Goal: Information Seeking & Learning: Learn about a topic

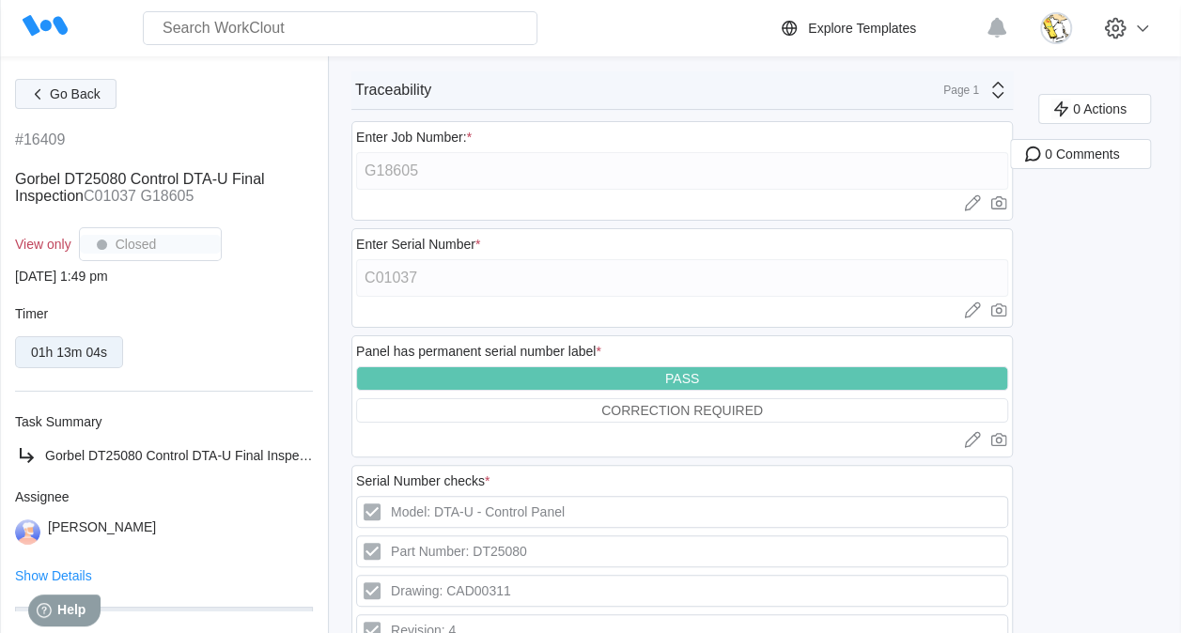
click at [103, 87] on button "Go Back" at bounding box center [65, 94] width 101 height 30
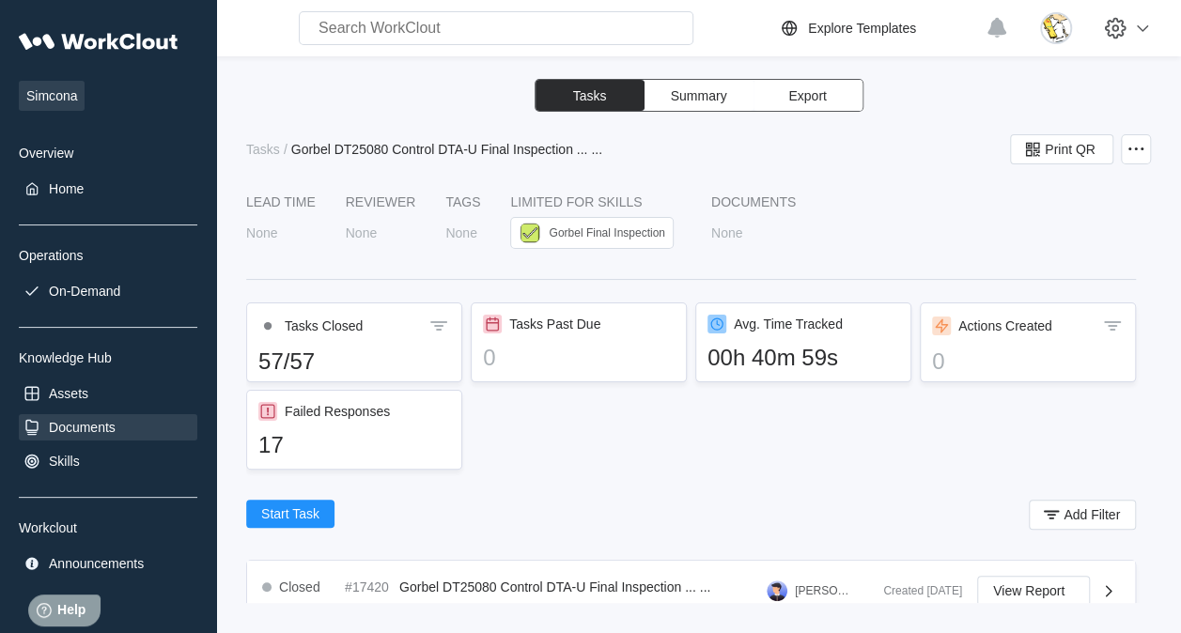
click at [107, 427] on div "Documents" at bounding box center [82, 427] width 67 height 15
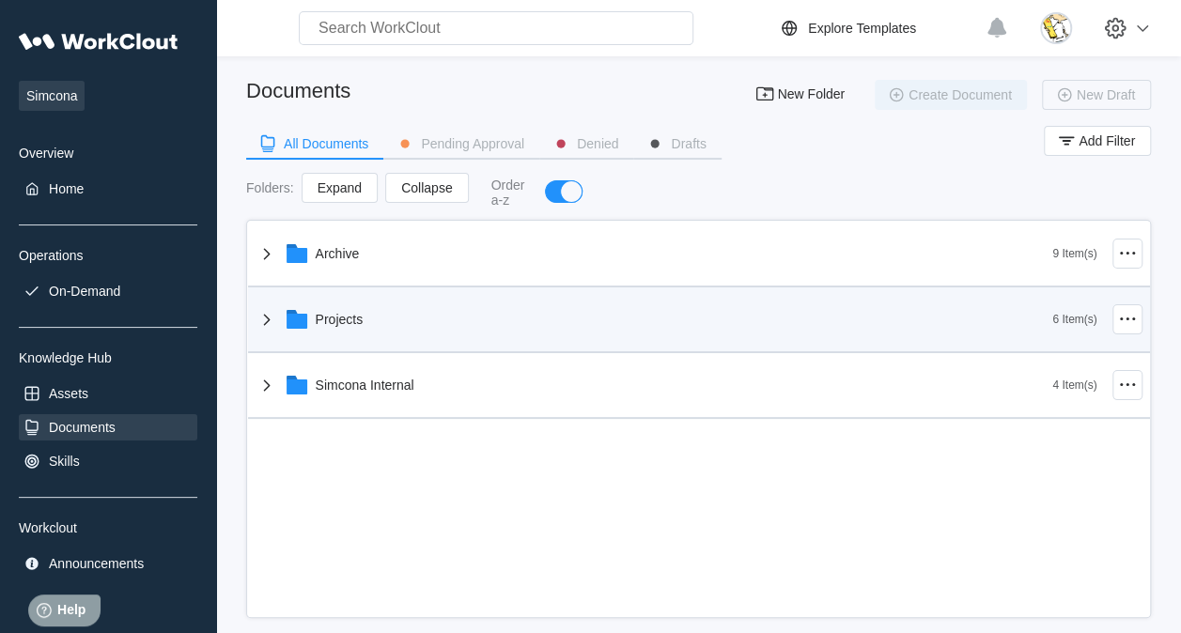
click at [398, 321] on div "Projects" at bounding box center [655, 319] width 798 height 49
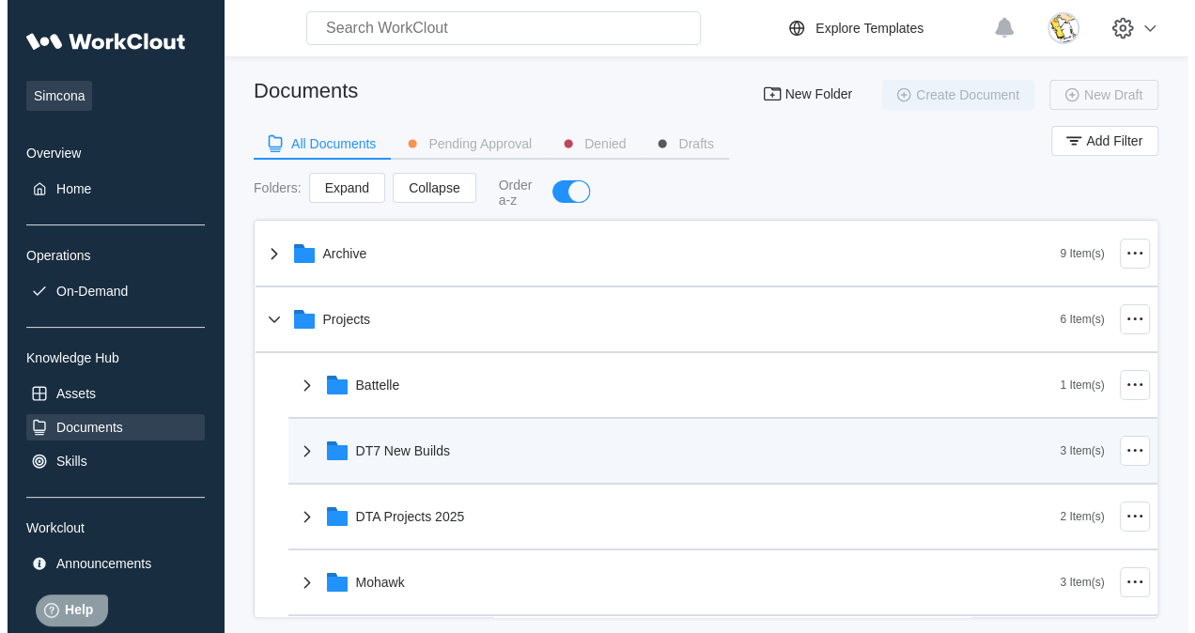
scroll to position [94, 0]
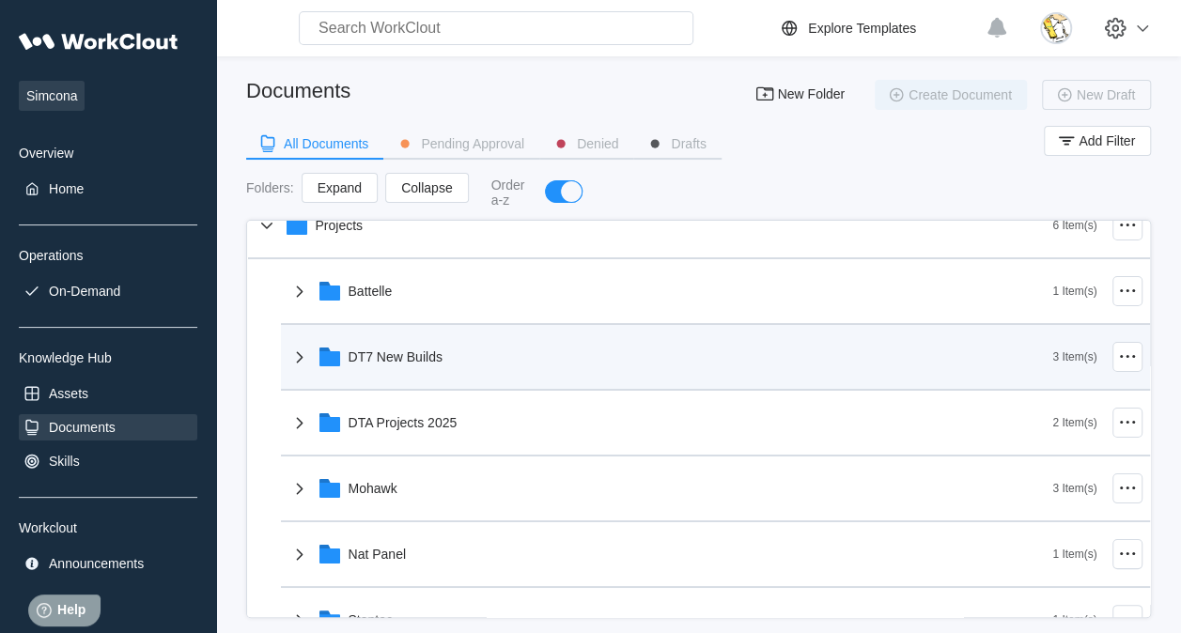
click at [413, 353] on div "DT7 New Builds" at bounding box center [396, 357] width 94 height 15
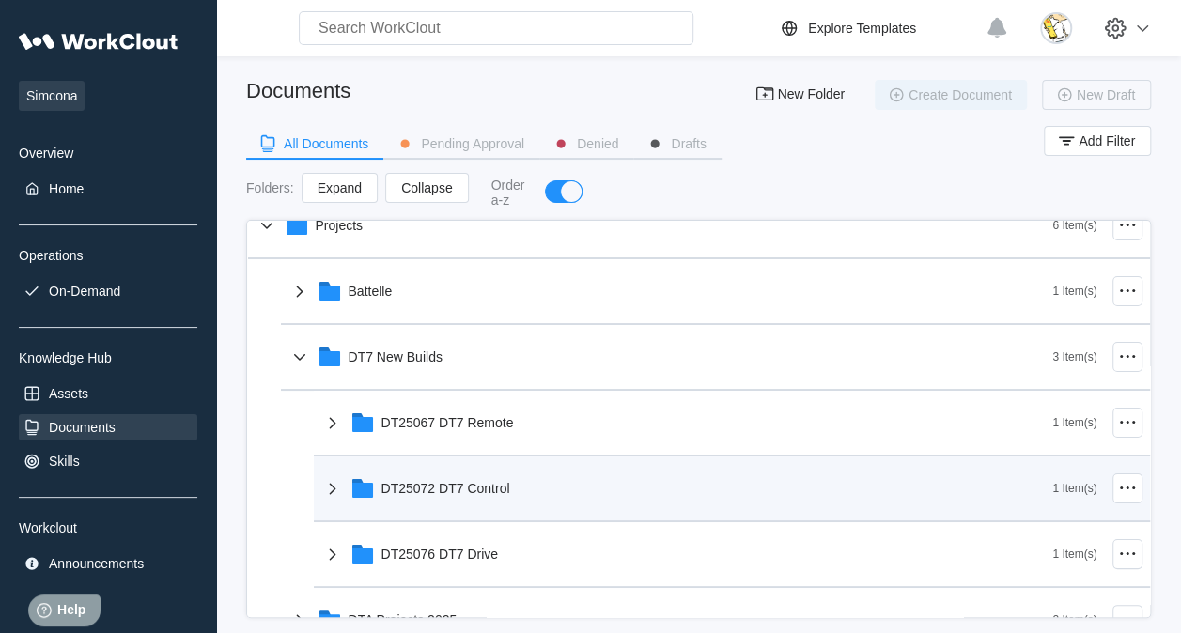
click at [468, 496] on div "DT25072 DT7 Control" at bounding box center [687, 488] width 732 height 49
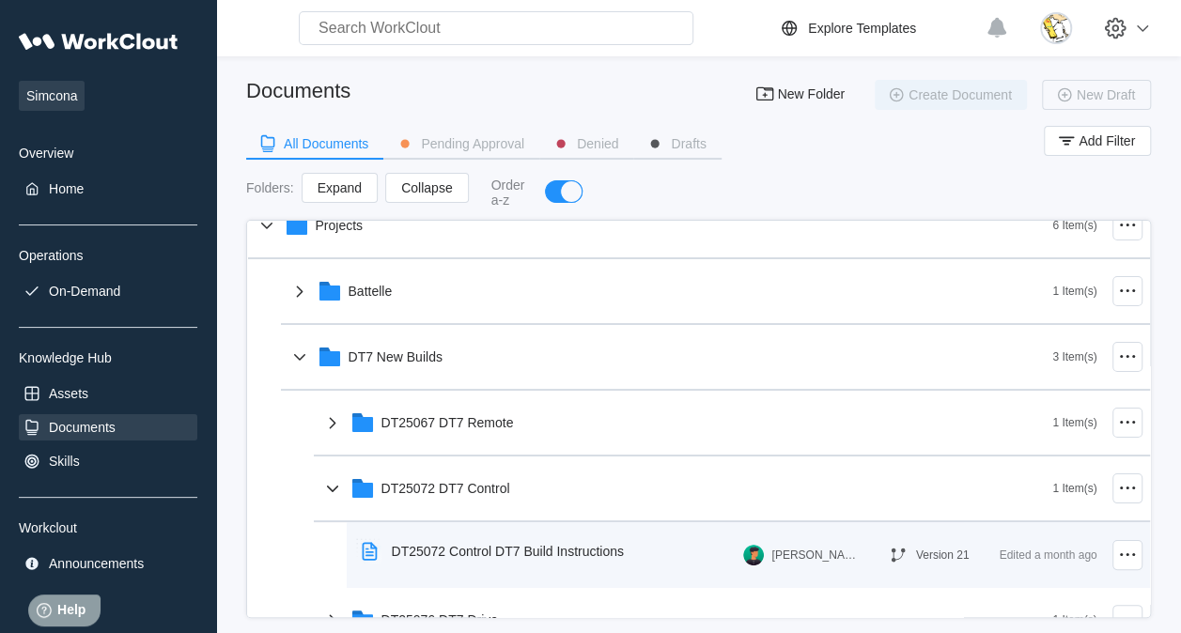
click at [489, 554] on div "DT25072 Control DT7 Build Instructions" at bounding box center [508, 551] width 232 height 15
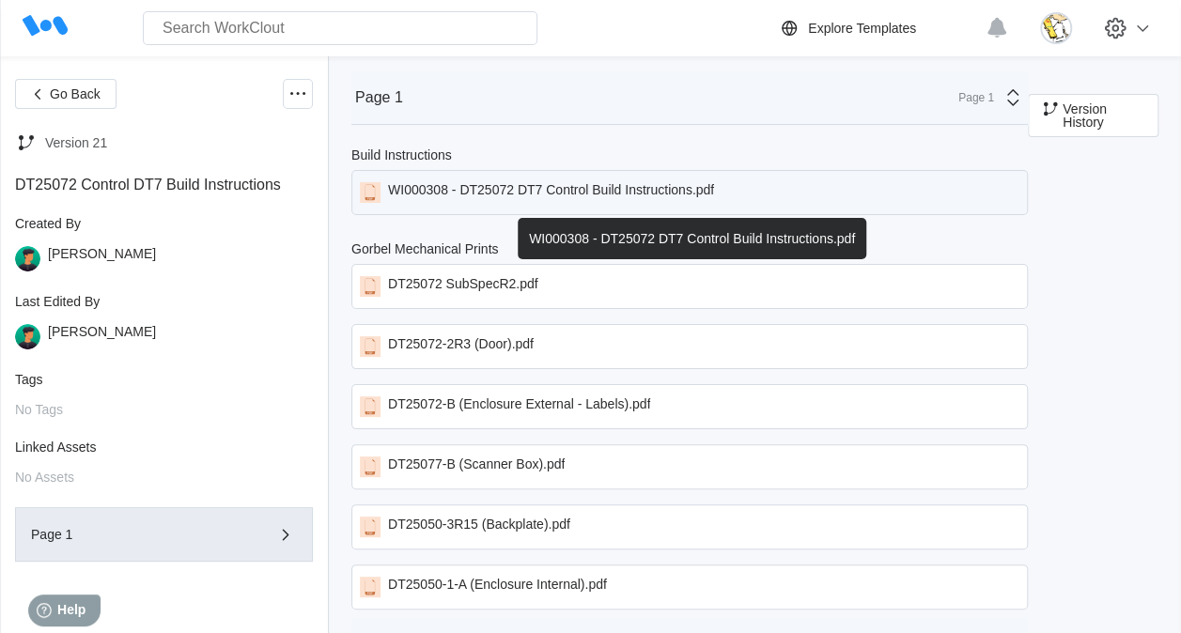
click at [532, 194] on div "WI000308 - DT25072 DT7 Control Build Instructions.pdf" at bounding box center [551, 192] width 326 height 21
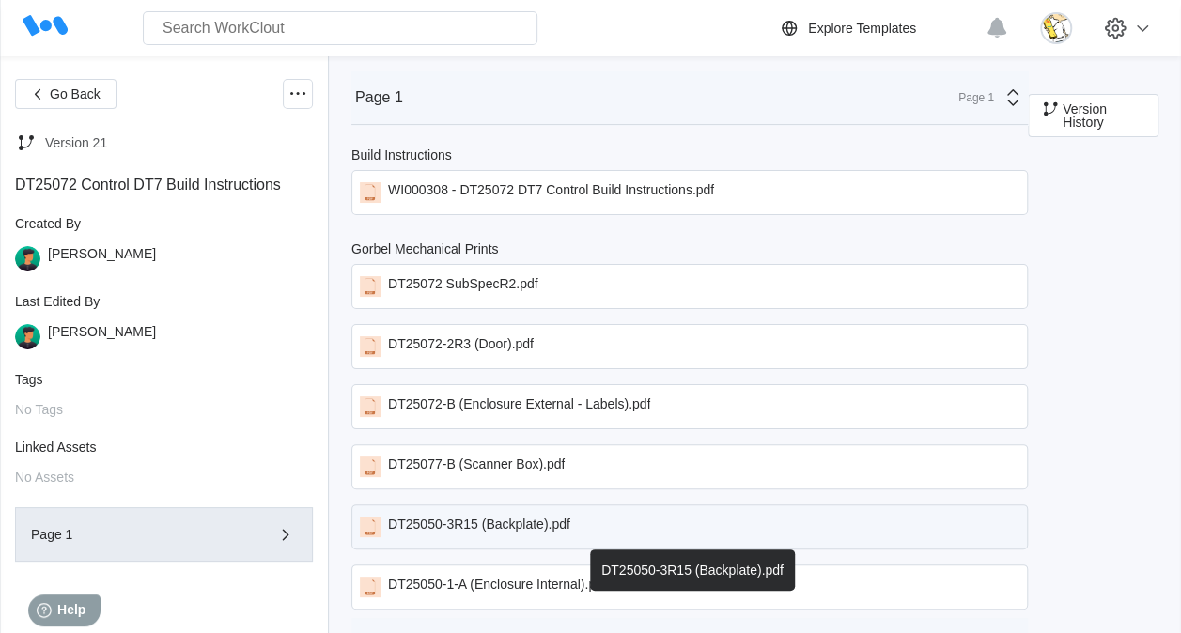
click at [540, 525] on div "DT25050-3R15 (Backplate).pdf" at bounding box center [479, 527] width 182 height 21
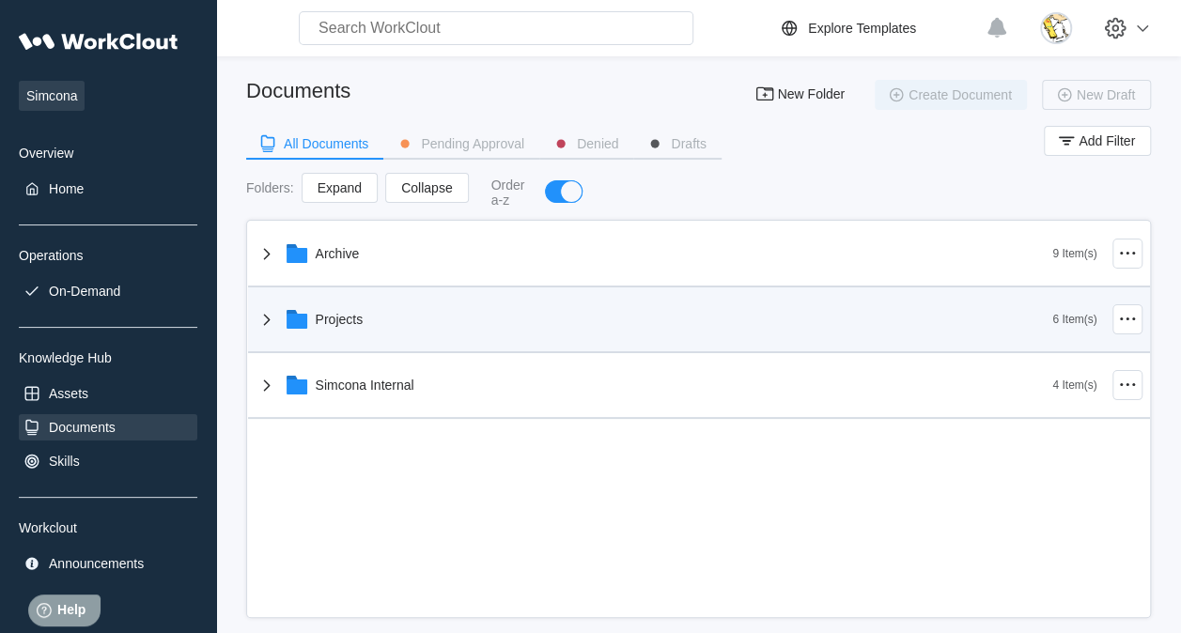
click at [362, 321] on div "Projects" at bounding box center [340, 319] width 48 height 15
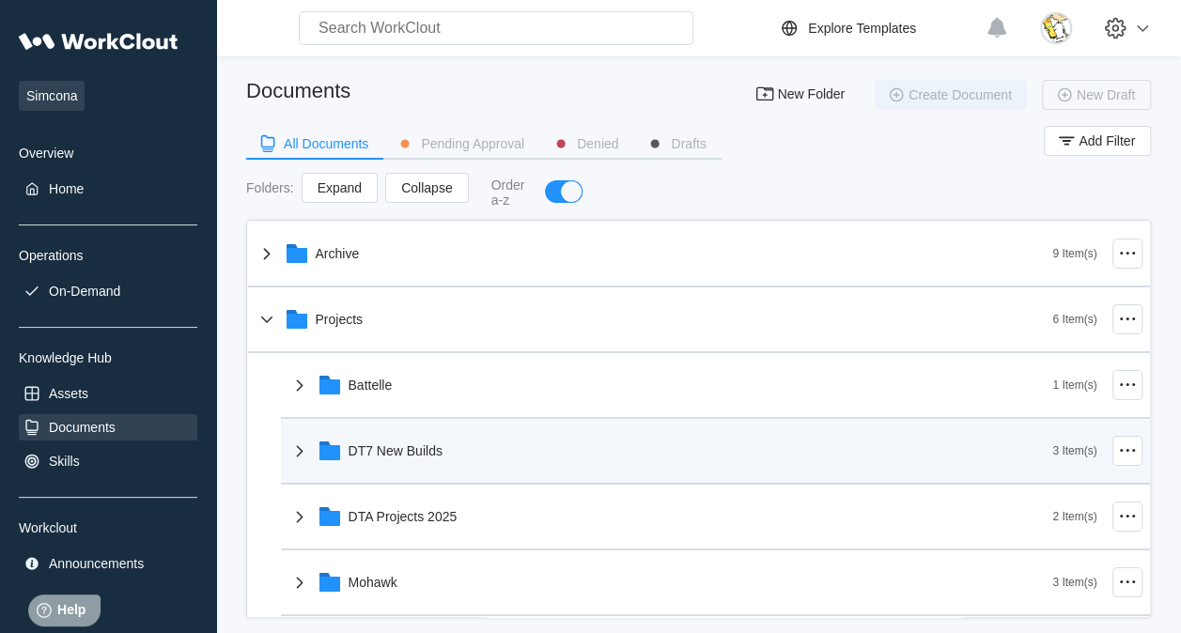
click at [422, 445] on div "DT7 New Builds" at bounding box center [396, 451] width 94 height 15
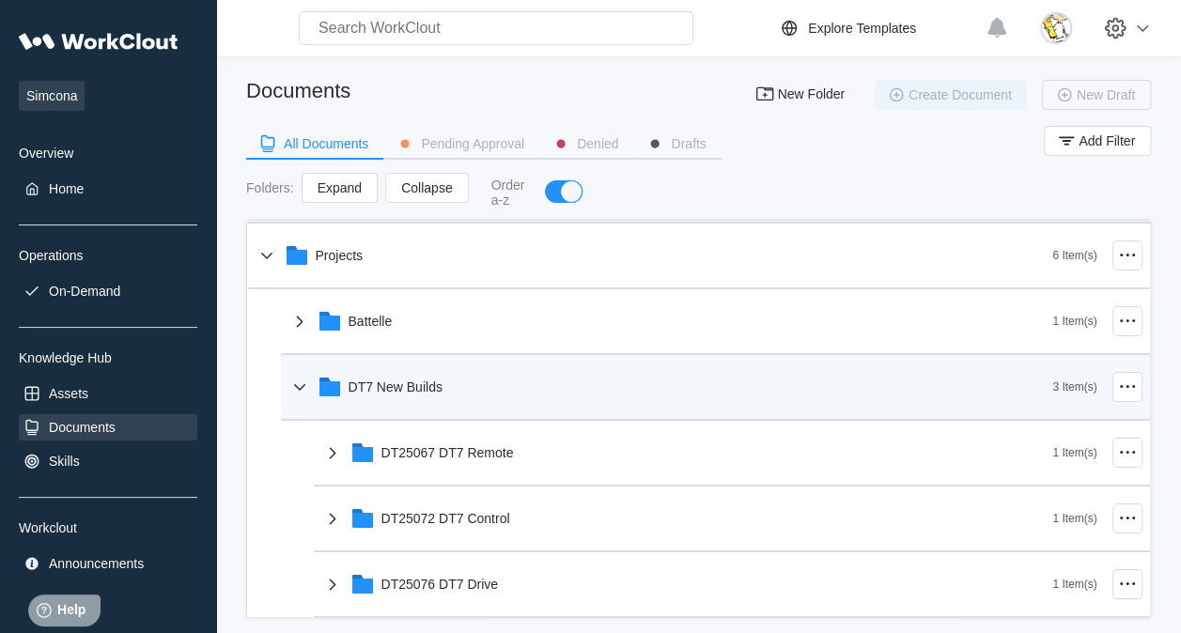
scroll to position [94, 0]
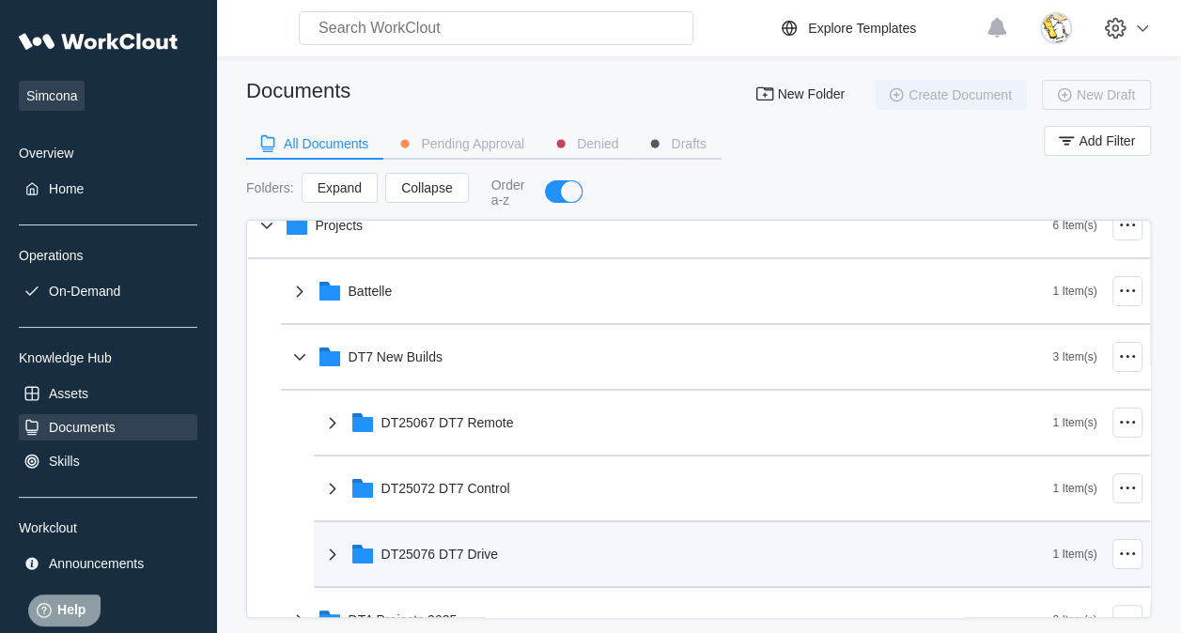
drag, startPoint x: 509, startPoint y: 565, endPoint x: 513, endPoint y: 554, distance: 11.0
click at [510, 566] on div "DT25076 DT7 Drive" at bounding box center [687, 554] width 732 height 49
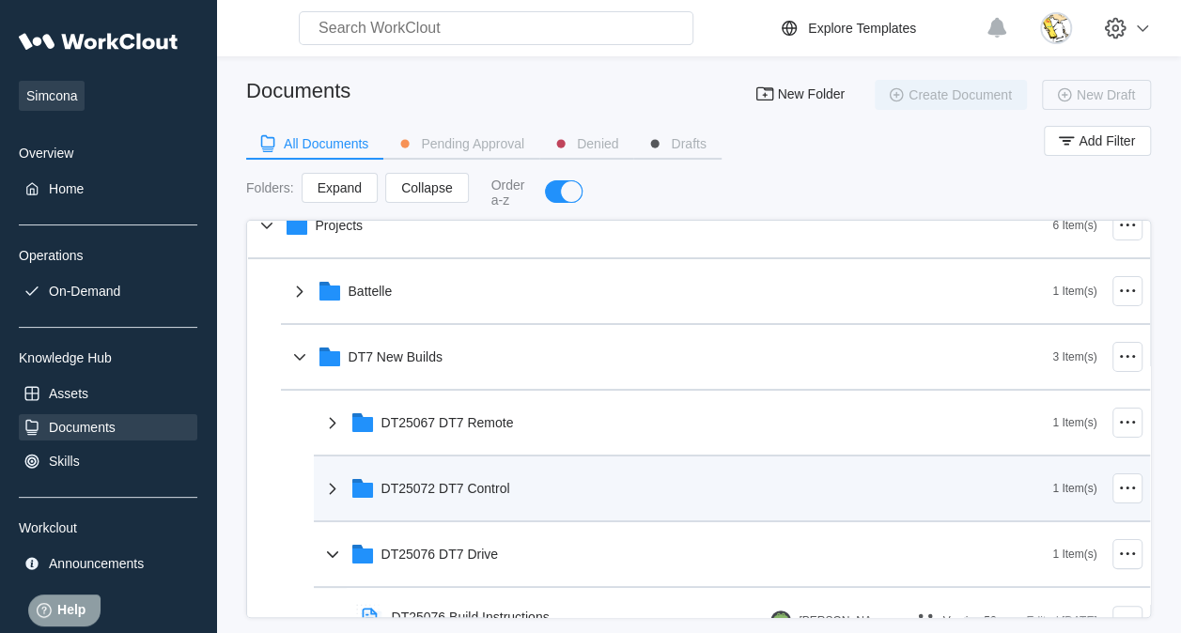
scroll to position [282, 0]
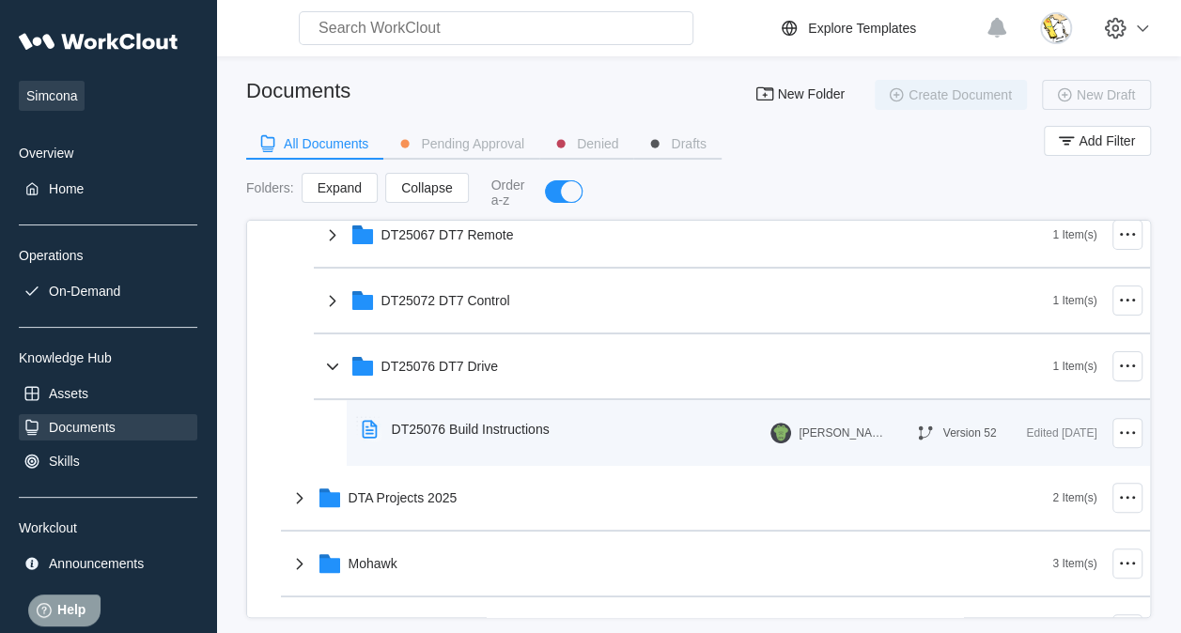
click at [511, 438] on div "DT25076 Build Instructions" at bounding box center [459, 429] width 210 height 43
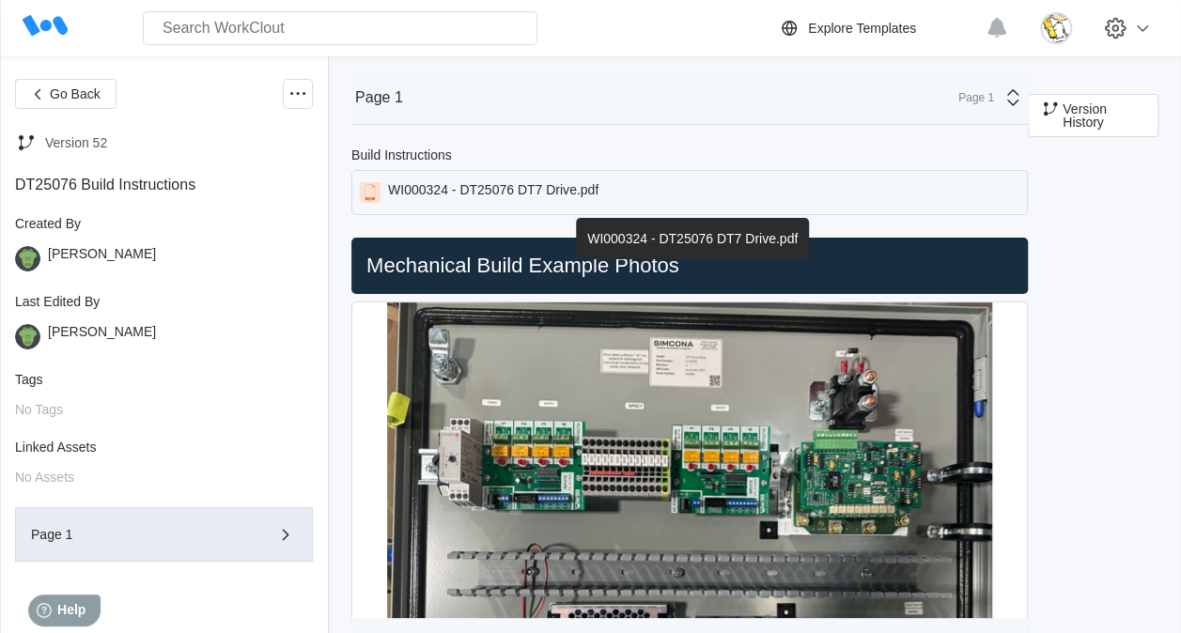
click at [459, 194] on div "WI000324 - DT25076 DT7 Drive.pdf" at bounding box center [493, 192] width 210 height 21
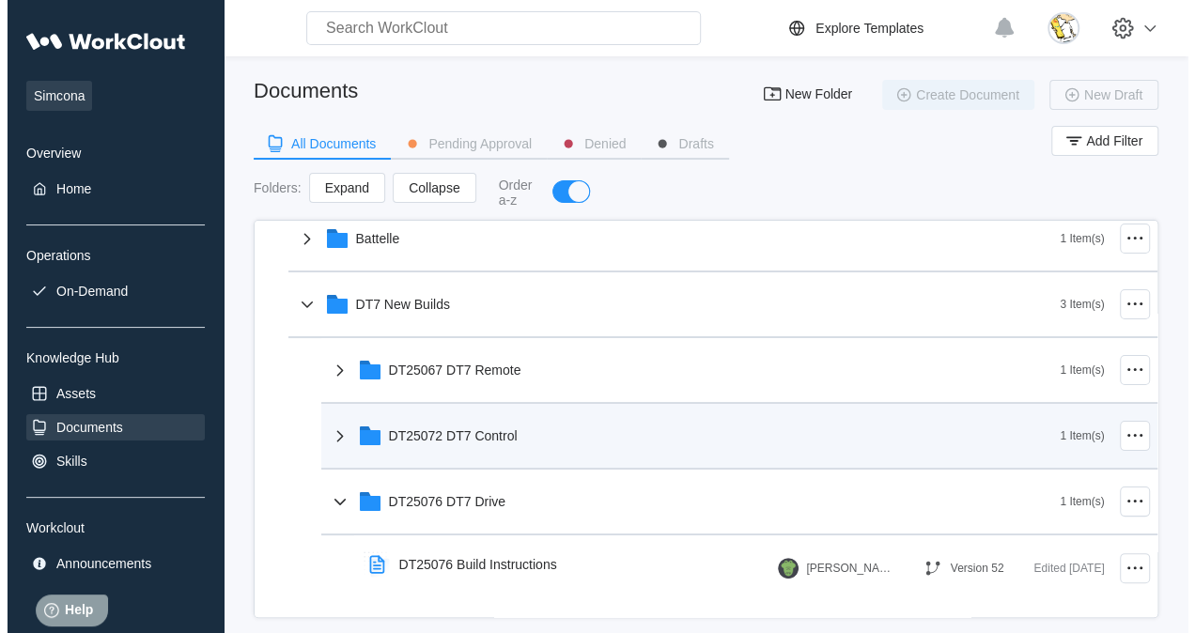
scroll to position [188, 0]
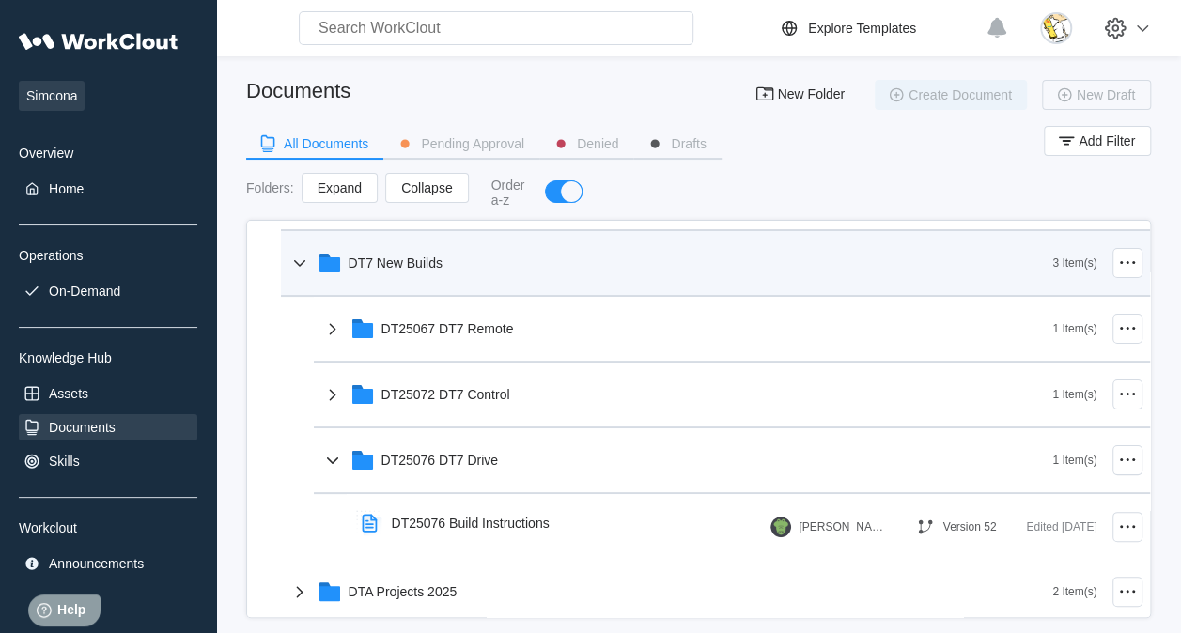
click at [455, 273] on div "DT7 New Builds" at bounding box center [670, 263] width 765 height 49
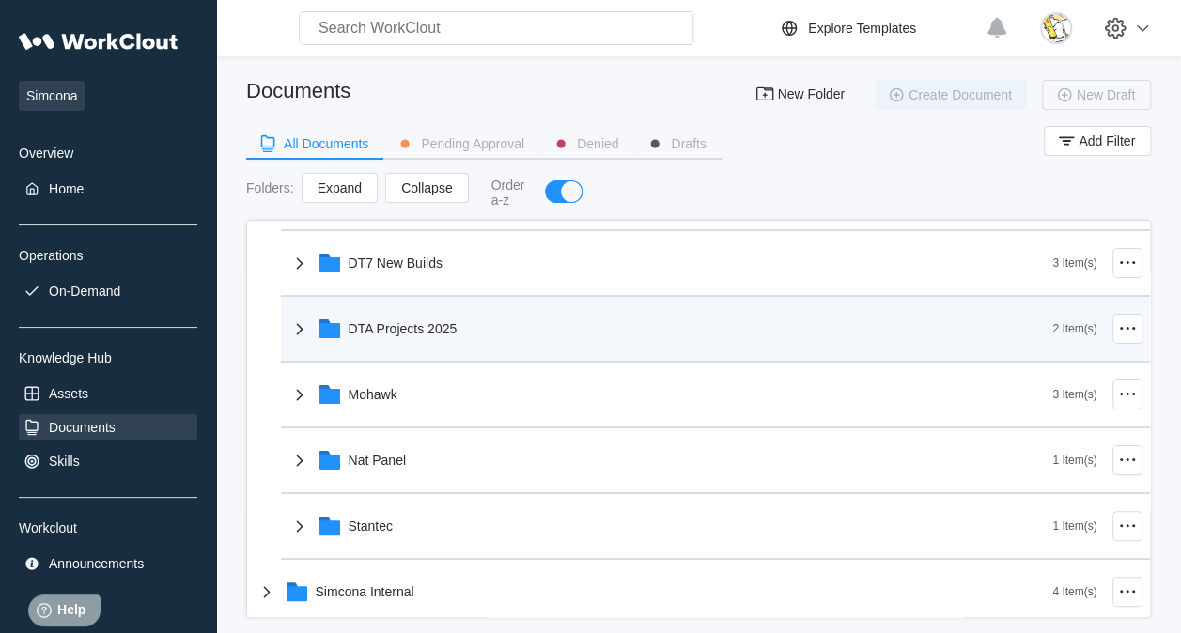
click at [431, 349] on div "DTA Projects 2025" at bounding box center [670, 328] width 765 height 49
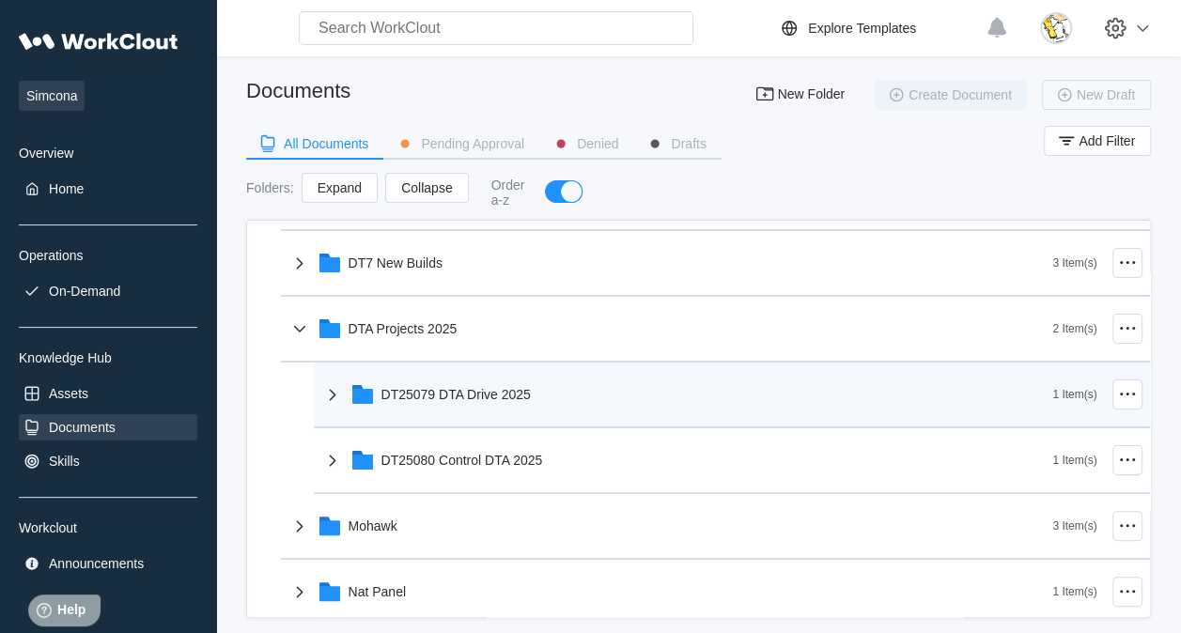
click at [495, 397] on div "DT25079 DTA Drive 2025" at bounding box center [456, 394] width 149 height 15
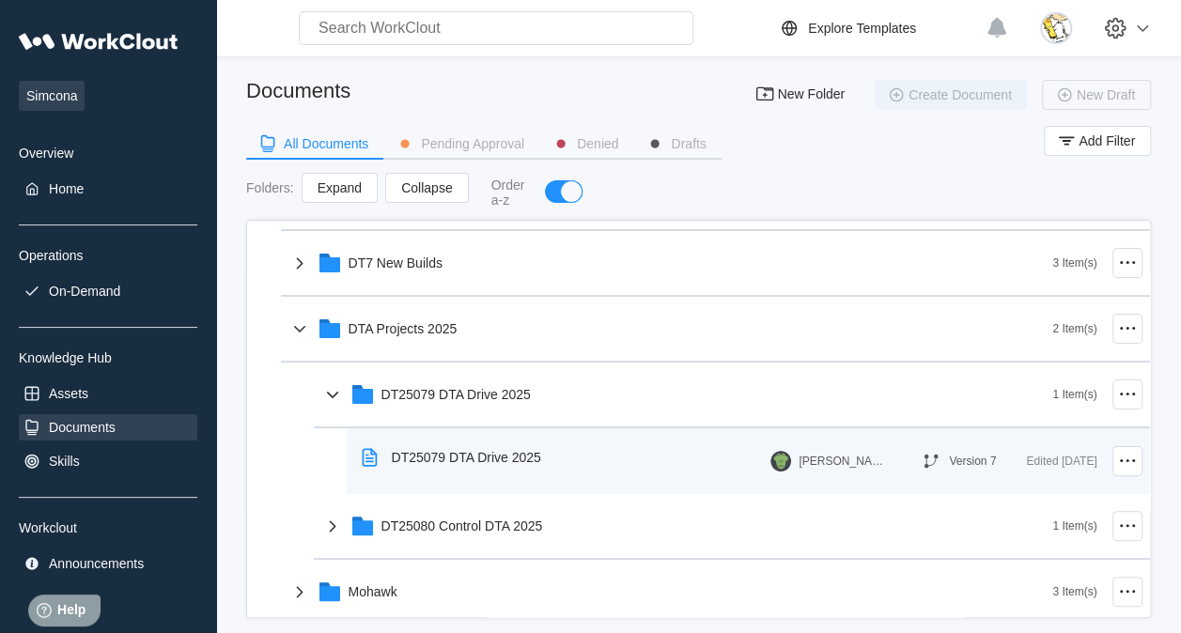
click at [466, 447] on div "DT25079 DTA Drive 2025" at bounding box center [455, 457] width 202 height 43
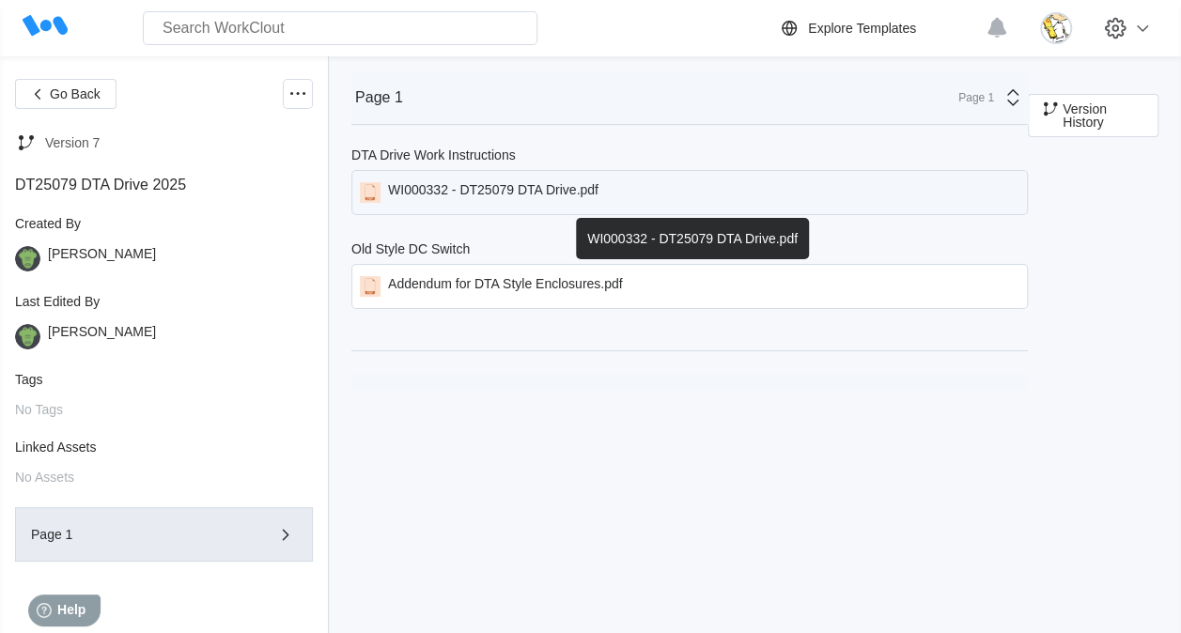
click at [611, 181] on div "WI000332 - DT25079 DTA Drive.pdf" at bounding box center [689, 192] width 677 height 45
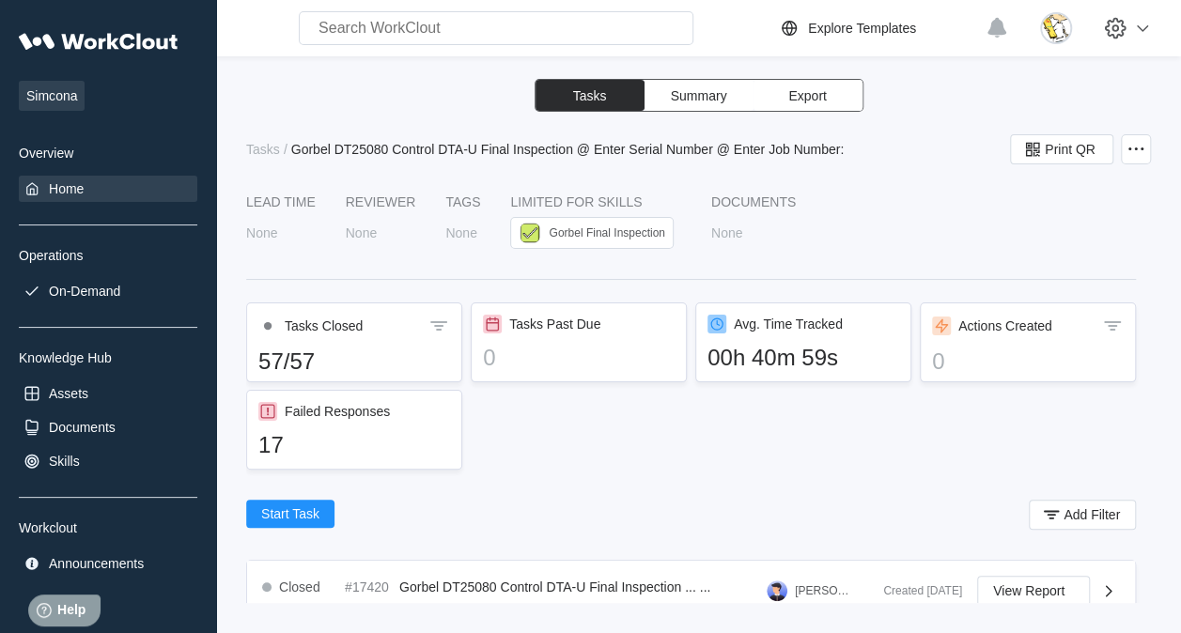
click at [90, 189] on div "Home" at bounding box center [108, 189] width 179 height 26
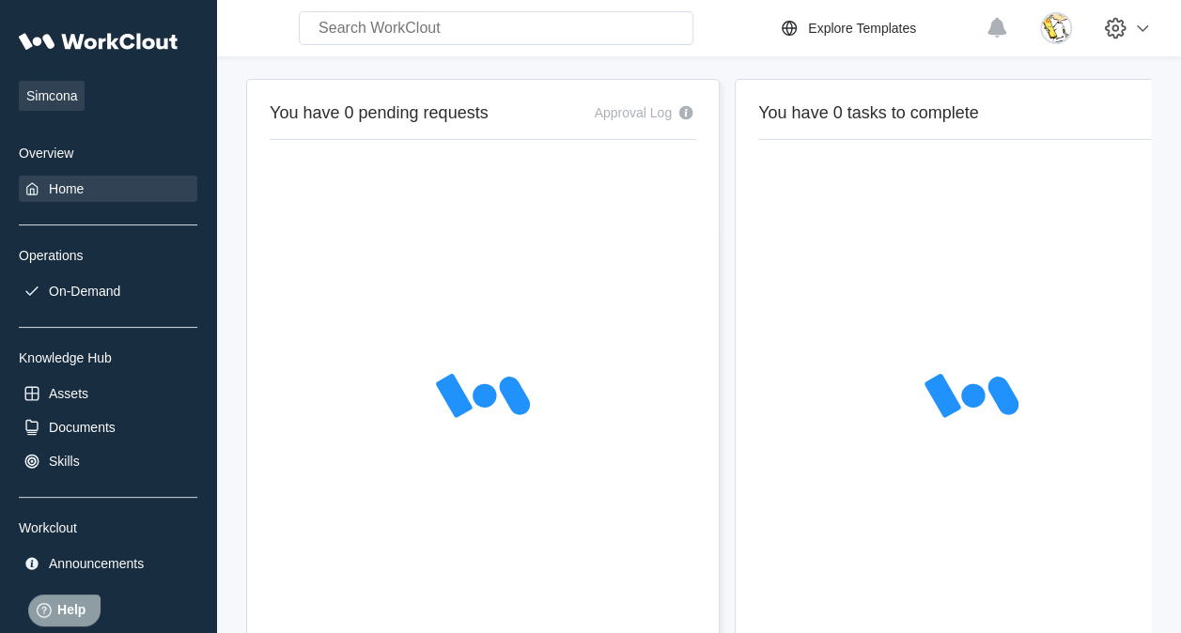
click at [438, 27] on input "text" at bounding box center [496, 28] width 395 height 34
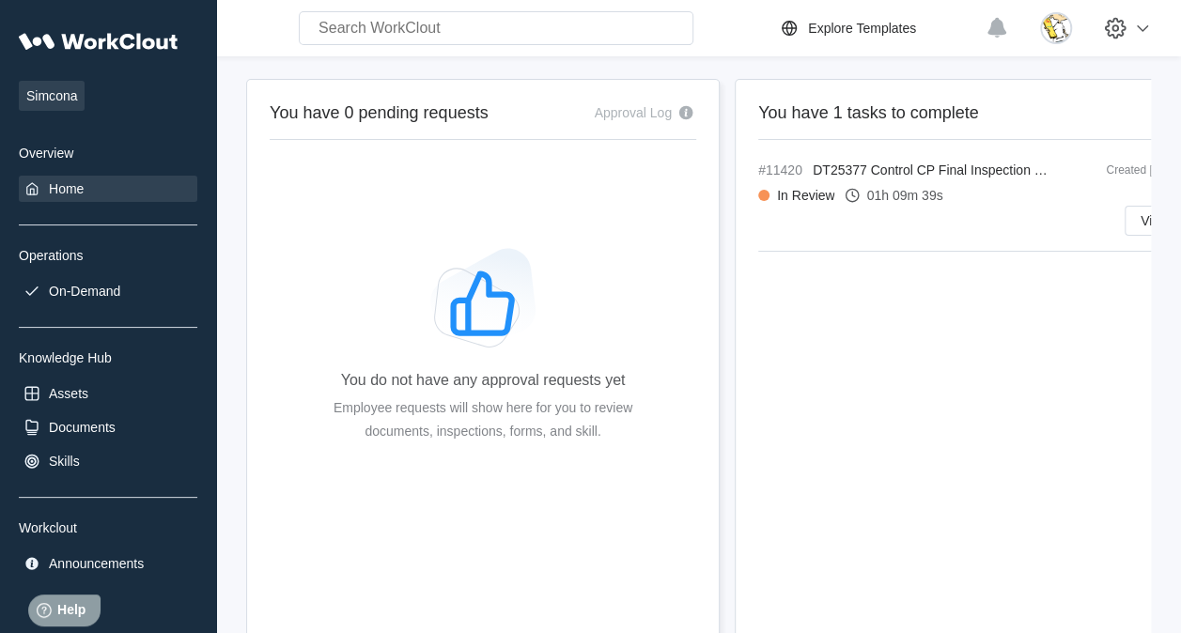
type input "C"
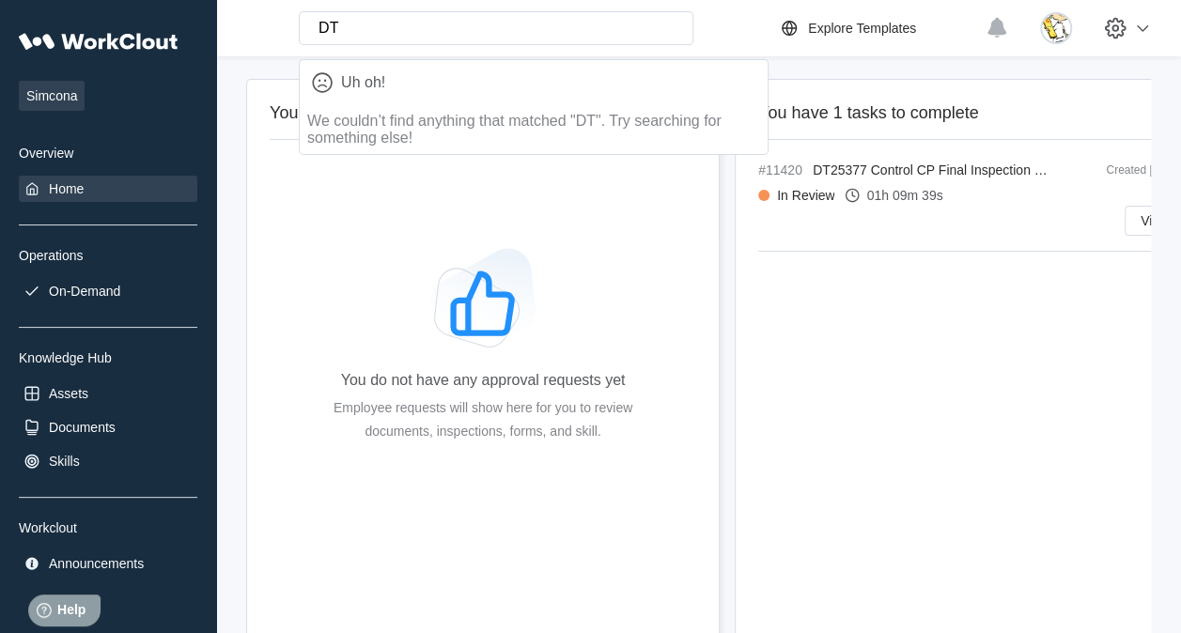
type input "D"
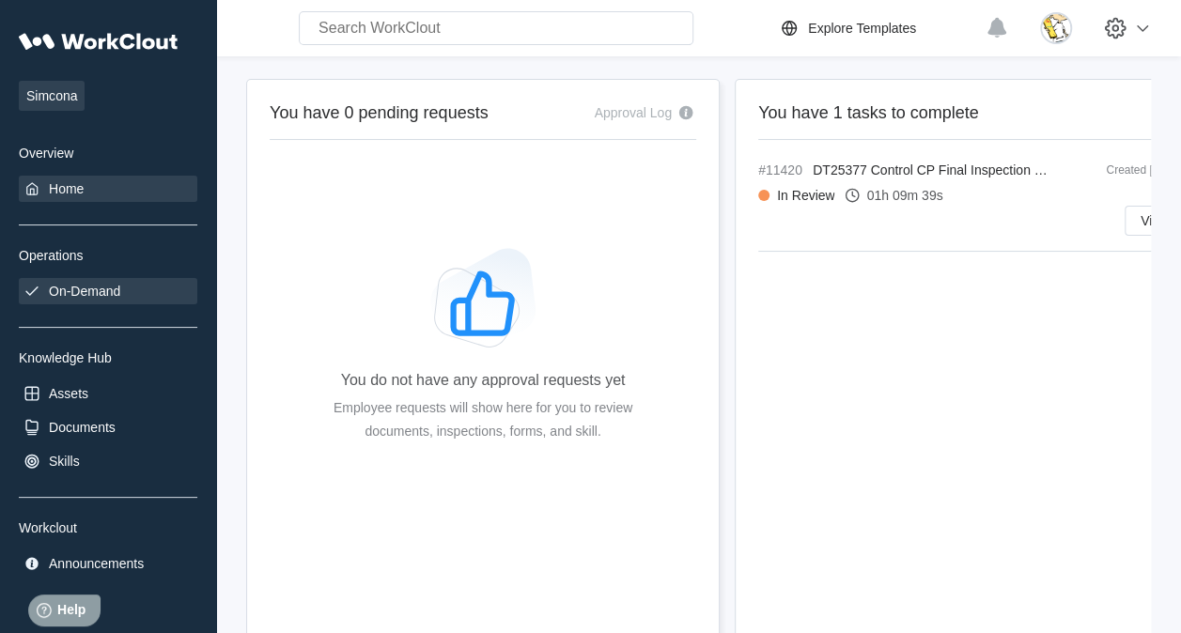
click at [85, 286] on div "On-Demand" at bounding box center [84, 291] width 71 height 15
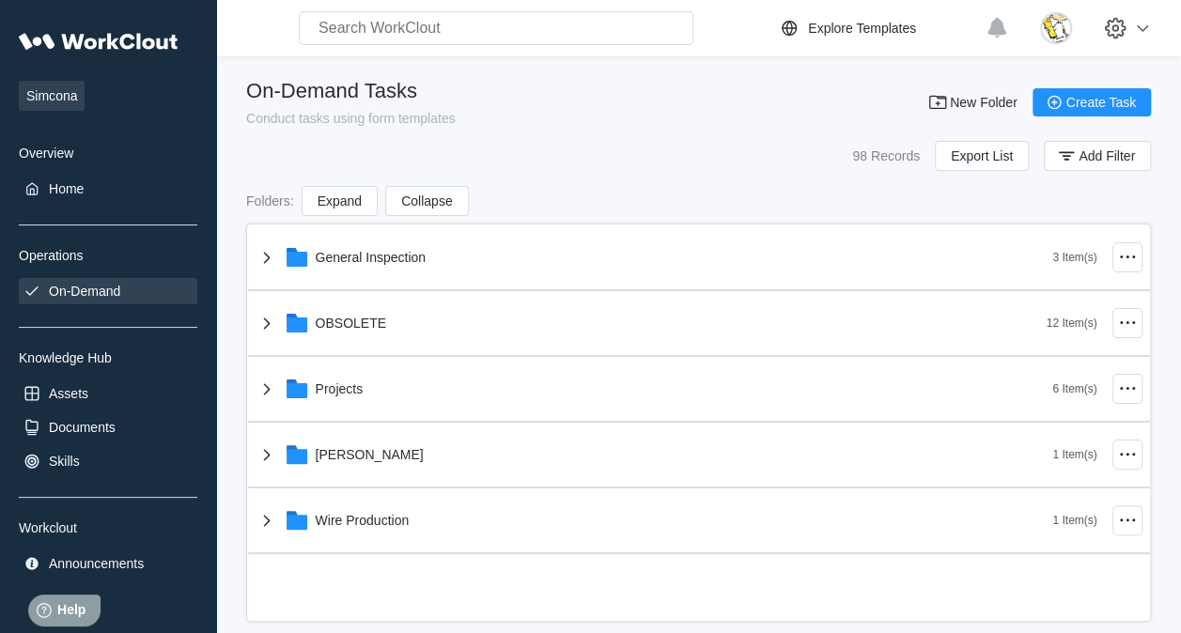
click at [448, 30] on input "text" at bounding box center [496, 28] width 395 height 34
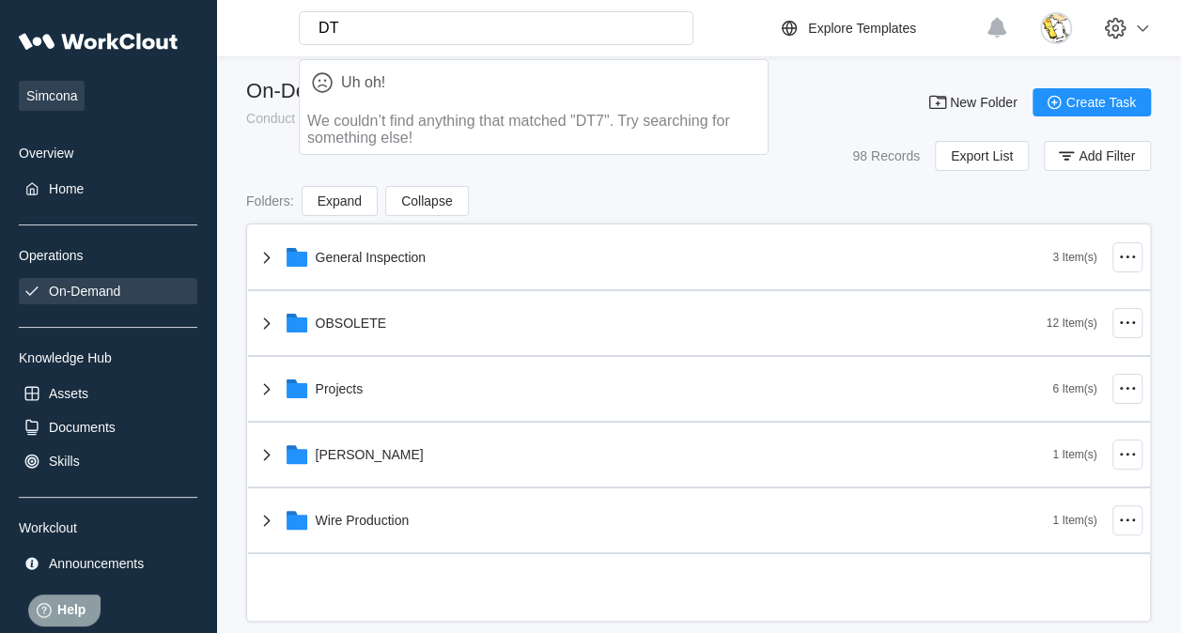
type input "D"
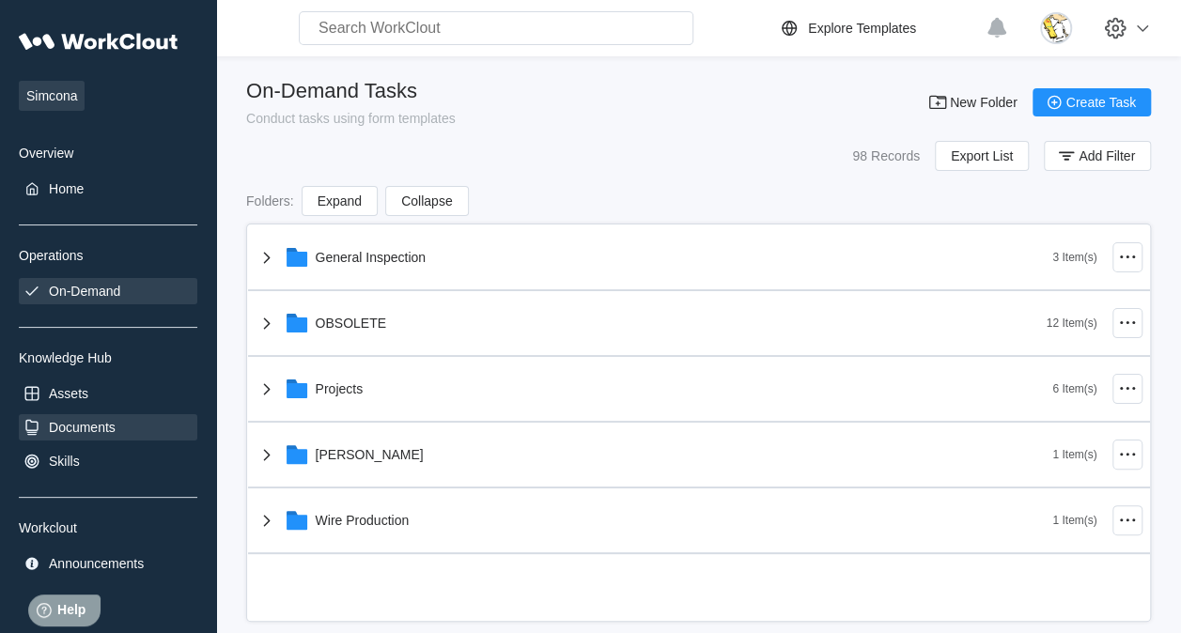
click at [119, 433] on div "Documents" at bounding box center [108, 427] width 179 height 26
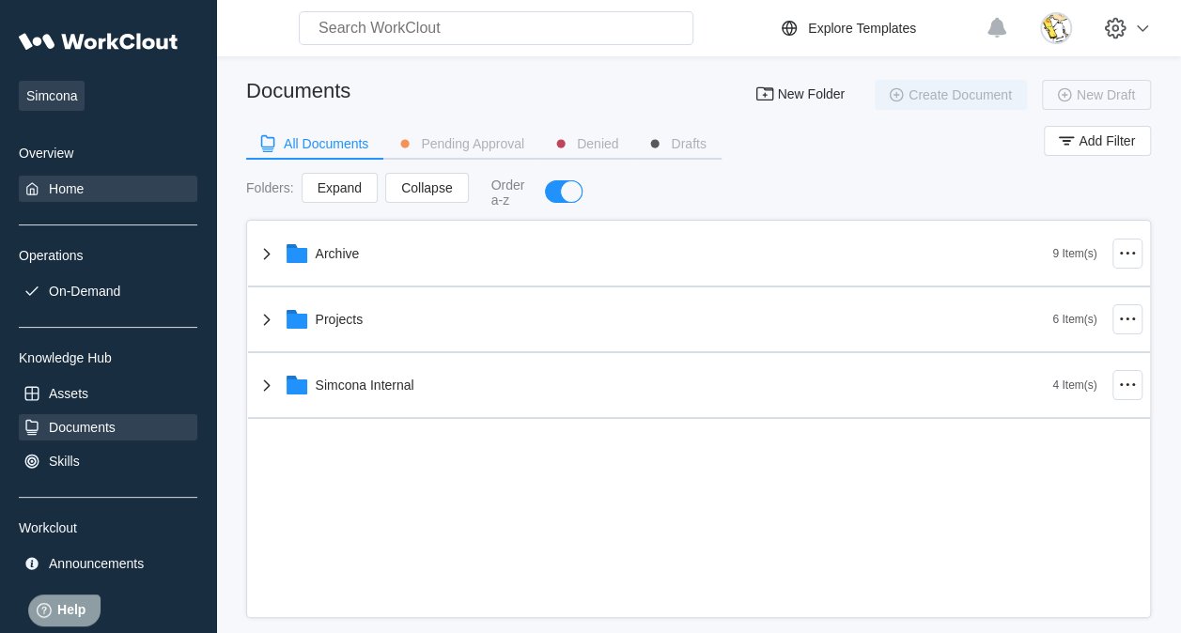
click at [63, 183] on div "Home" at bounding box center [66, 188] width 35 height 15
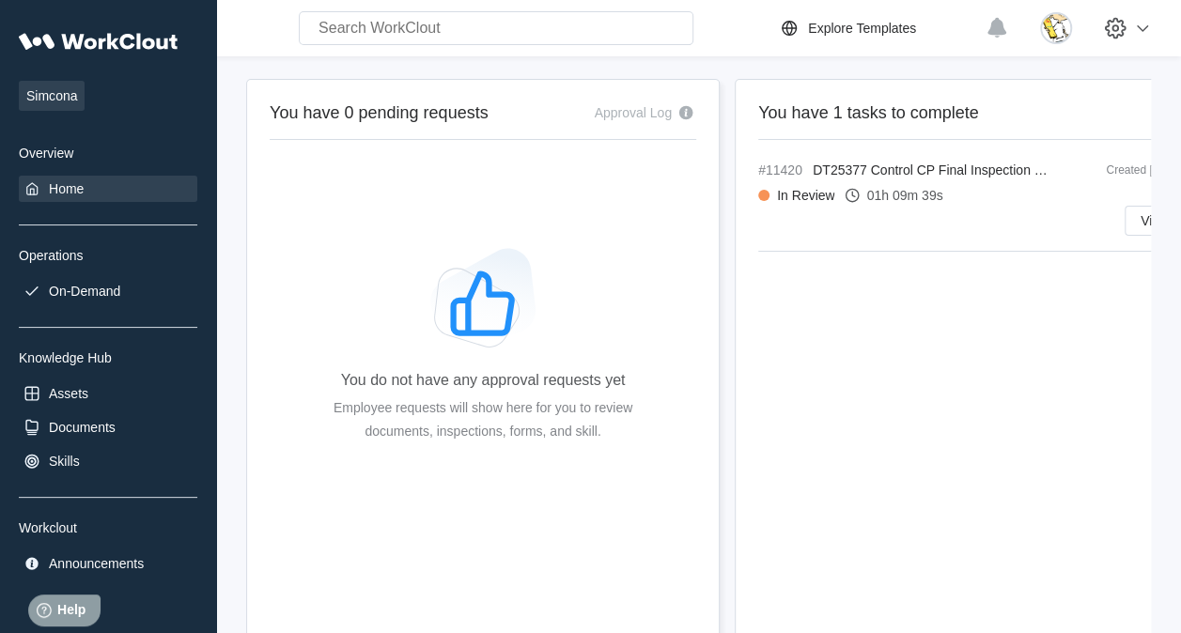
click at [79, 194] on div "Home" at bounding box center [66, 188] width 35 height 15
click at [444, 21] on input "text" at bounding box center [496, 28] width 395 height 34
click at [103, 428] on div "Documents" at bounding box center [82, 427] width 67 height 15
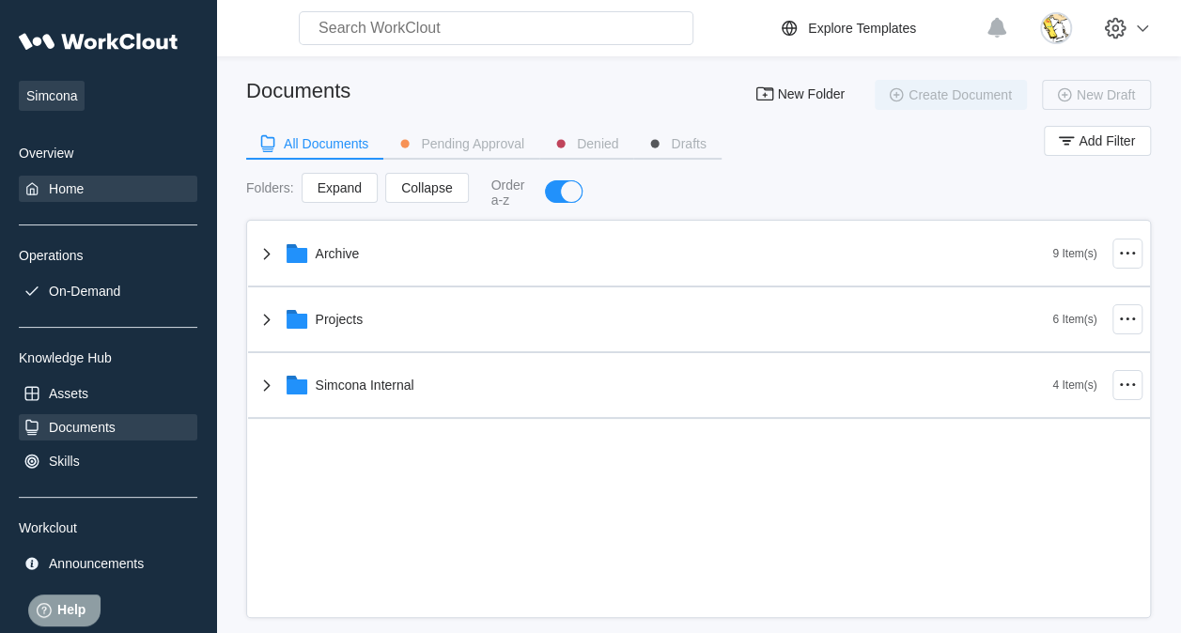
click at [73, 195] on div "Home" at bounding box center [66, 188] width 35 height 15
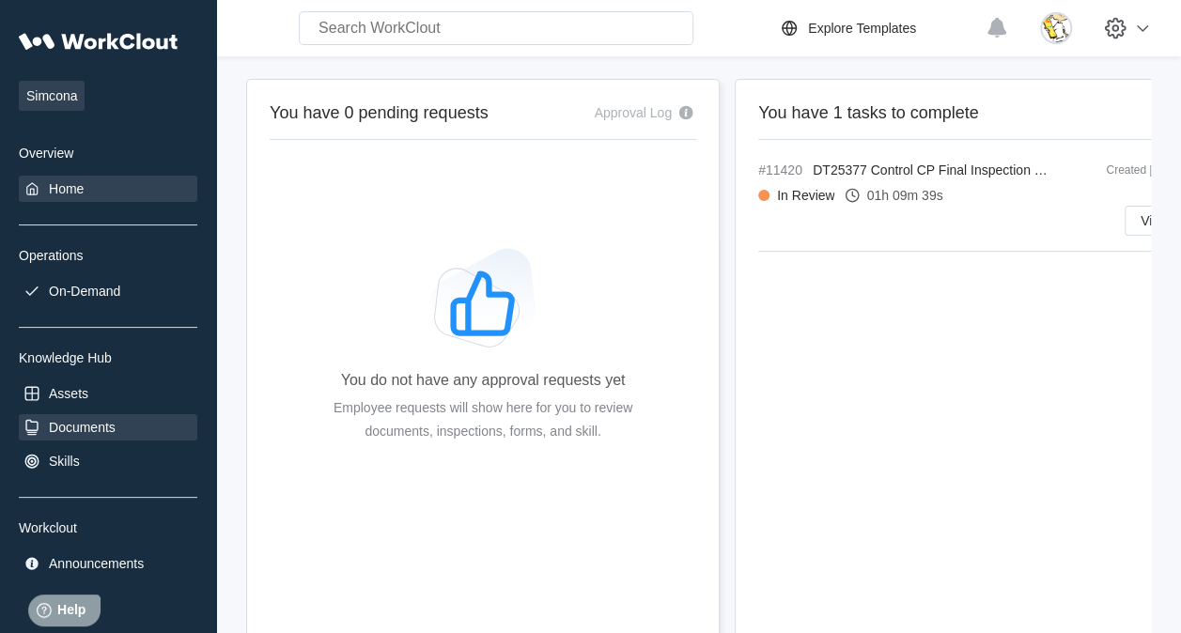
click at [117, 417] on div "Documents" at bounding box center [108, 427] width 179 height 26
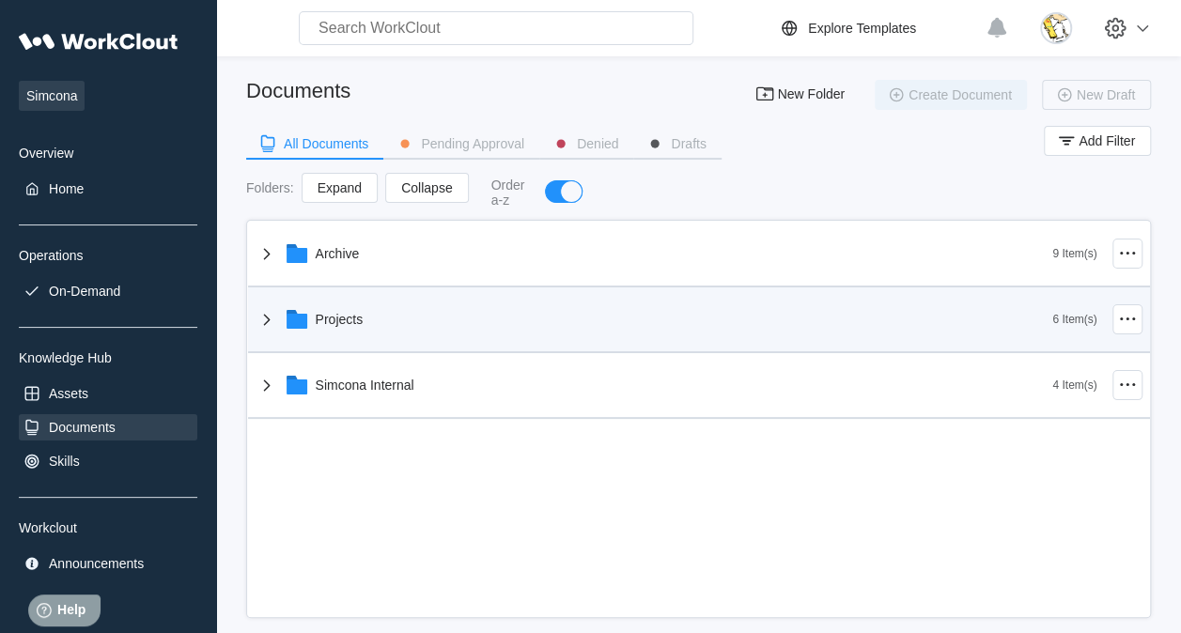
drag, startPoint x: 427, startPoint y: 312, endPoint x: 428, endPoint y: 321, distance: 9.6
click at [427, 312] on div "Projects" at bounding box center [655, 319] width 798 height 49
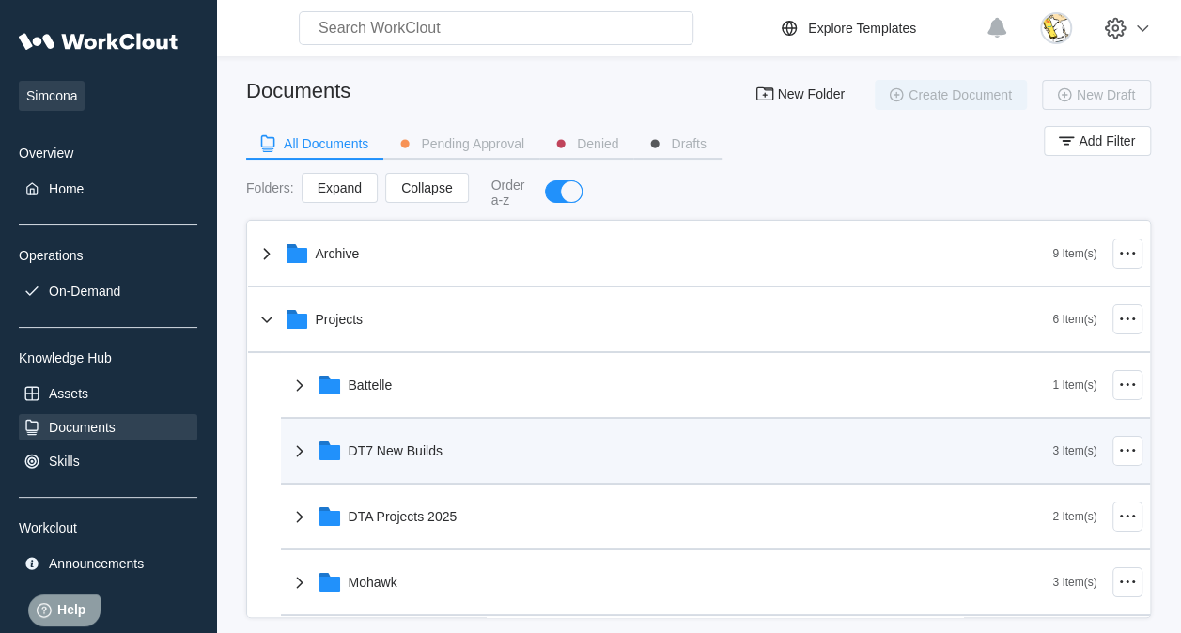
click at [487, 459] on div "DT7 New Builds" at bounding box center [670, 451] width 765 height 49
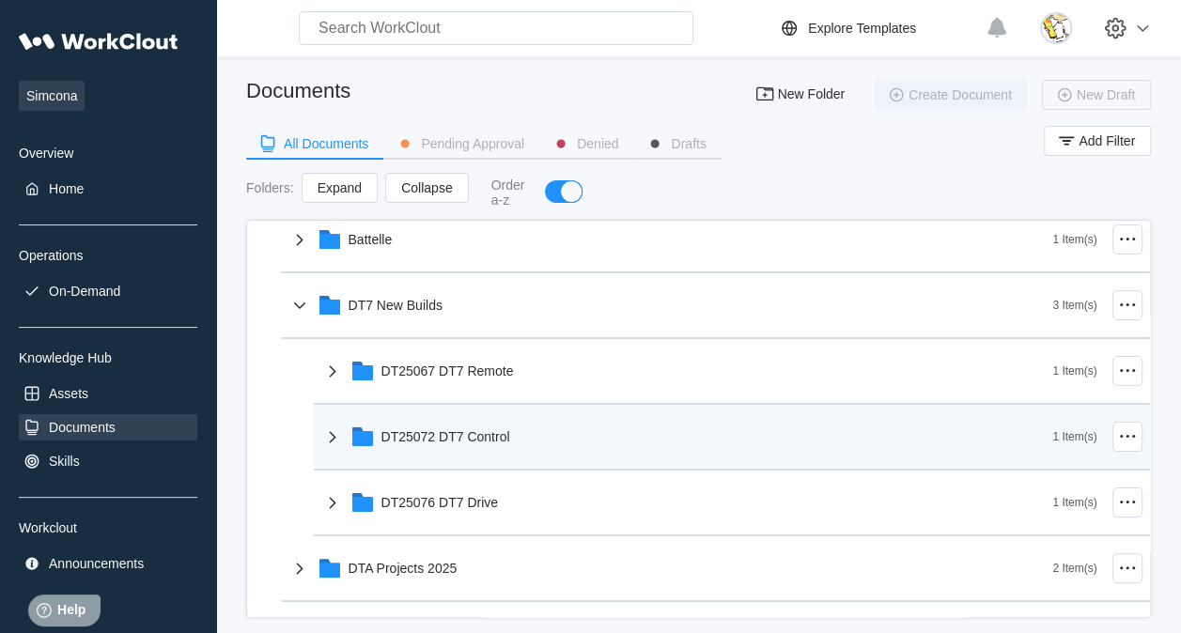
scroll to position [188, 0]
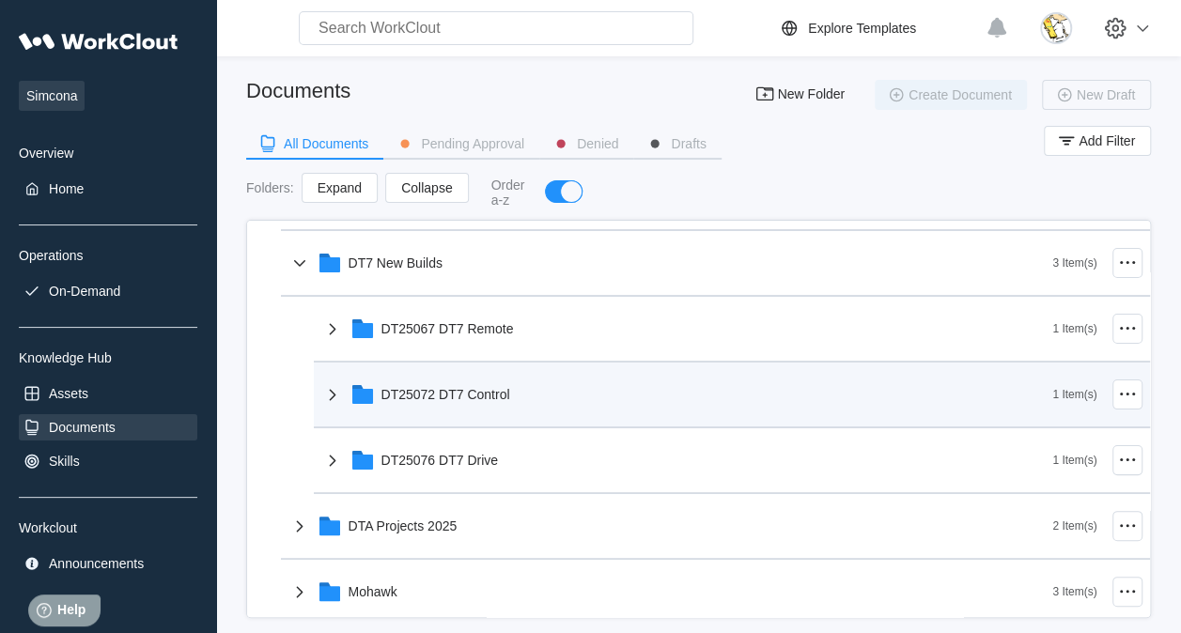
click at [500, 388] on div "DT25072 DT7 Control" at bounding box center [446, 394] width 129 height 15
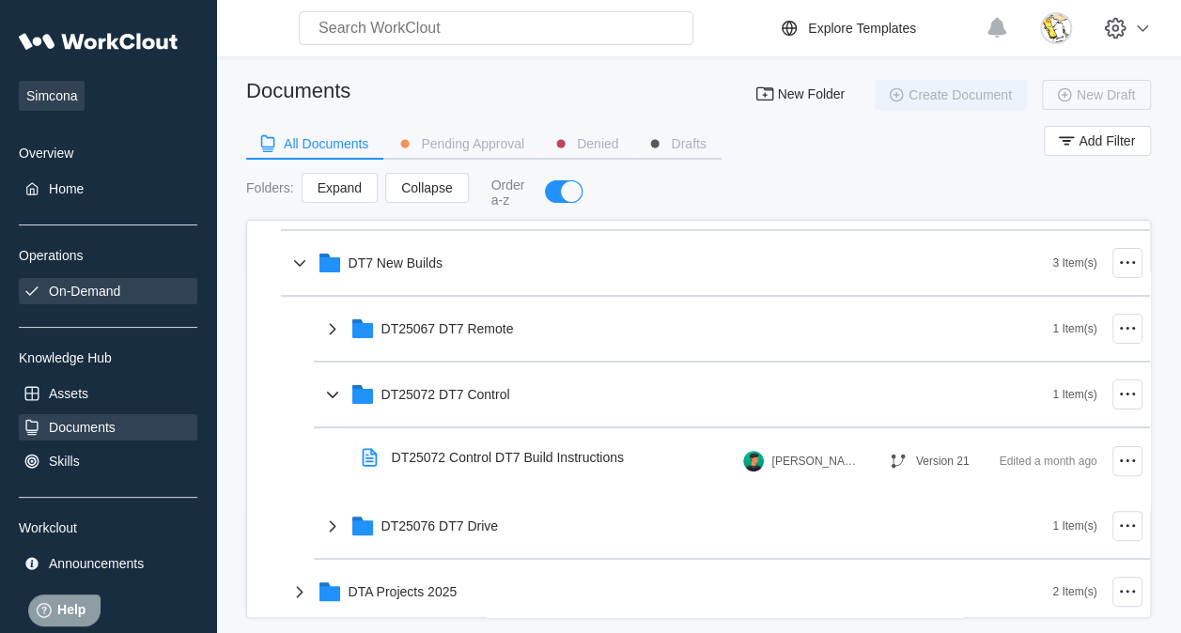
click at [75, 299] on div "On-Demand" at bounding box center [108, 291] width 179 height 26
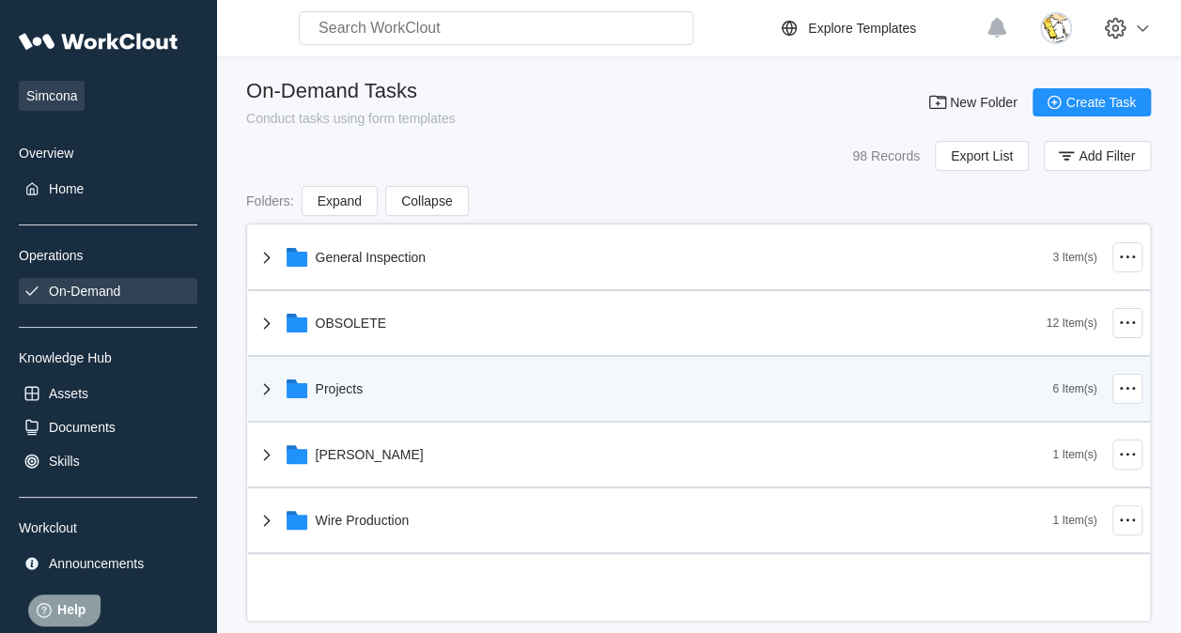
click at [424, 388] on div "Projects" at bounding box center [655, 389] width 798 height 49
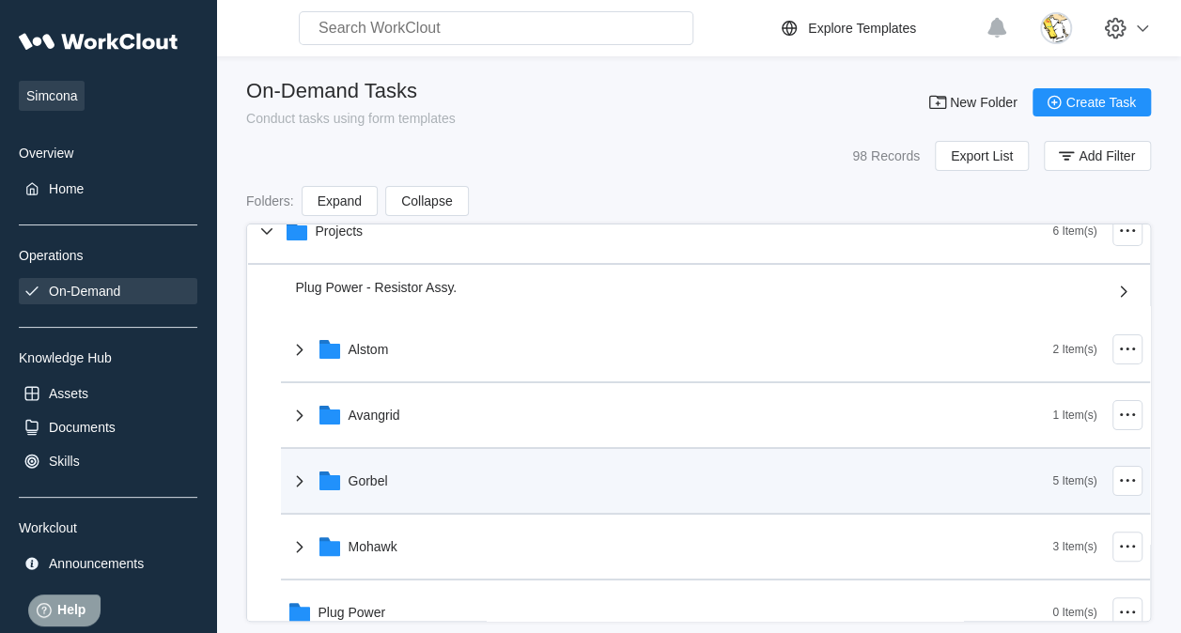
scroll to position [188, 0]
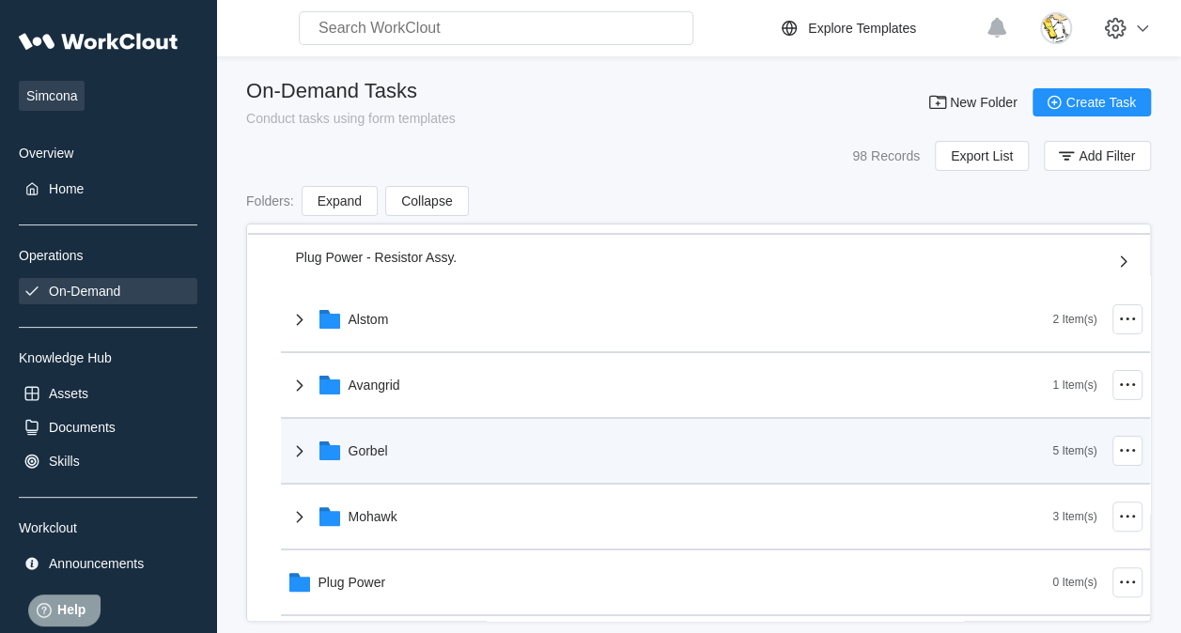
click at [382, 453] on div "Gorbel" at bounding box center [368, 451] width 39 height 15
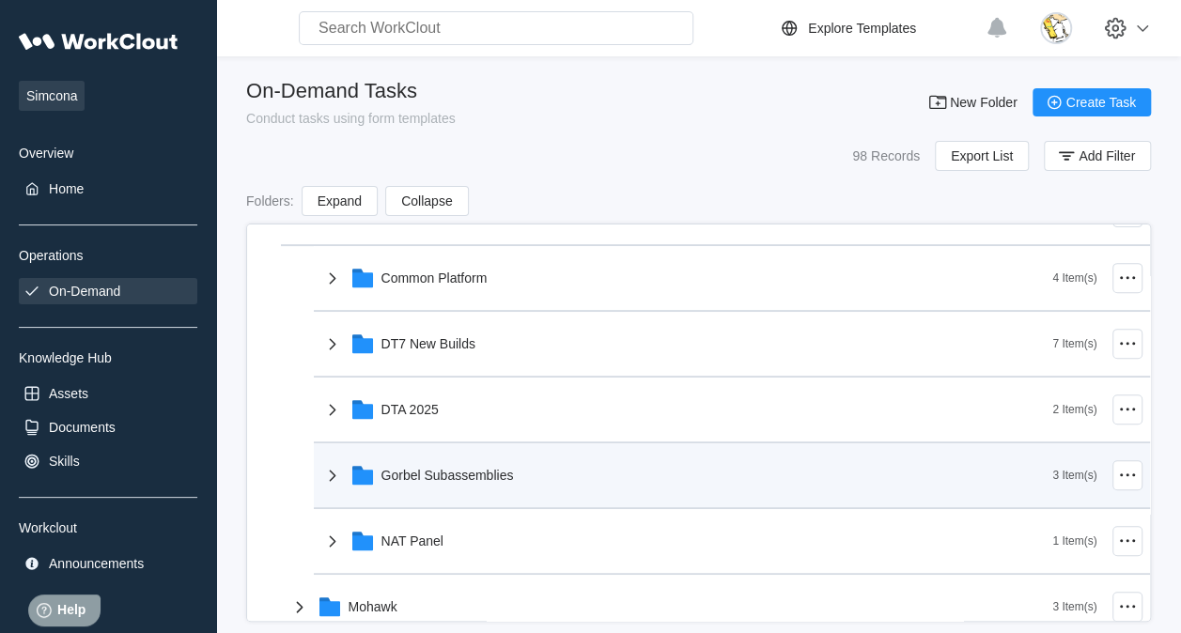
scroll to position [470, 0]
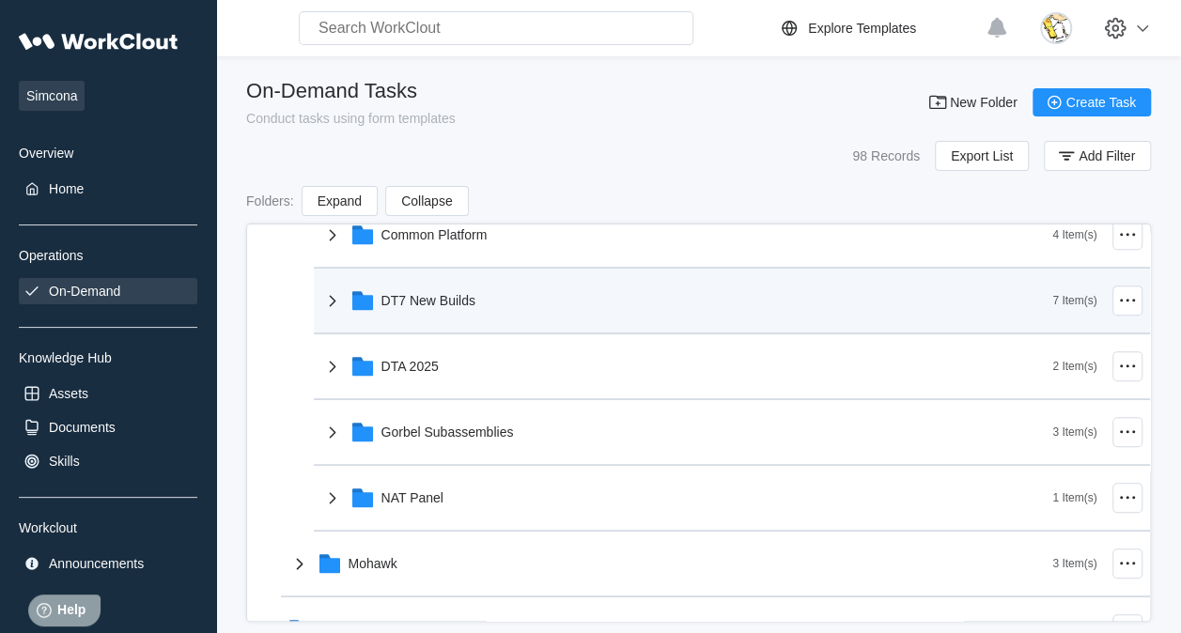
click at [504, 285] on div "DT7 New Builds" at bounding box center [687, 300] width 732 height 49
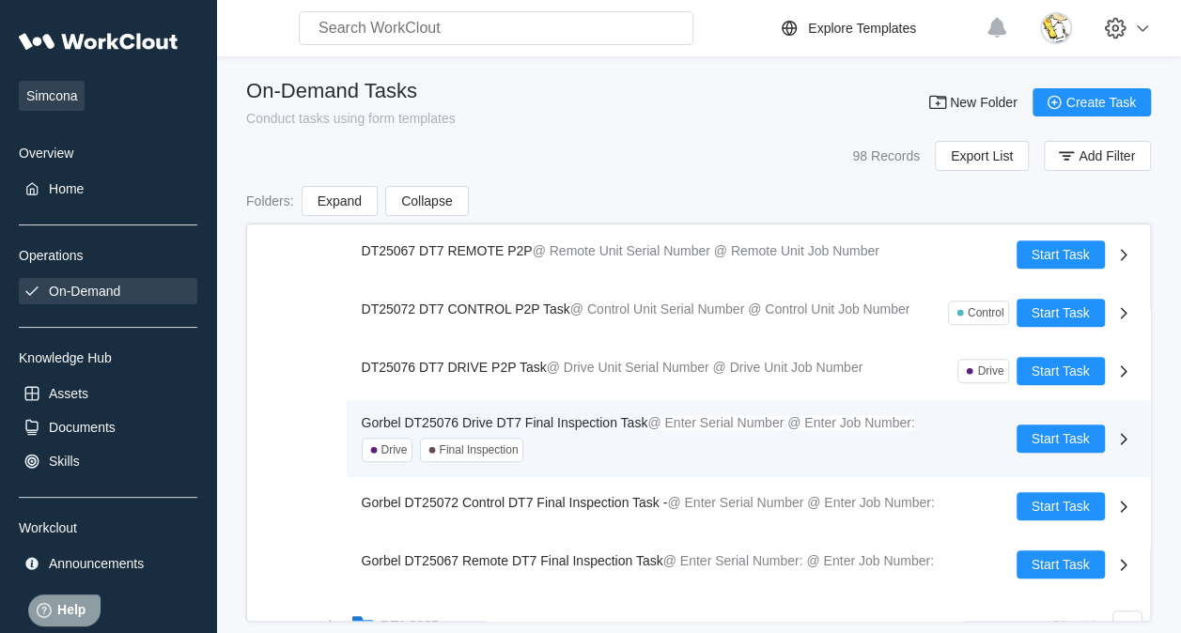
scroll to position [658, 0]
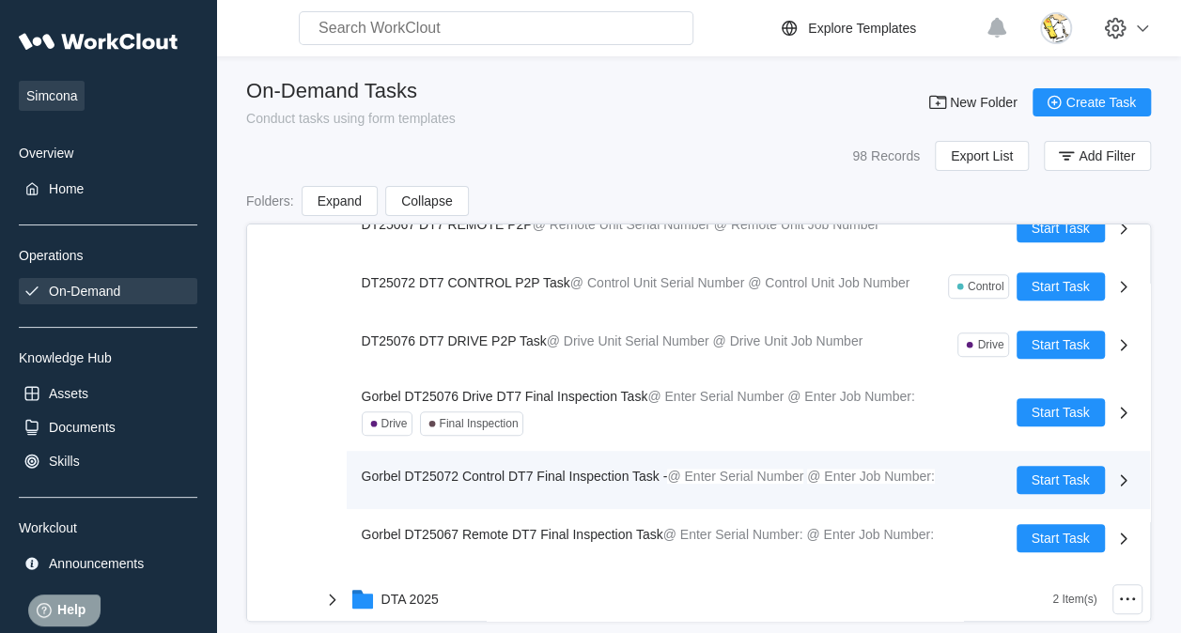
click at [536, 471] on span "Gorbel DT25072 Control DT7 Final Inspection Task -" at bounding box center [515, 476] width 306 height 15
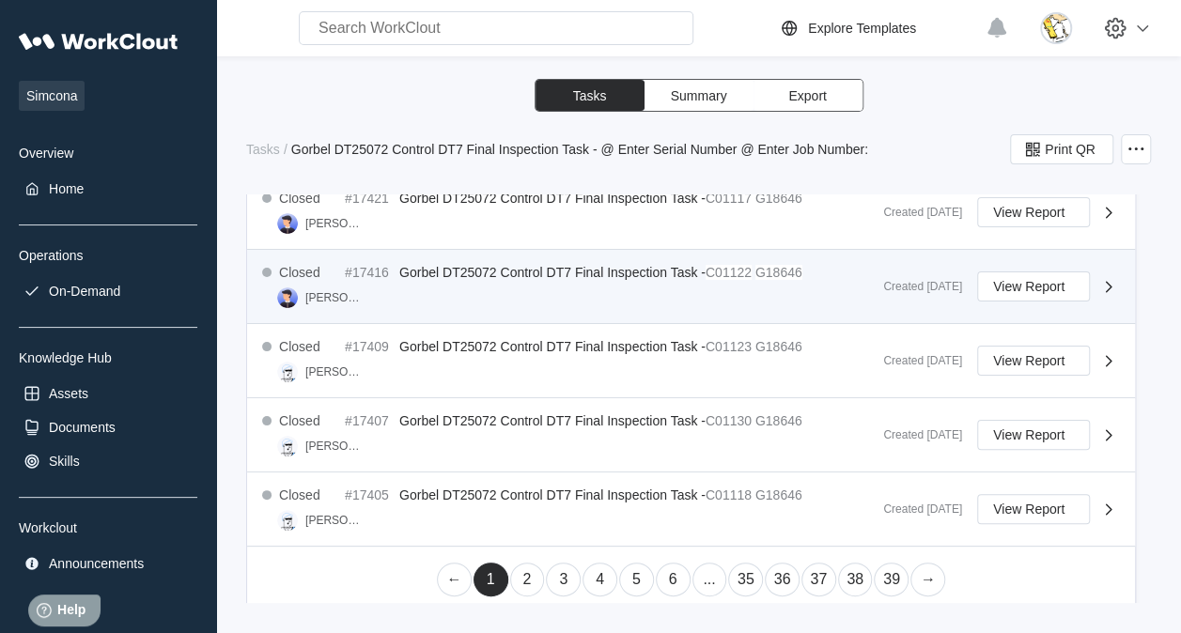
scroll to position [1130, 0]
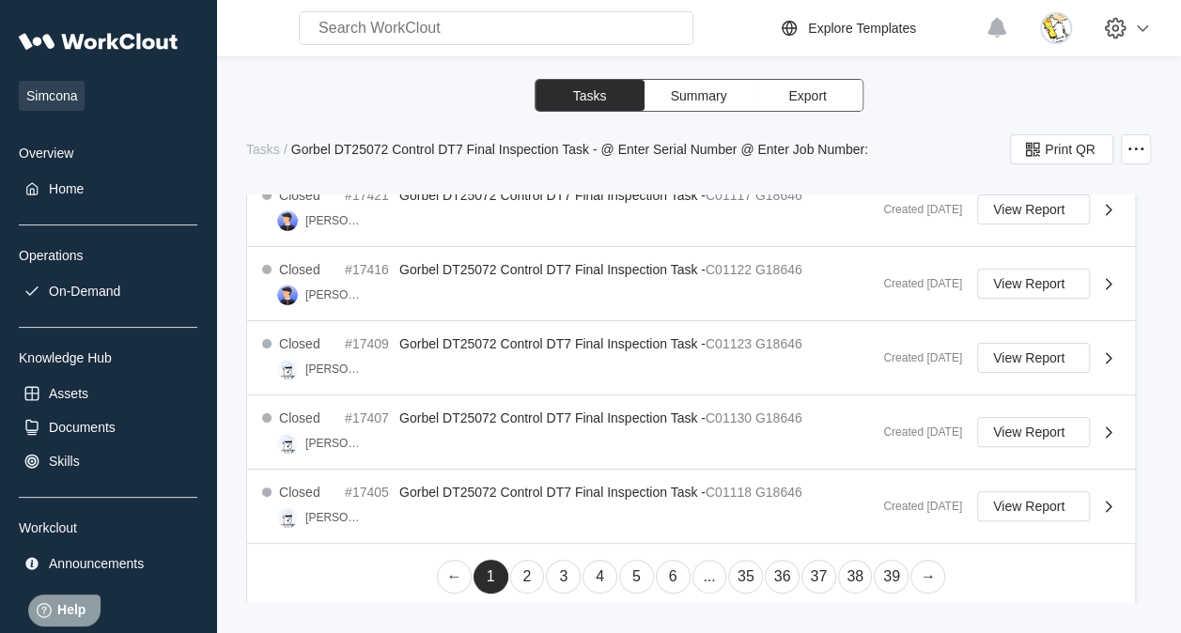
click at [510, 575] on link "2" at bounding box center [527, 577] width 35 height 34
click at [559, 569] on link "3" at bounding box center [563, 577] width 35 height 34
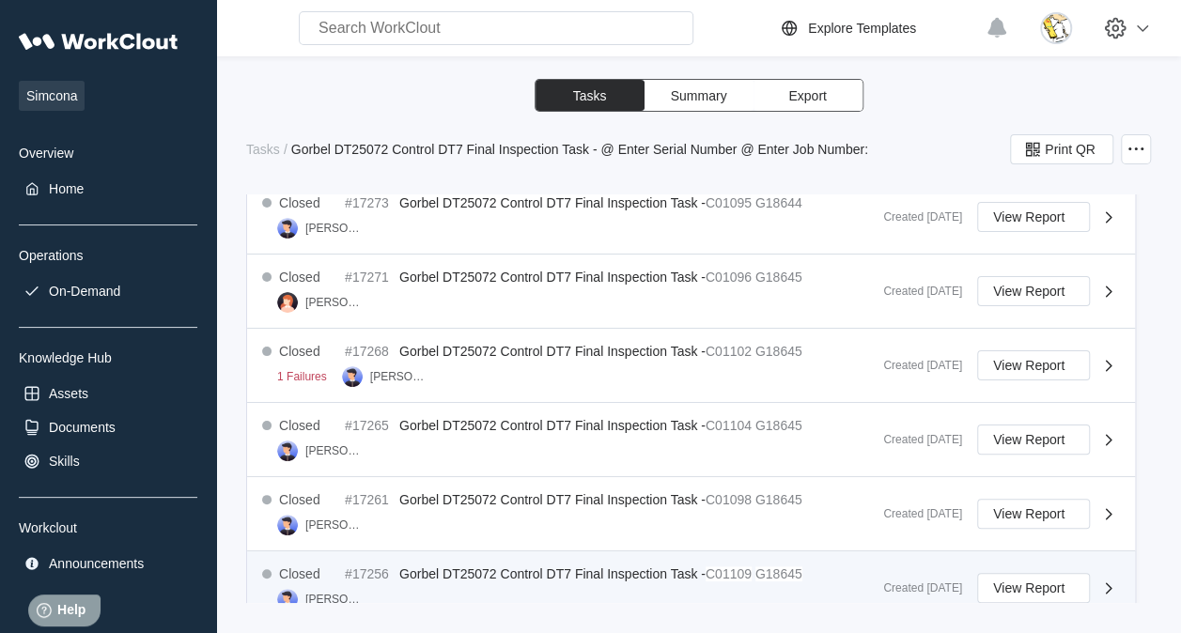
scroll to position [567, 0]
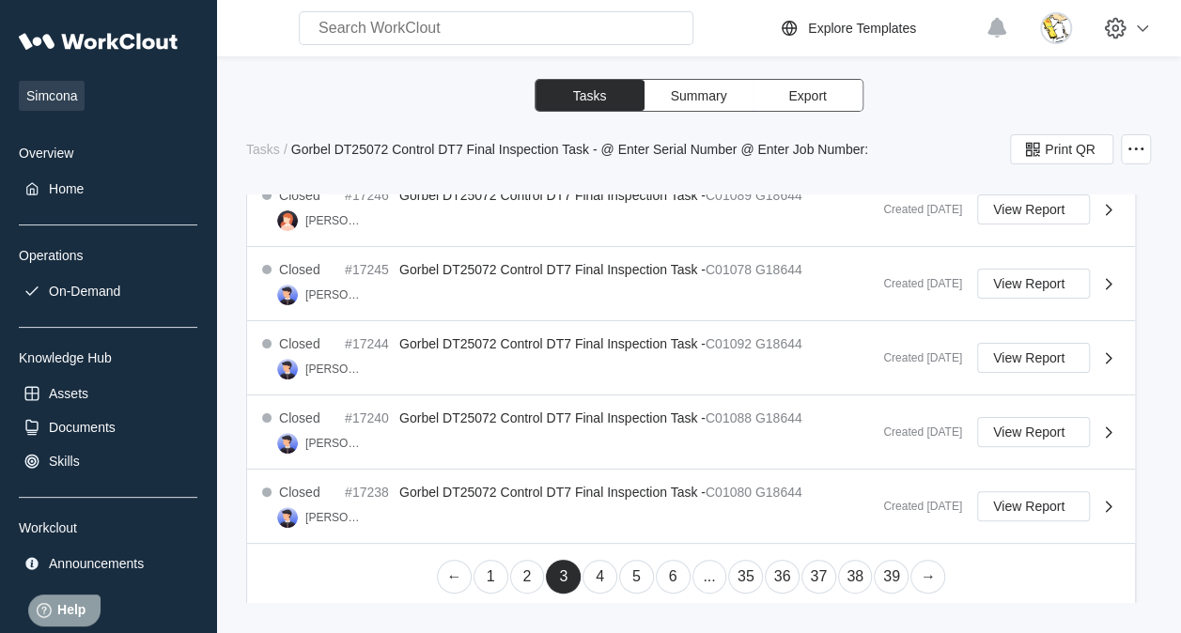
click at [592, 566] on link "4" at bounding box center [600, 577] width 35 height 34
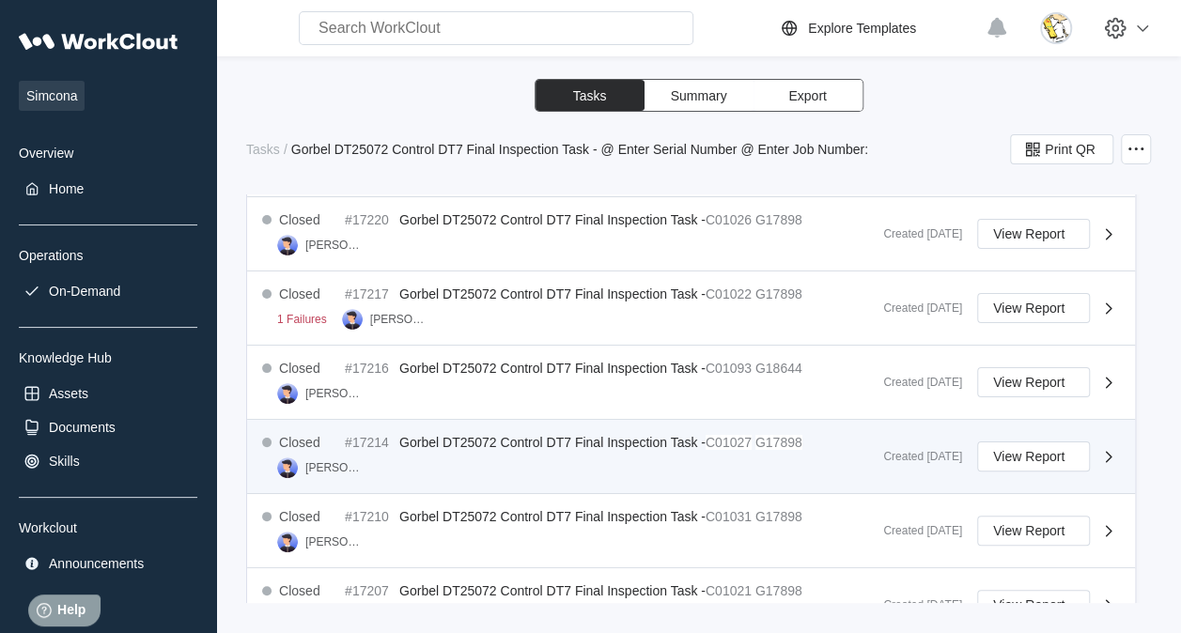
scroll to position [1130, 0]
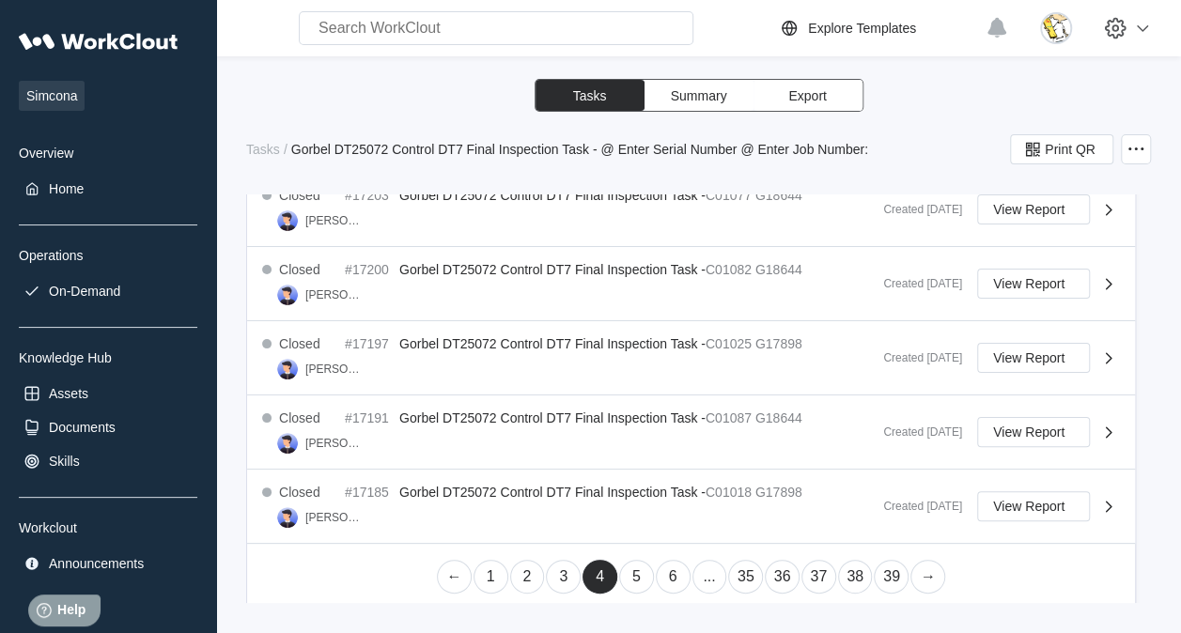
click at [630, 573] on link "5" at bounding box center [636, 577] width 35 height 34
click at [647, 567] on link "6" at bounding box center [654, 577] width 35 height 34
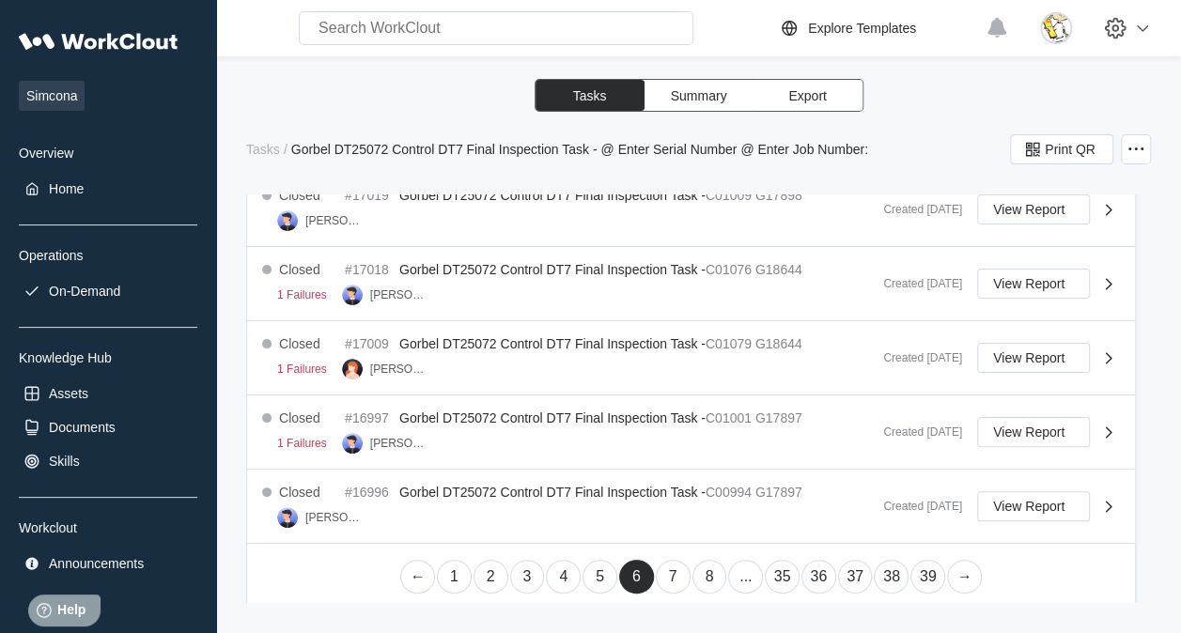
click at [668, 567] on link "7" at bounding box center [673, 577] width 35 height 34
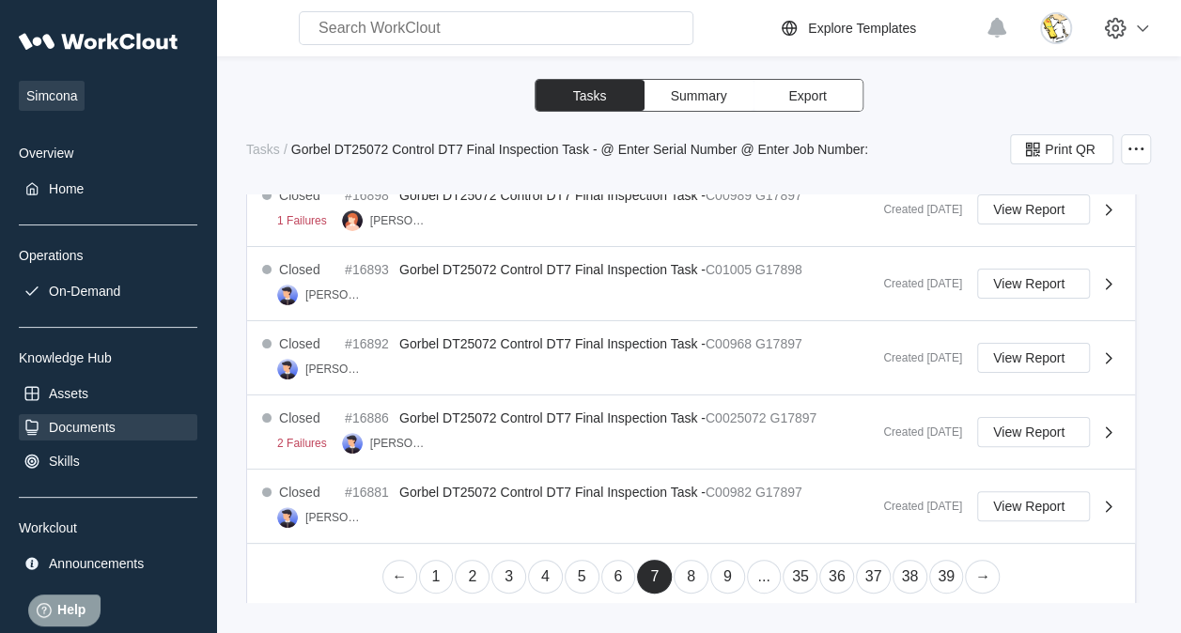
click at [114, 429] on div "Documents" at bounding box center [82, 427] width 67 height 15
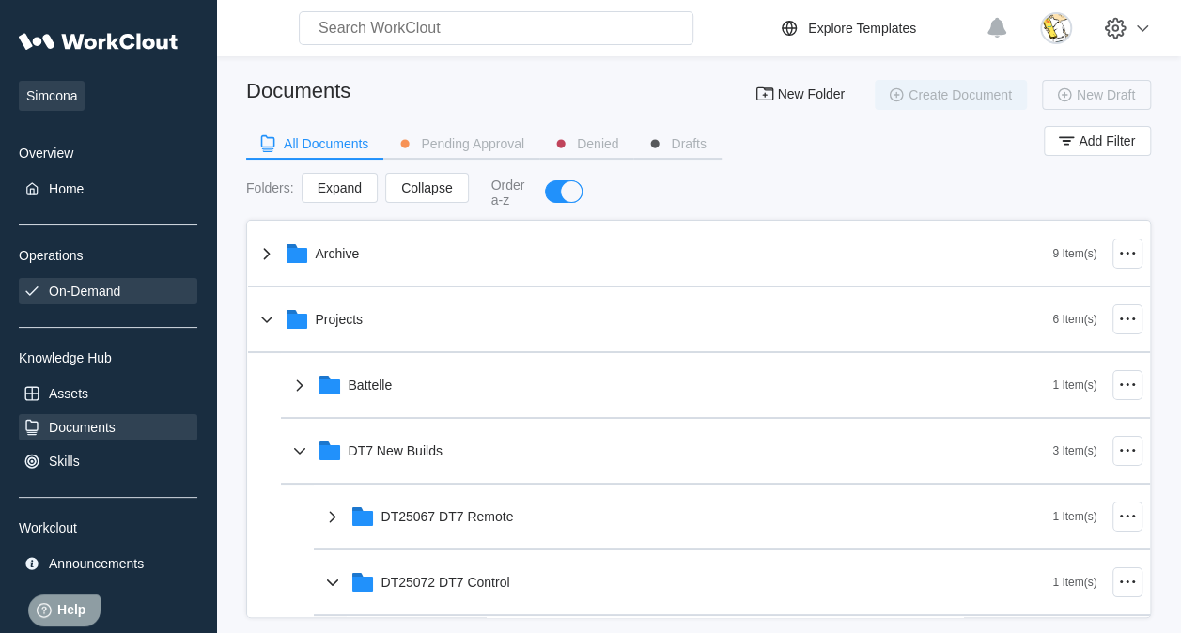
click at [118, 295] on div "On-Demand" at bounding box center [84, 291] width 71 height 15
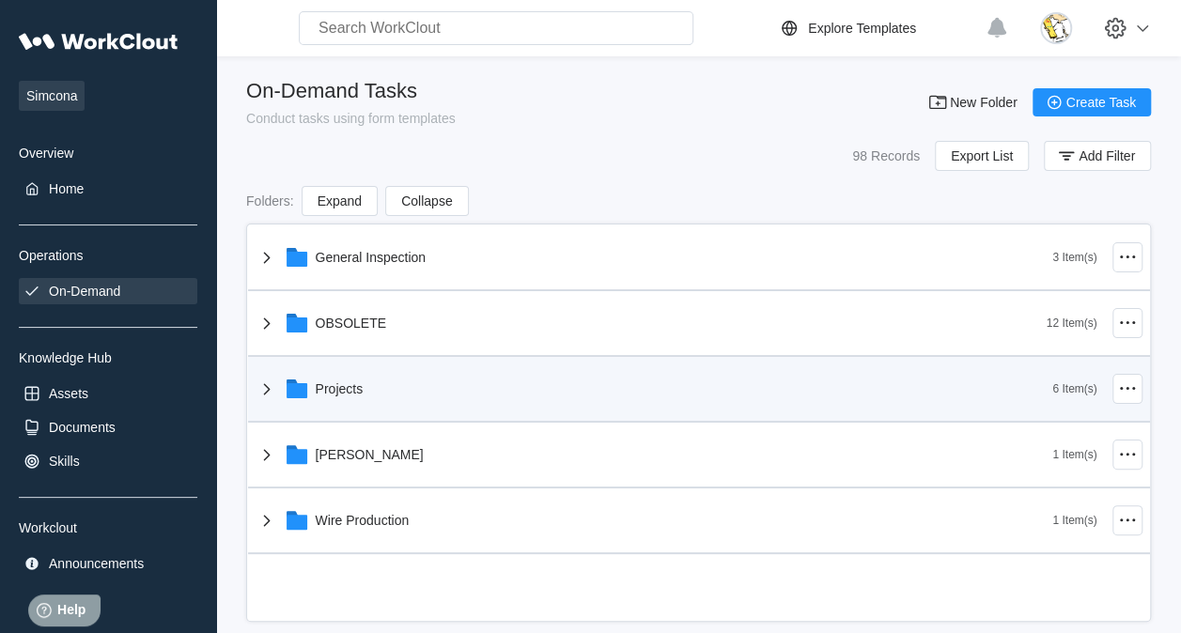
click at [372, 393] on div "Projects" at bounding box center [655, 389] width 798 height 49
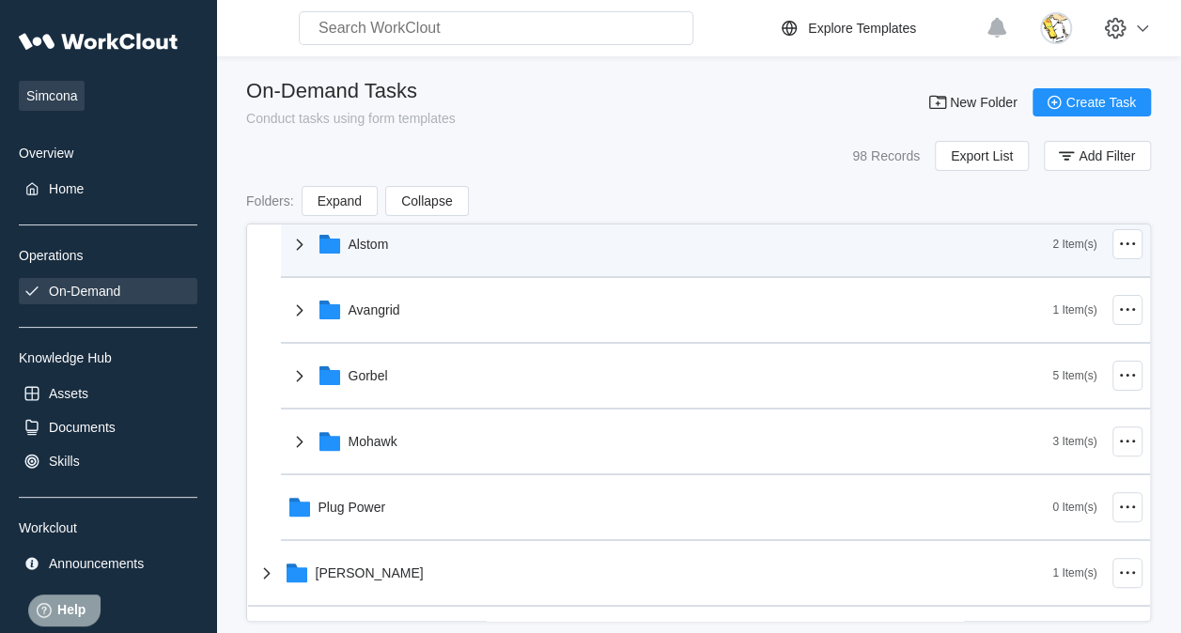
scroll to position [282, 0]
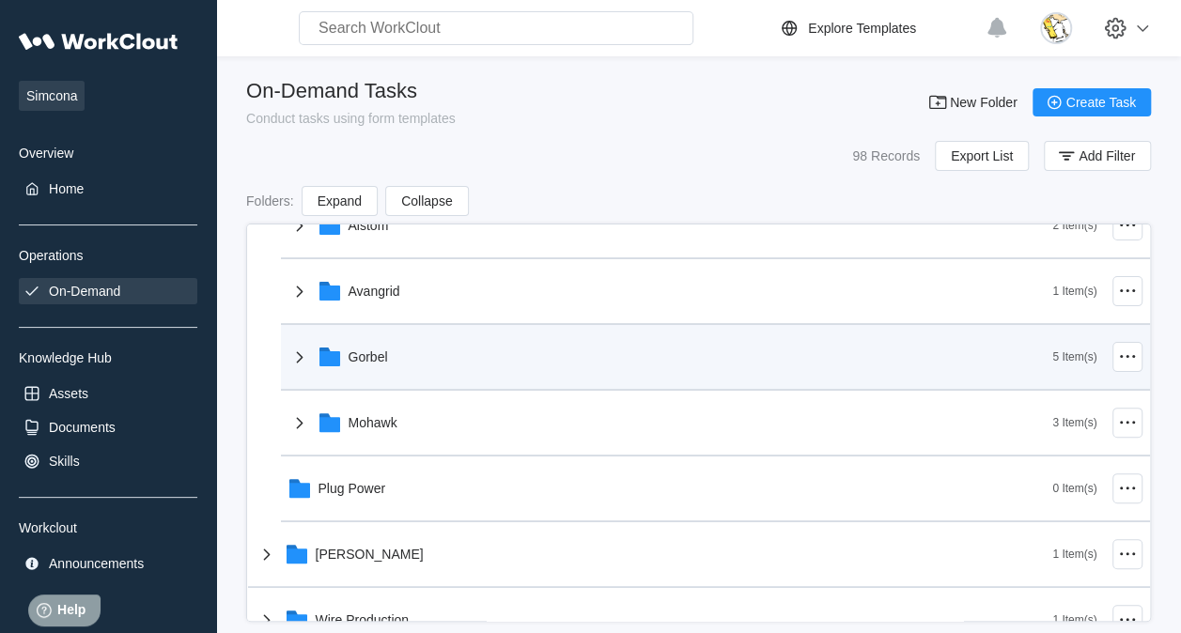
click at [435, 356] on div "Gorbel" at bounding box center [670, 357] width 765 height 49
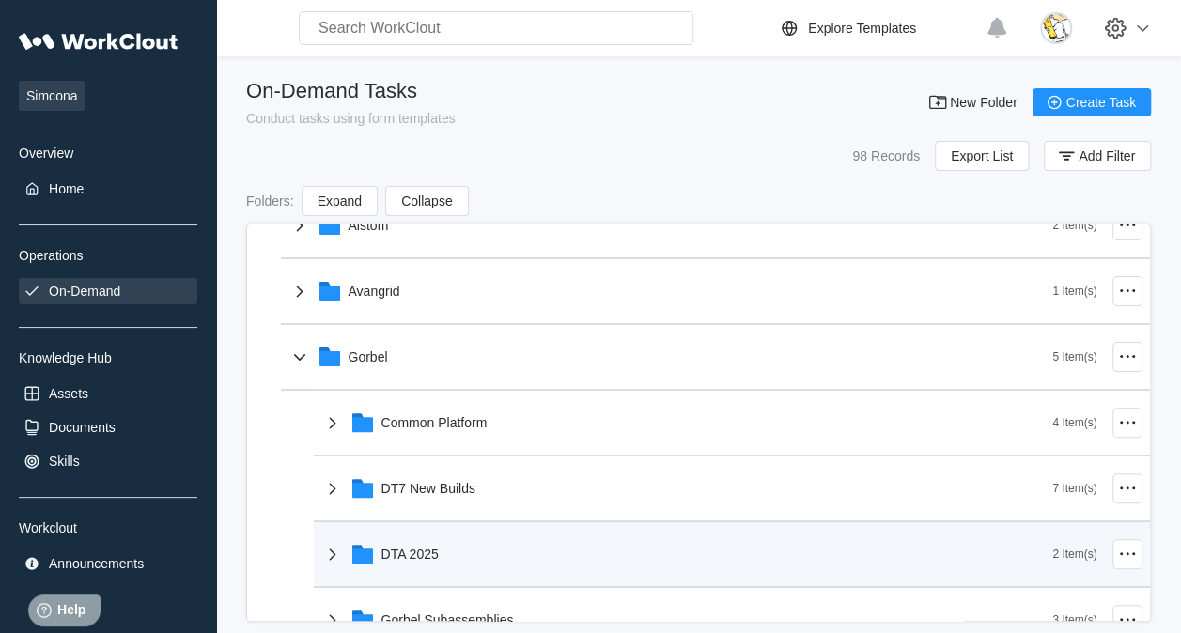
click at [465, 543] on div "DTA 2025" at bounding box center [687, 554] width 732 height 49
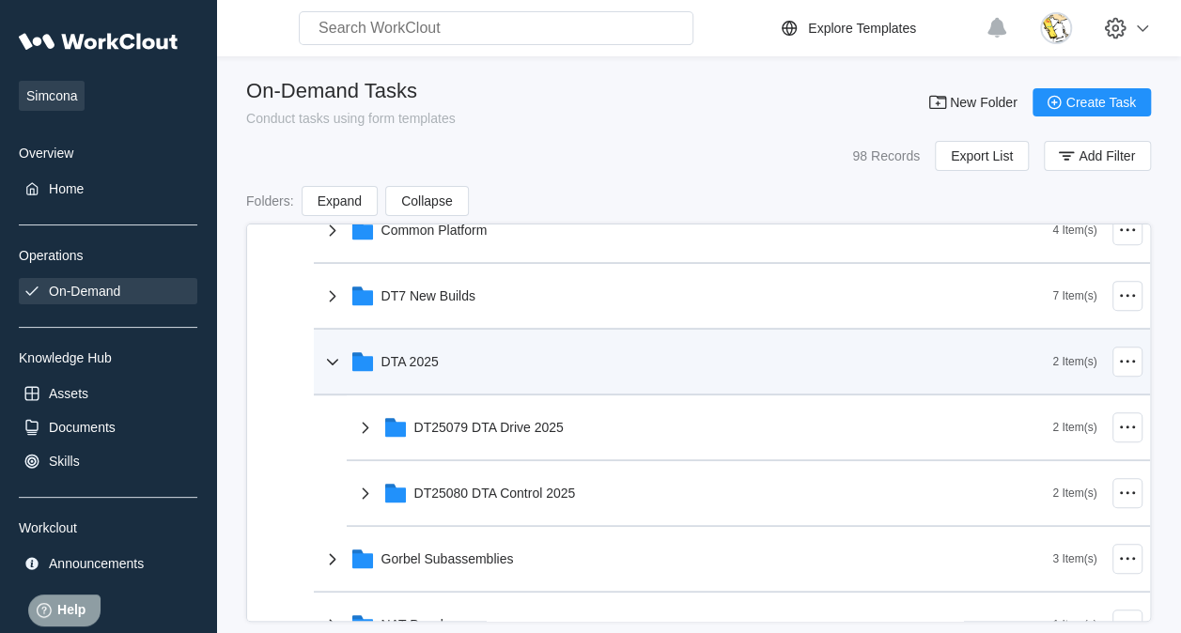
scroll to position [564, 0]
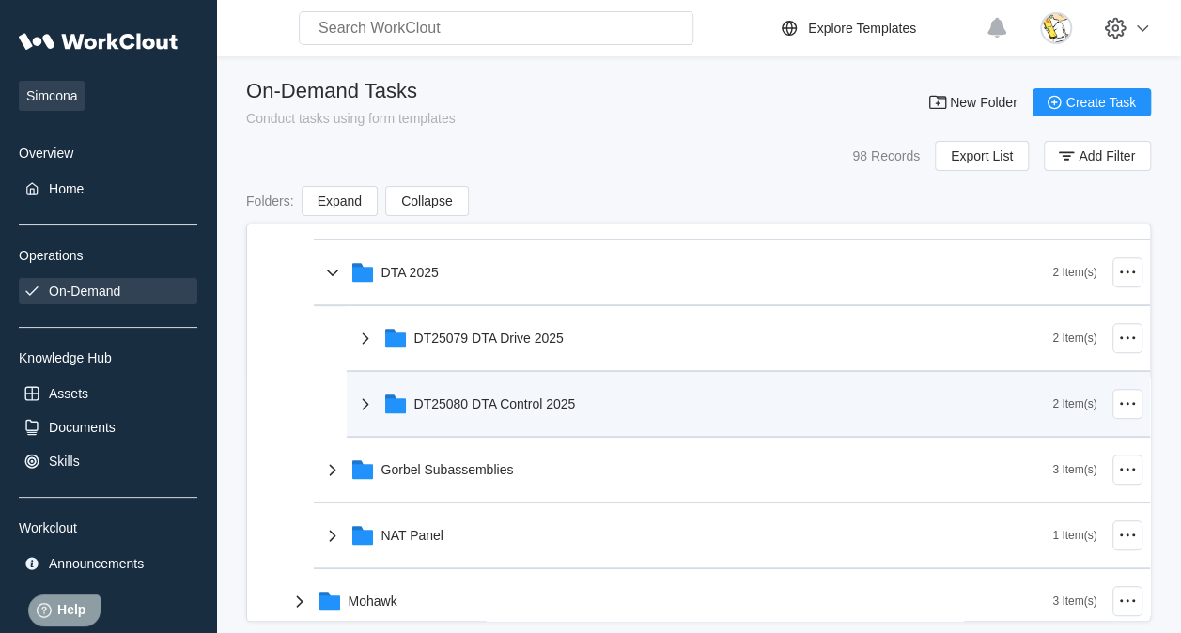
click at [572, 397] on div "DT25080 DTA Control 2025" at bounding box center [495, 404] width 162 height 15
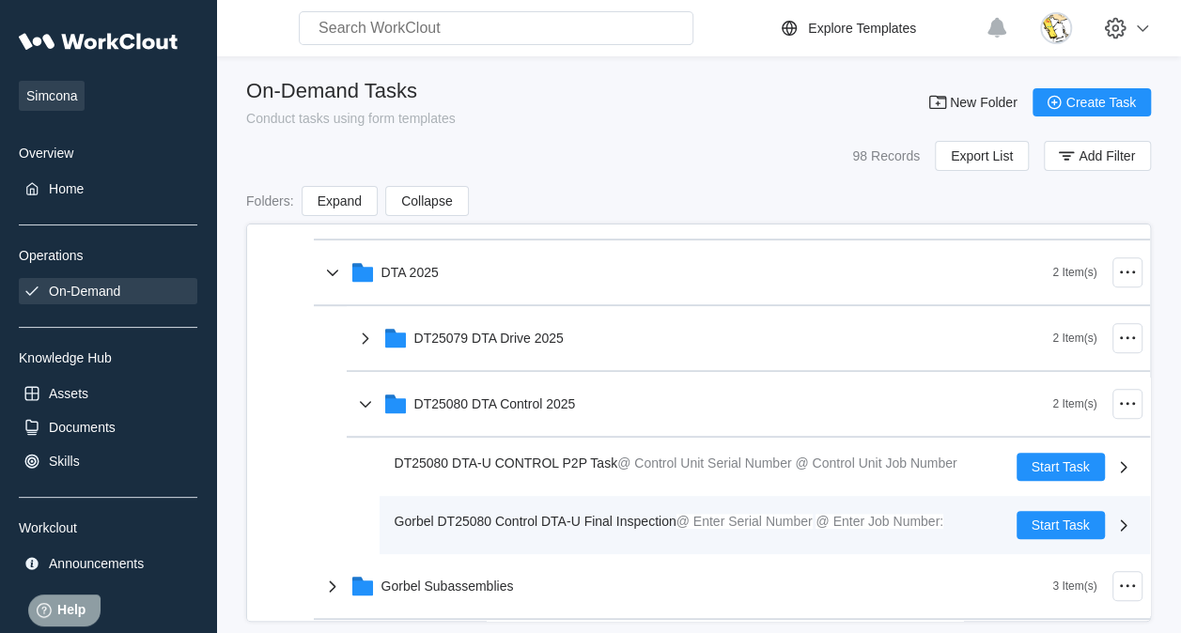
click at [564, 521] on span "Gorbel DT25080 Control DTA-U Final Inspection" at bounding box center [536, 521] width 282 height 15
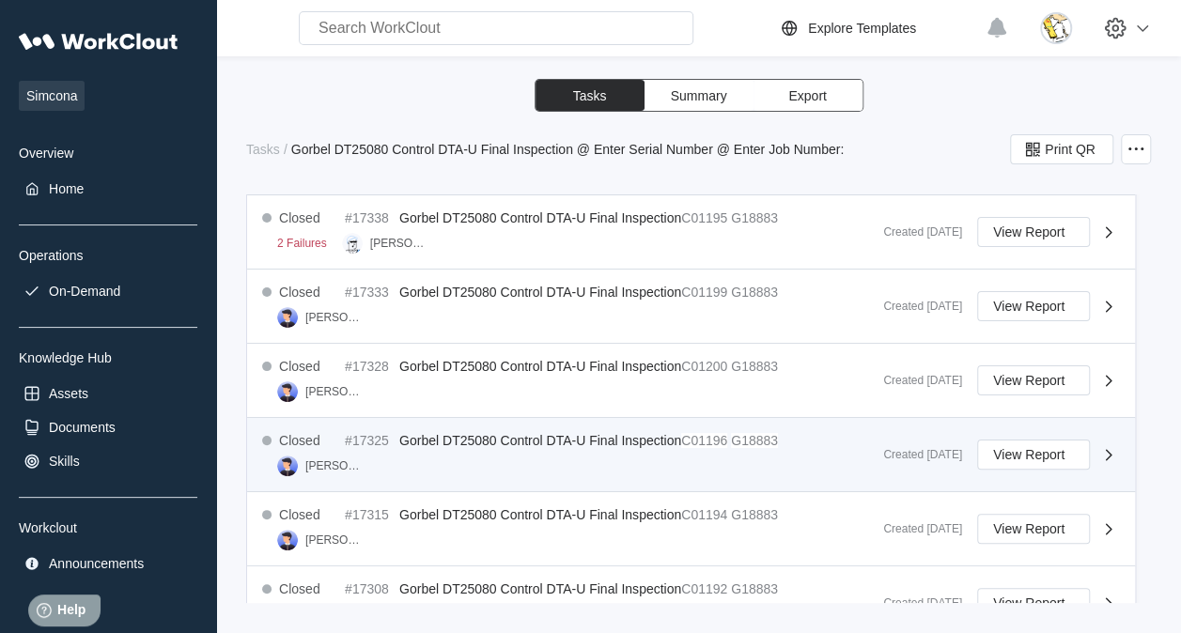
scroll to position [1130, 0]
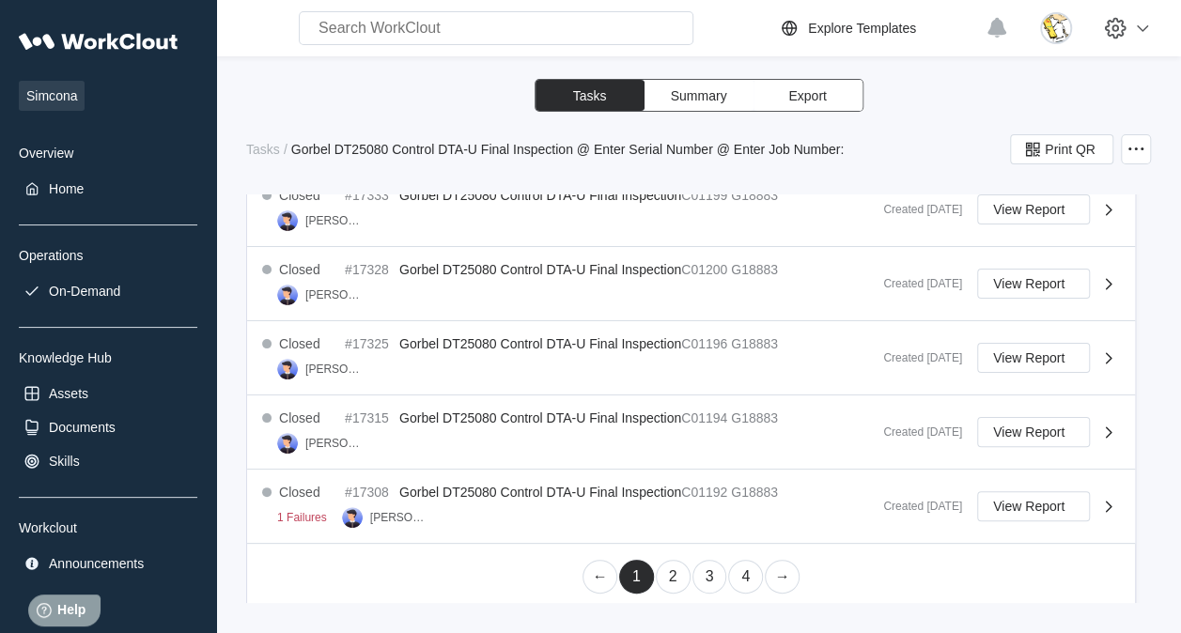
click at [668, 566] on link "2" at bounding box center [673, 577] width 35 height 34
click at [704, 566] on link "3" at bounding box center [710, 577] width 35 height 34
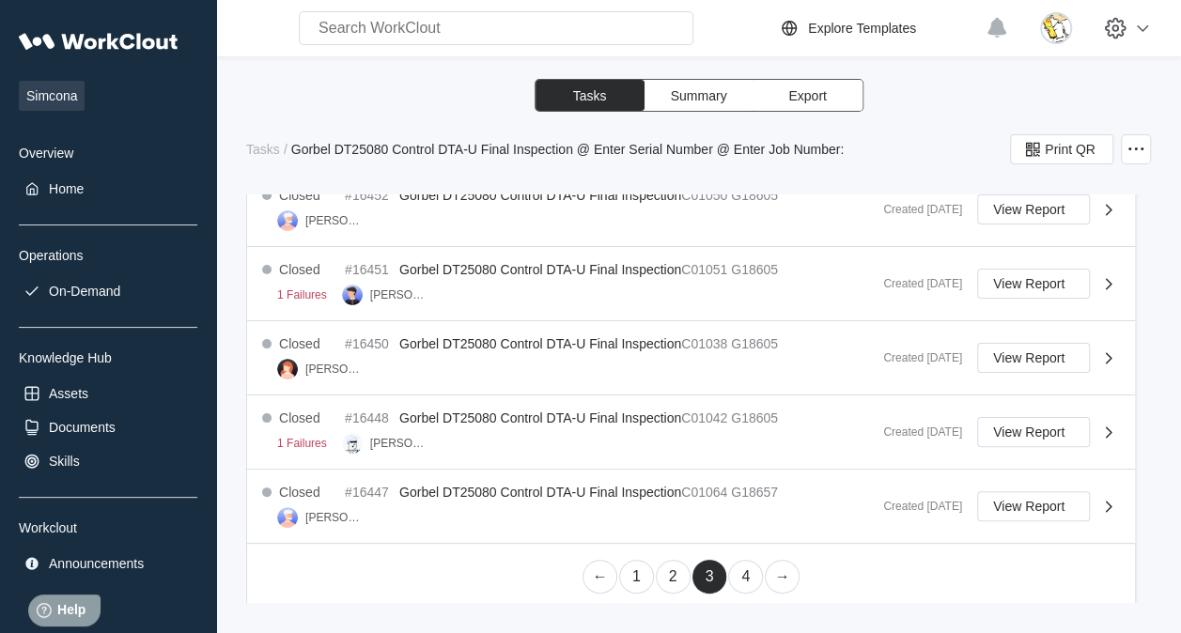
click at [738, 568] on link "4" at bounding box center [745, 577] width 35 height 34
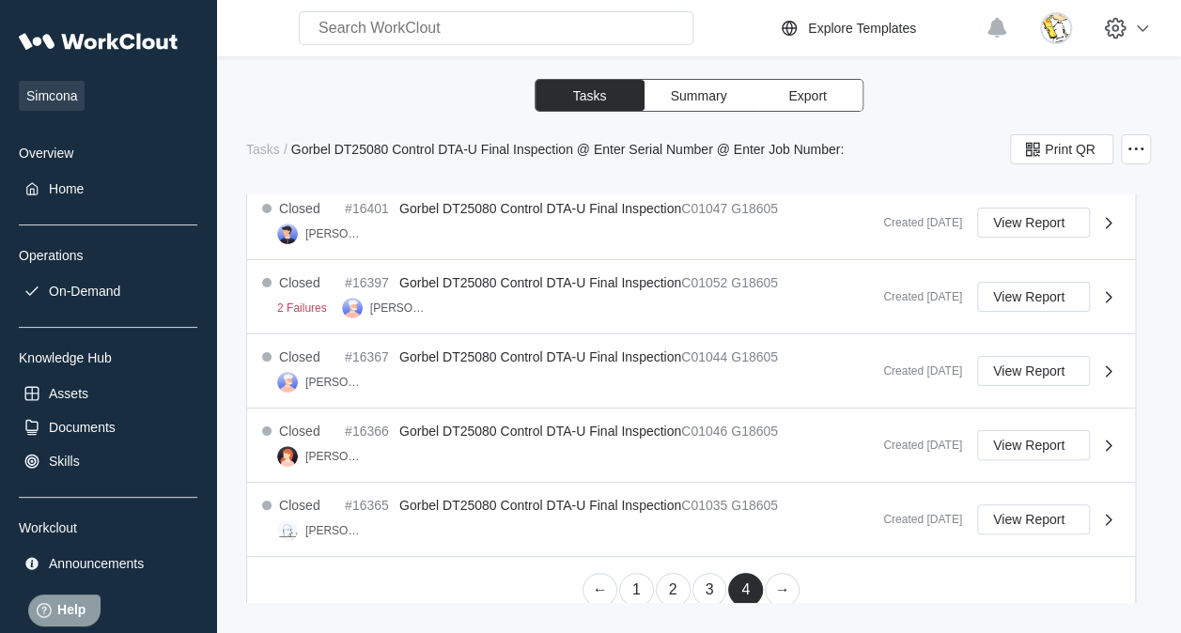
scroll to position [909, 0]
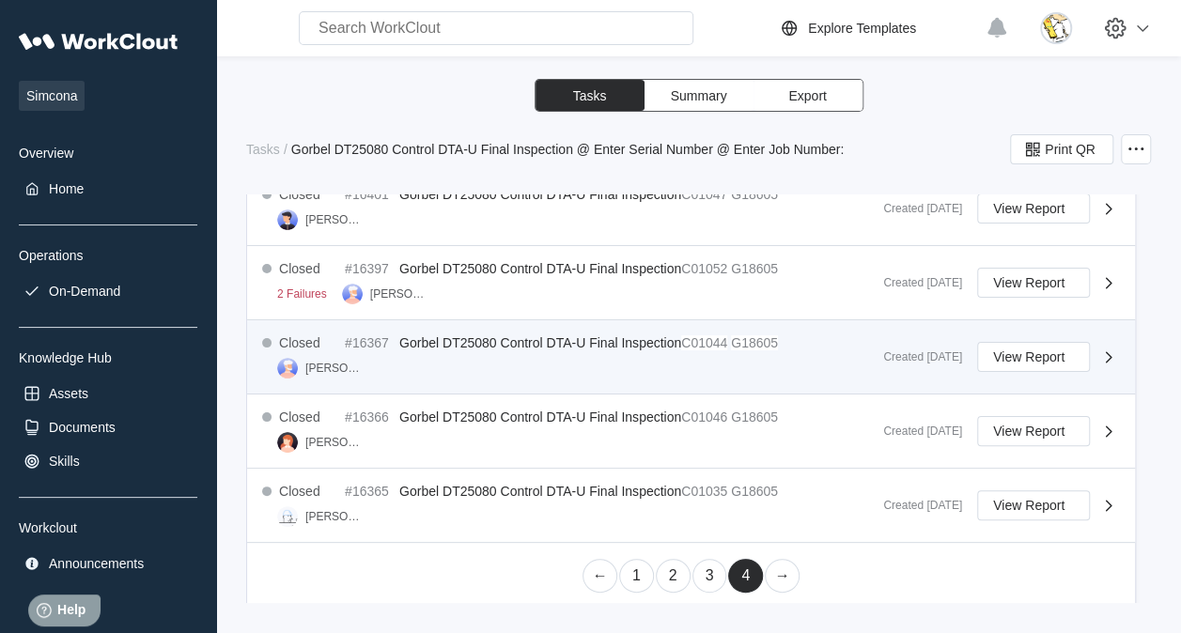
click at [752, 346] on div "Closed #16367 Gorbel DT25080 Control DTA-U Final Inspection C01044 G18605 [PERS…" at bounding box center [565, 356] width 606 height 43
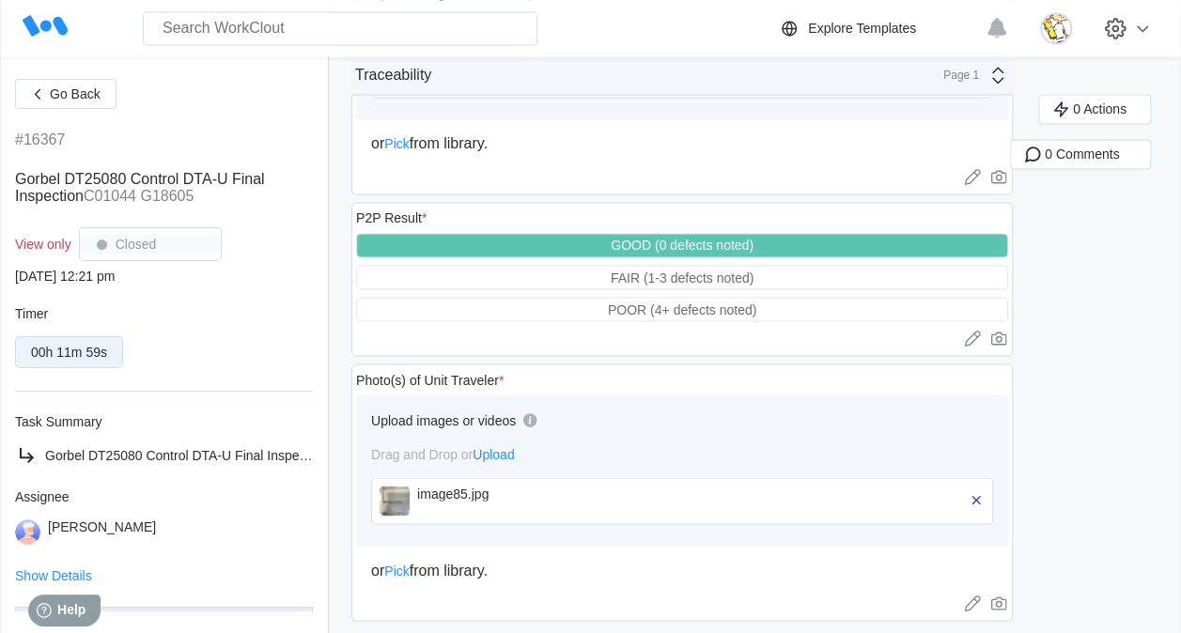
scroll to position [1524, 0]
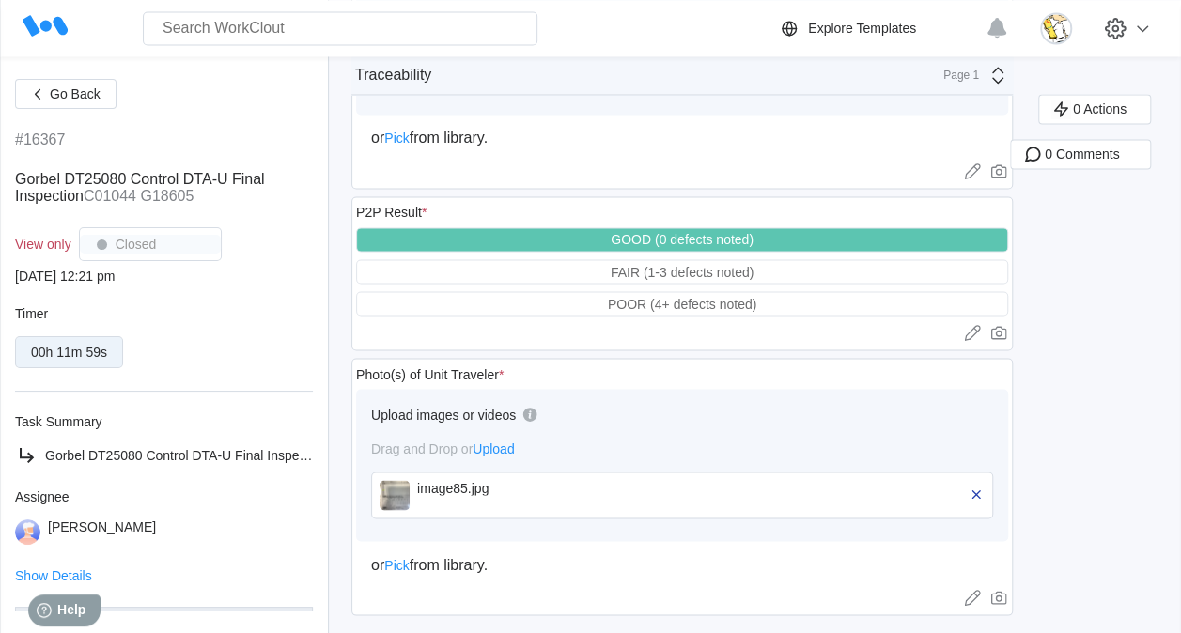
click at [539, 480] on div "image85.jpg" at bounding box center [525, 487] width 216 height 15
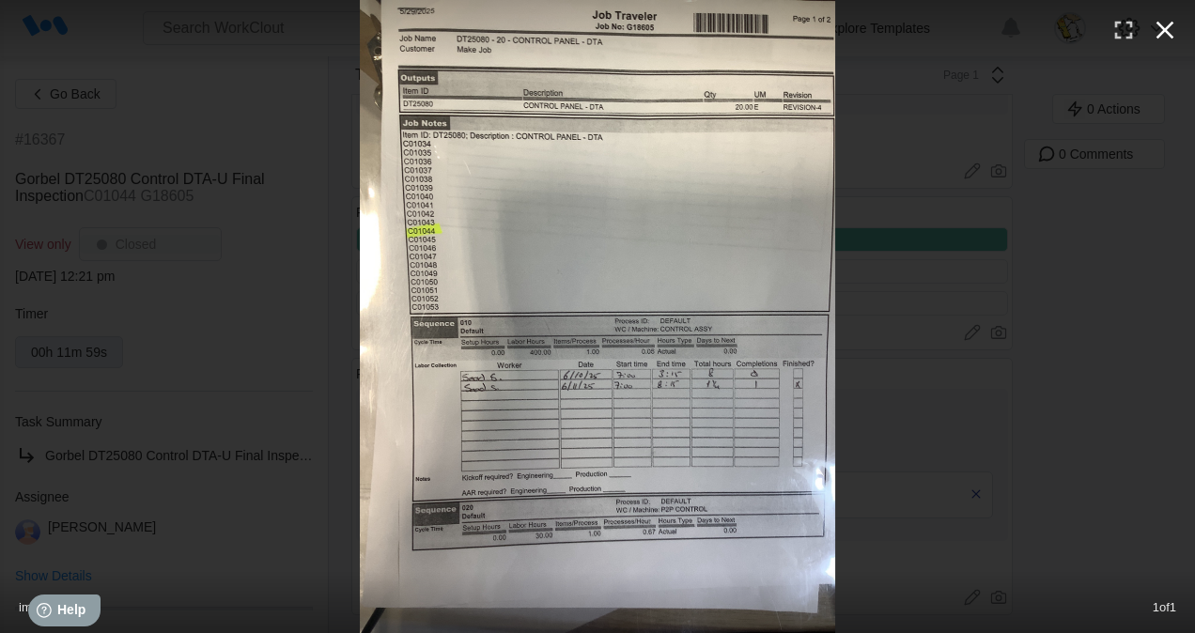
click at [1166, 35] on icon "button" at bounding box center [1165, 30] width 30 height 30
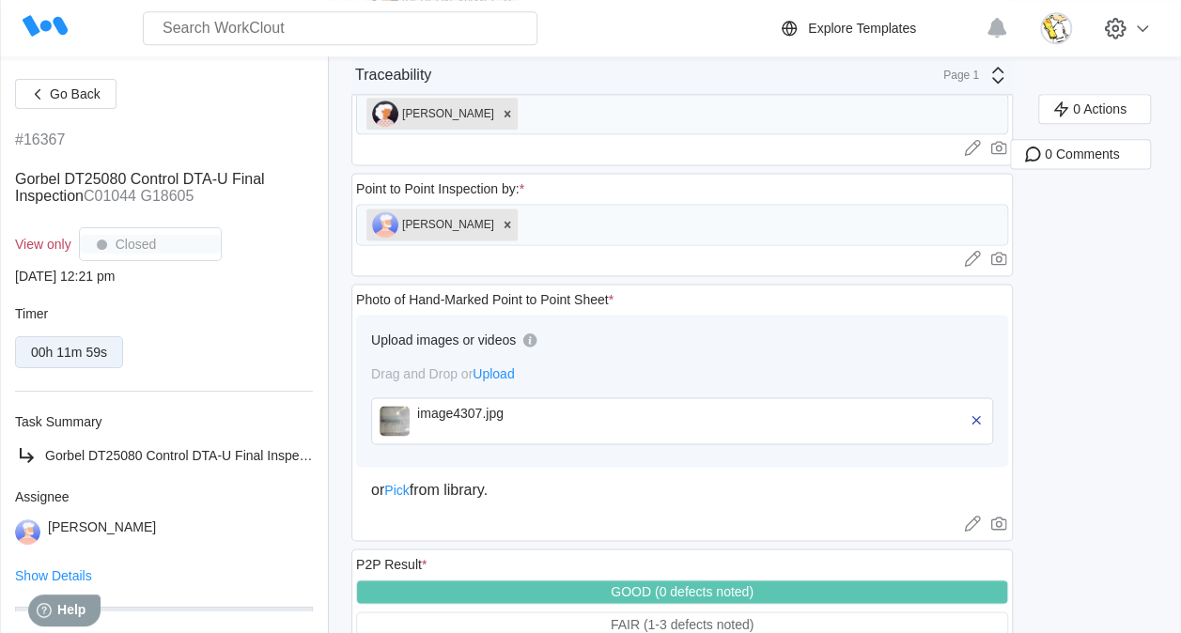
scroll to position [1148, 0]
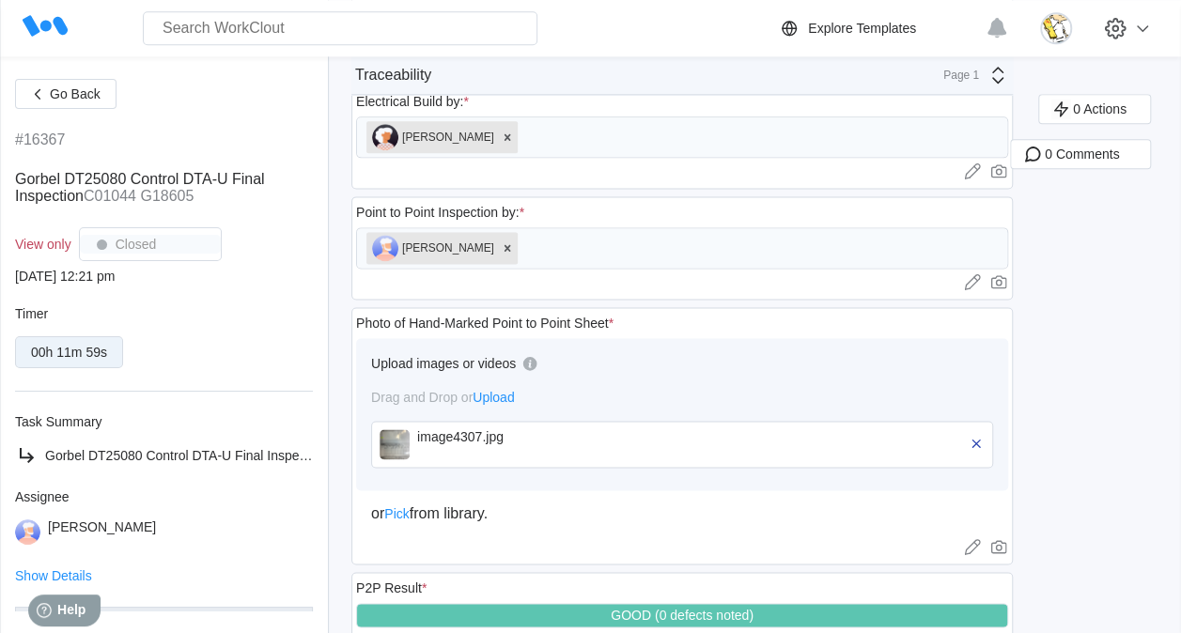
click at [492, 429] on div "image4307.jpg" at bounding box center [525, 436] width 216 height 15
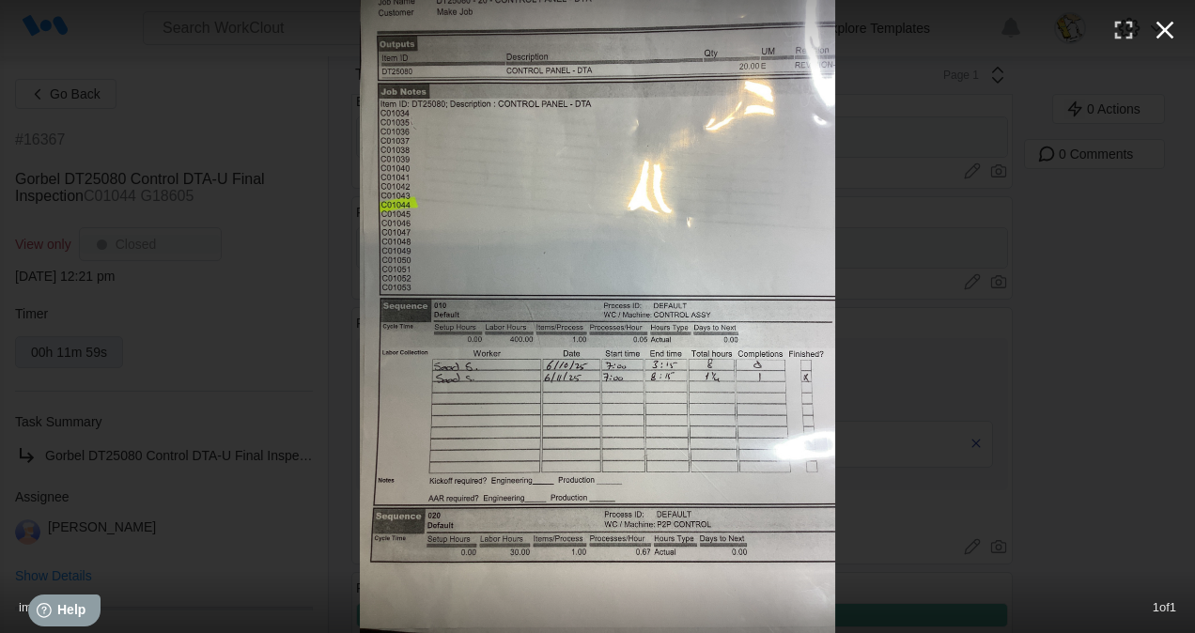
click at [1162, 30] on icon "button" at bounding box center [1165, 30] width 30 height 30
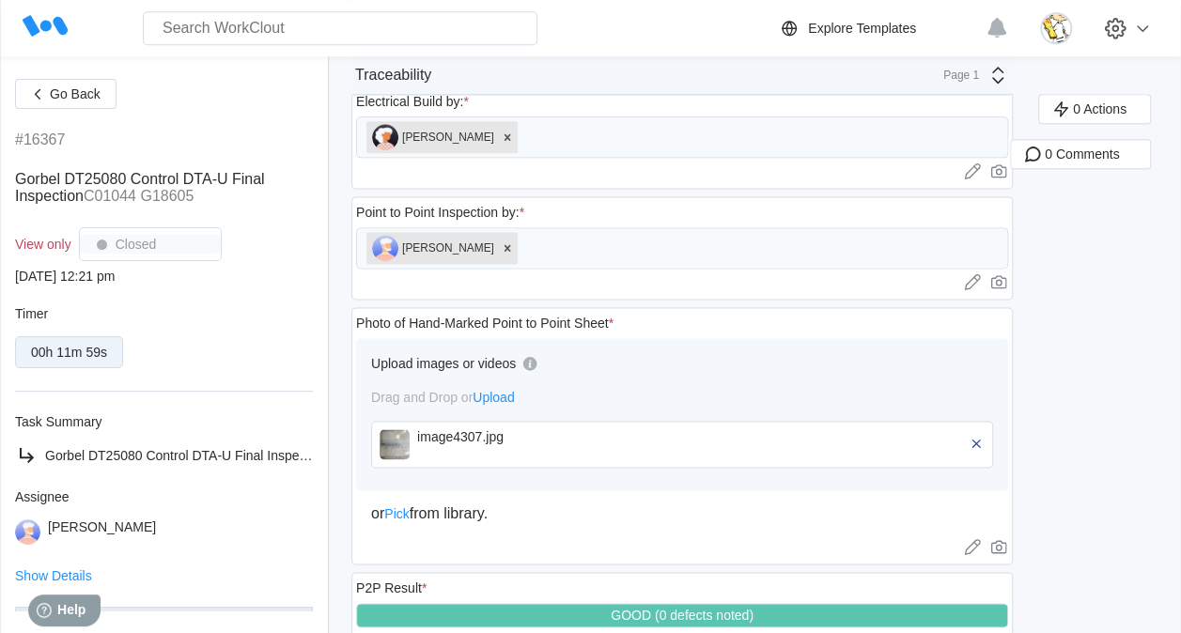
click at [481, 432] on div "image4307.jpg" at bounding box center [525, 444] width 216 height 30
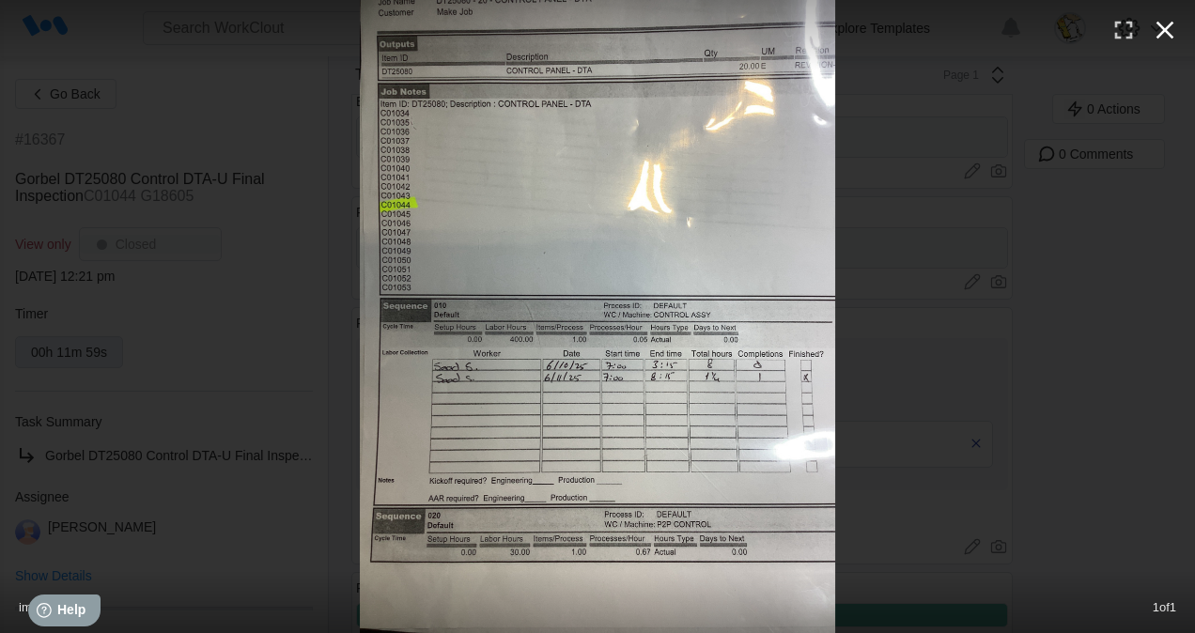
click at [1180, 30] on button "button" at bounding box center [1165, 29] width 41 height 41
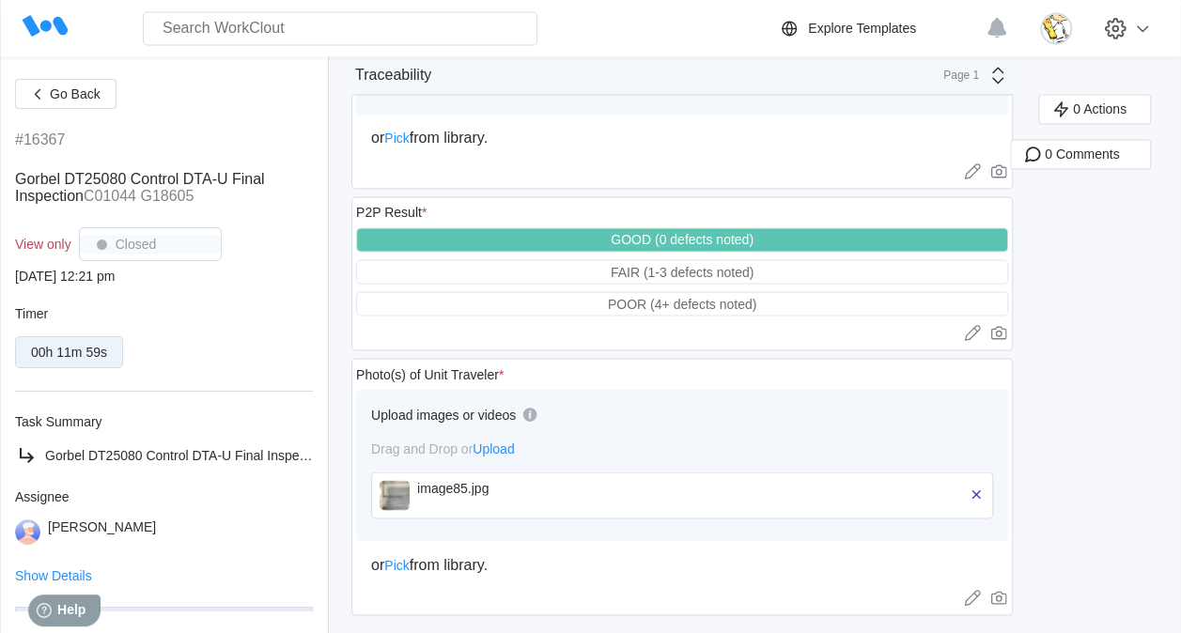
scroll to position [538, 0]
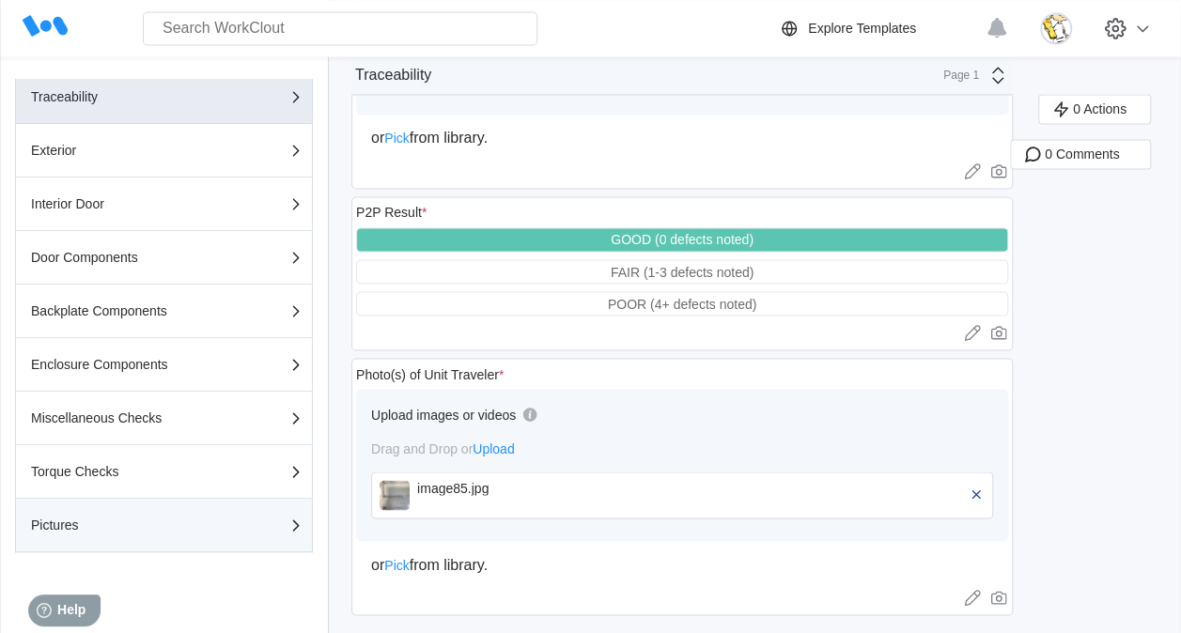
click at [130, 507] on button "Pictures" at bounding box center [164, 526] width 298 height 54
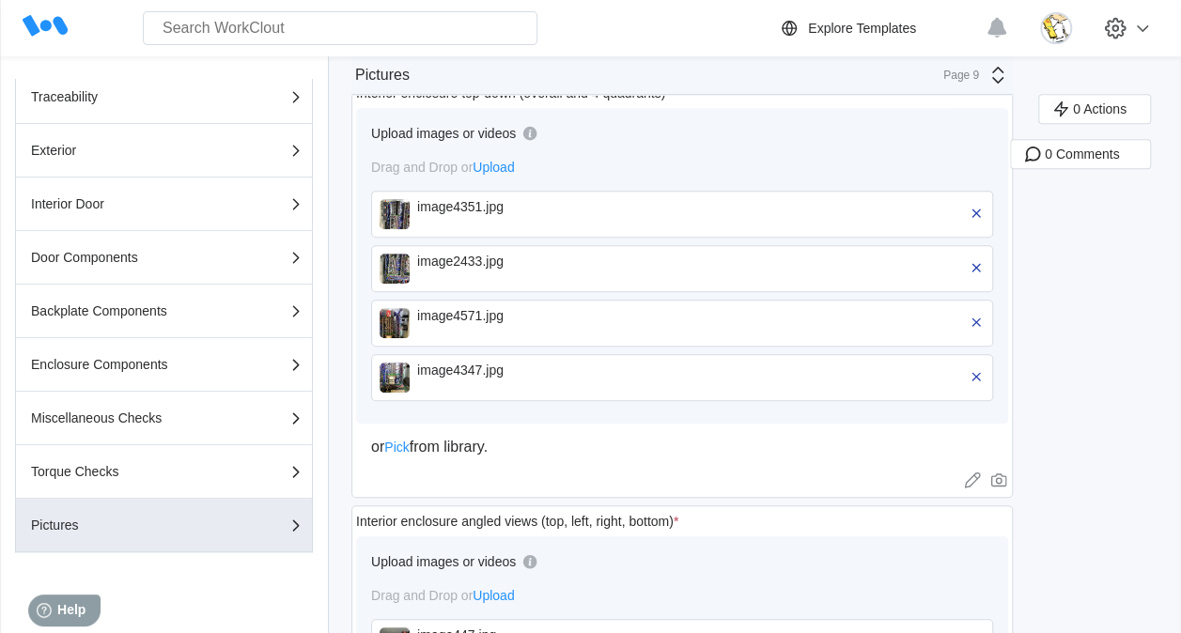
scroll to position [282, 0]
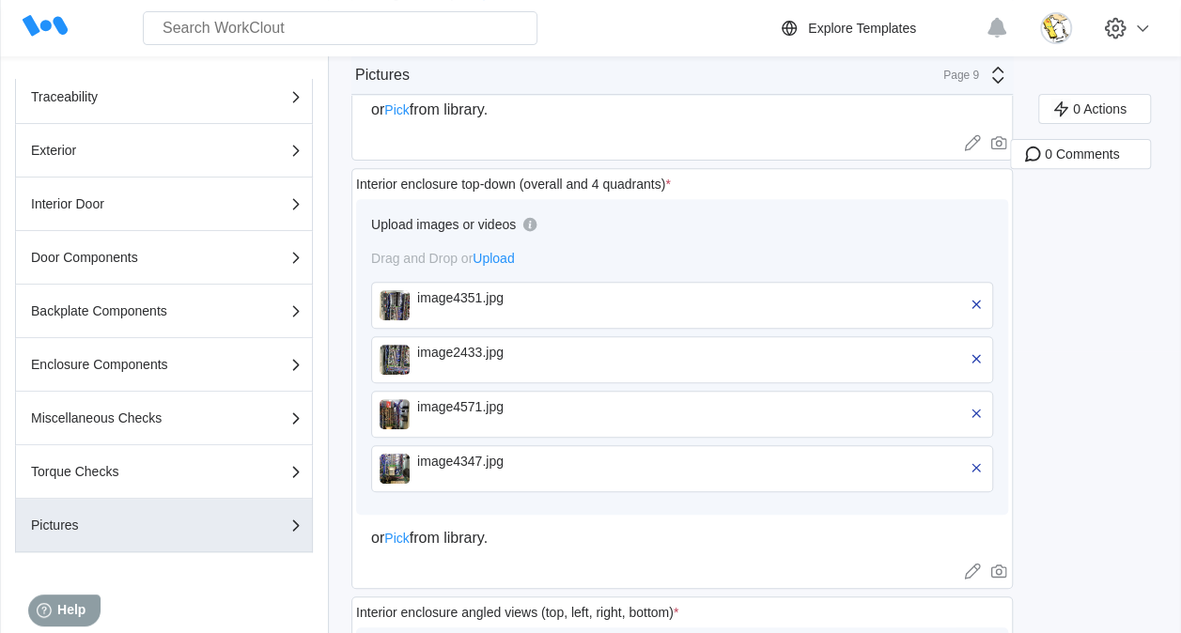
click at [503, 311] on div "image4351.jpg" at bounding box center [525, 305] width 216 height 30
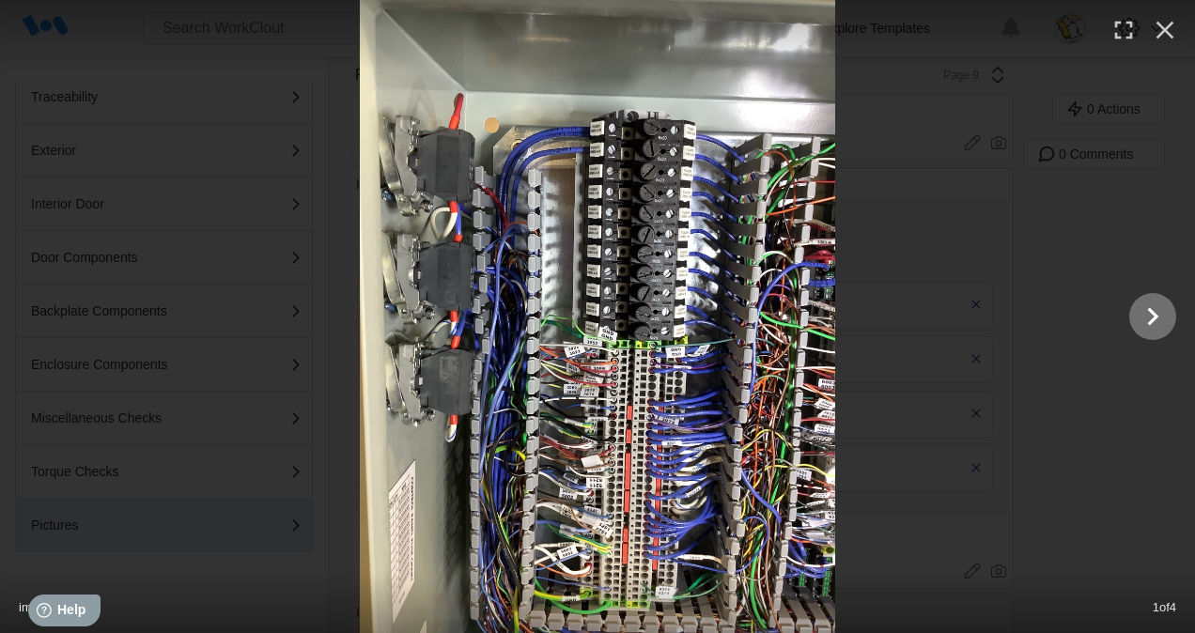
click at [1141, 313] on icon "Show slide 2 of 4" at bounding box center [1153, 316] width 36 height 45
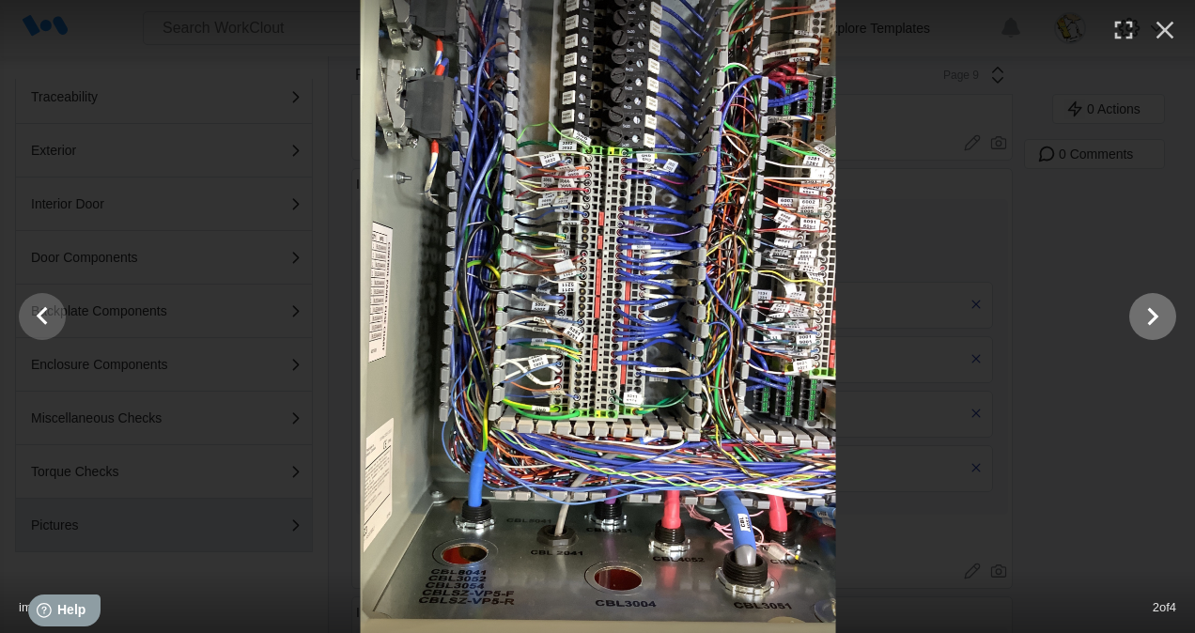
click at [1141, 314] on icon "Show slide 3 of 4" at bounding box center [1153, 316] width 36 height 45
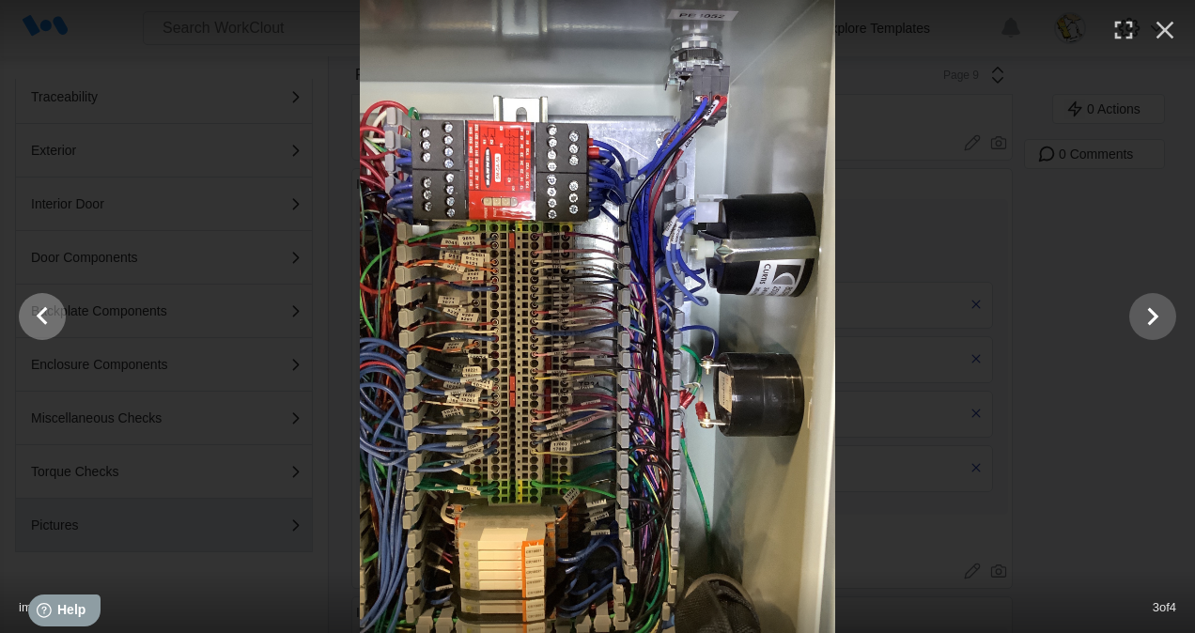
click at [50, 316] on icon "Show slide 2 of 4" at bounding box center [42, 316] width 36 height 45
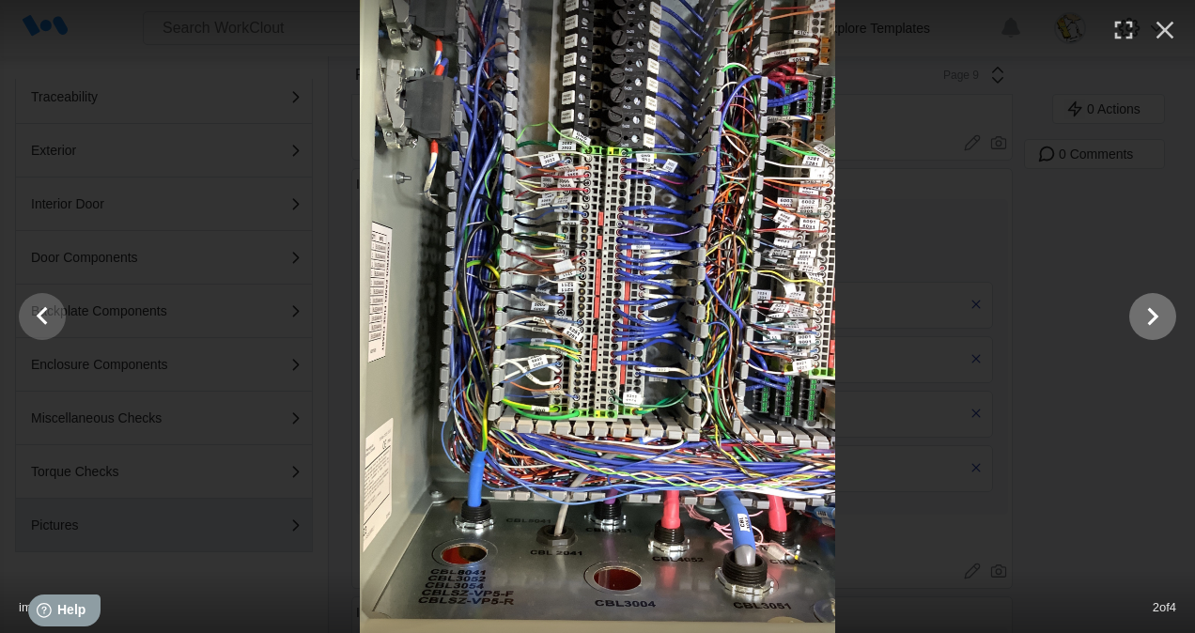
click at [1155, 335] on icon "Show slide 3 of 4" at bounding box center [1153, 316] width 36 height 45
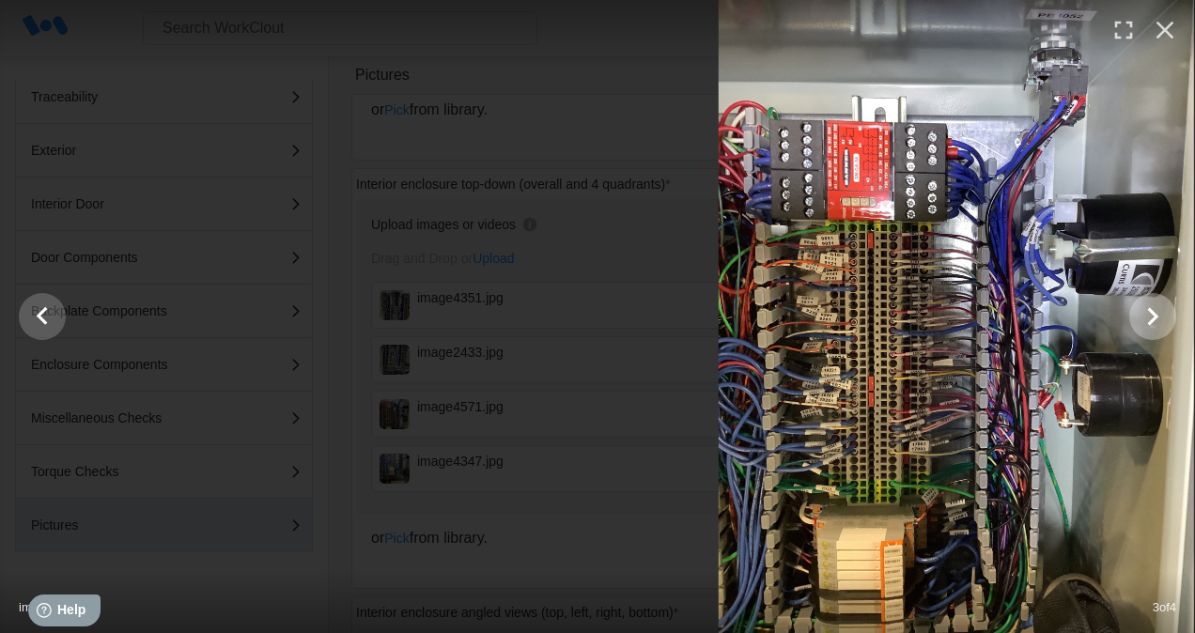
click at [1155, 335] on icon "Show slide 4 of 4" at bounding box center [1153, 316] width 36 height 45
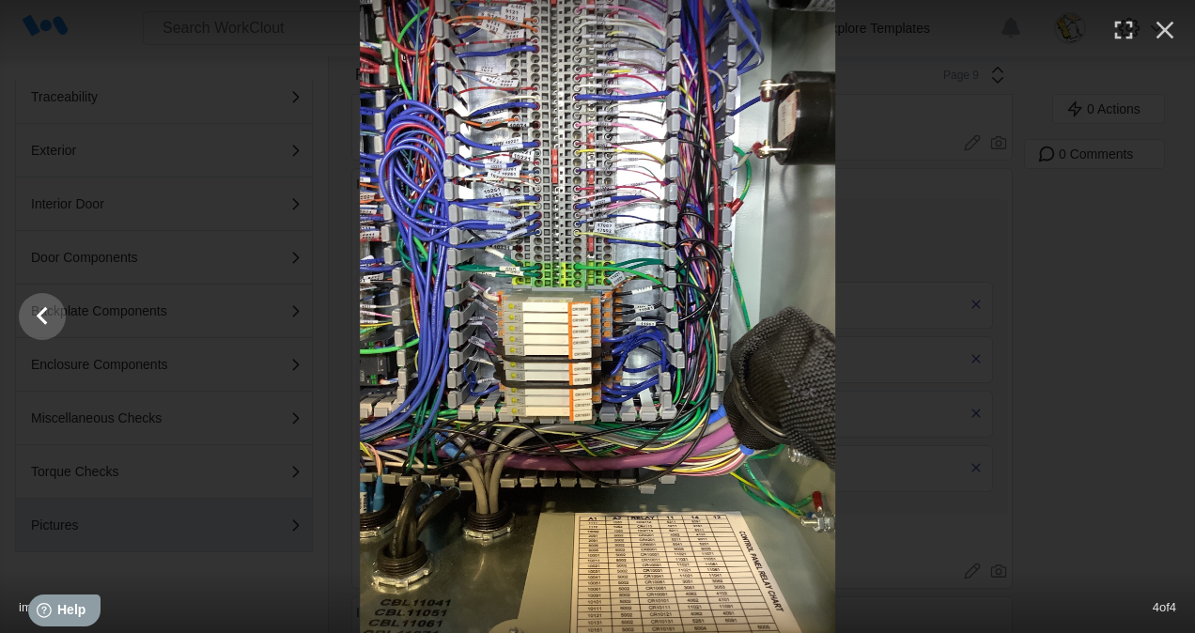
click at [1155, 335] on div at bounding box center [597, 316] width 1195 height 633
click at [29, 304] on icon "Show slide 3 of 4" at bounding box center [42, 316] width 36 height 45
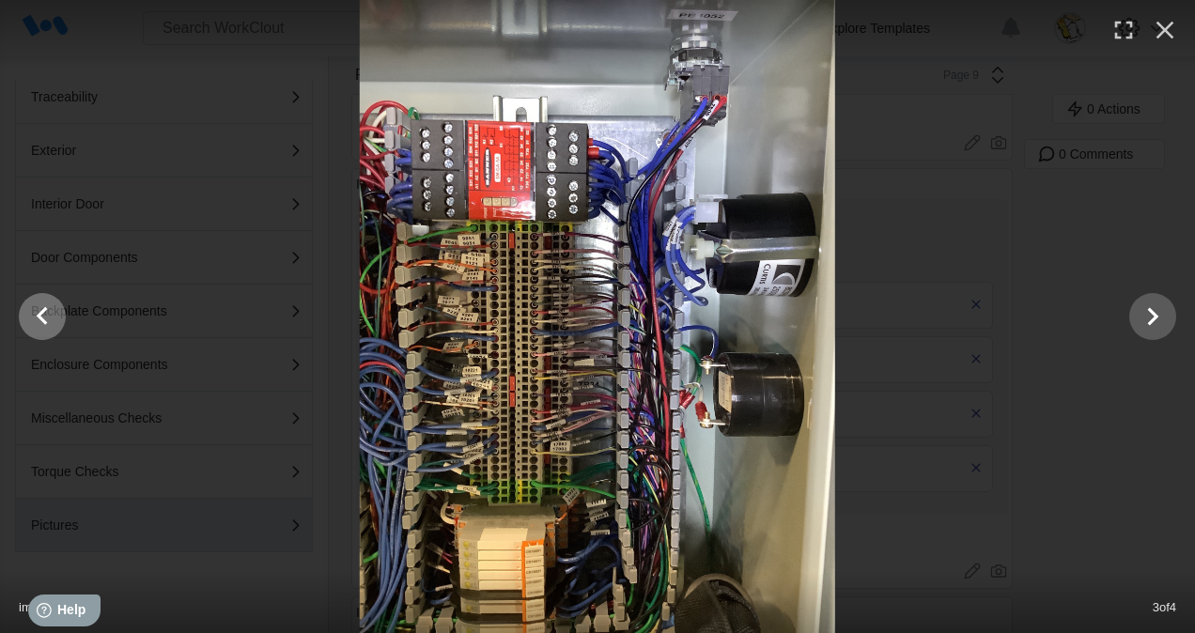
click at [41, 318] on icon "Show slide 2 of 4" at bounding box center [42, 316] width 36 height 45
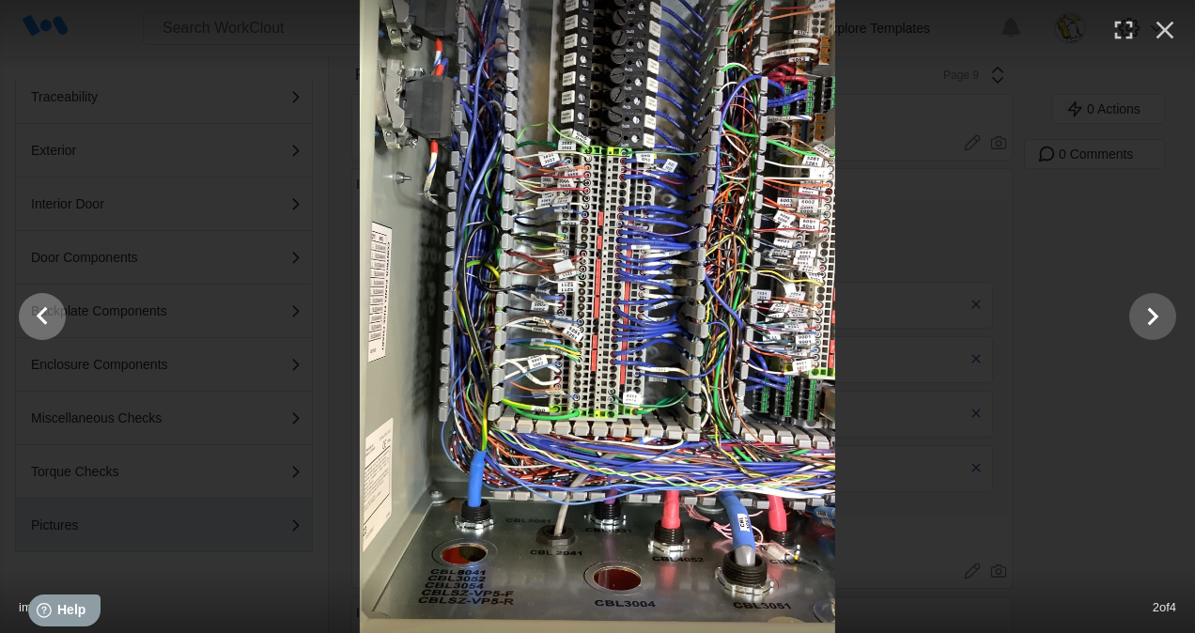
click at [43, 318] on icon "Show slide 1 of 4" at bounding box center [42, 316] width 36 height 45
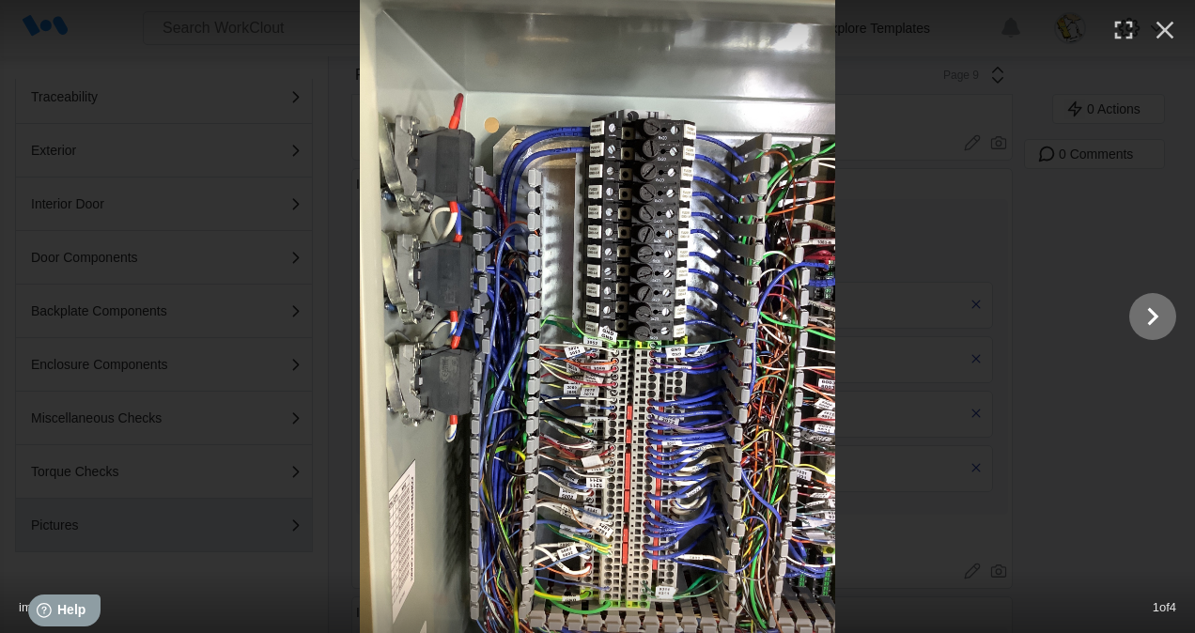
click at [1145, 322] on icon "Show slide 2 of 4" at bounding box center [1153, 316] width 36 height 45
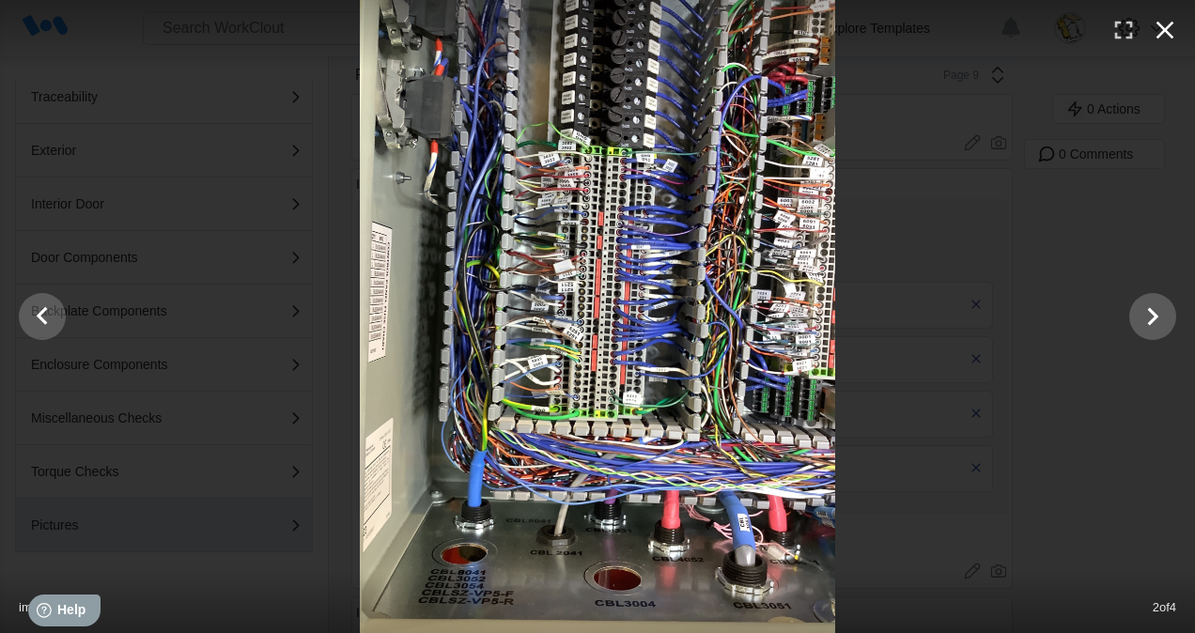
click at [1167, 33] on icon "button" at bounding box center [1166, 31] width 18 height 18
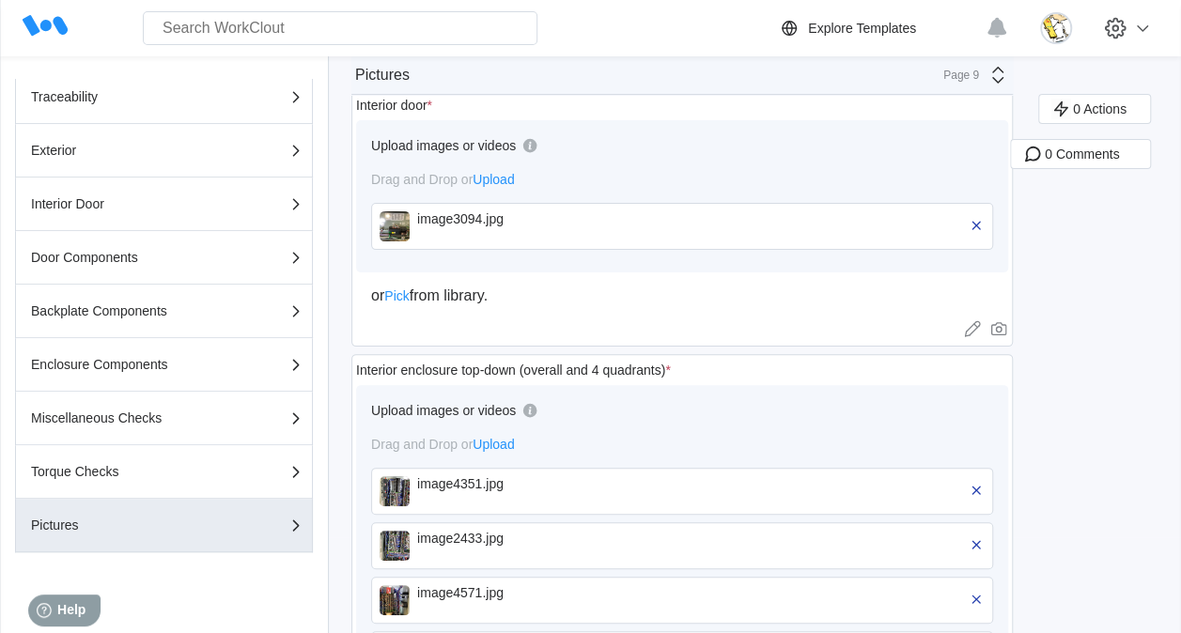
scroll to position [0, 0]
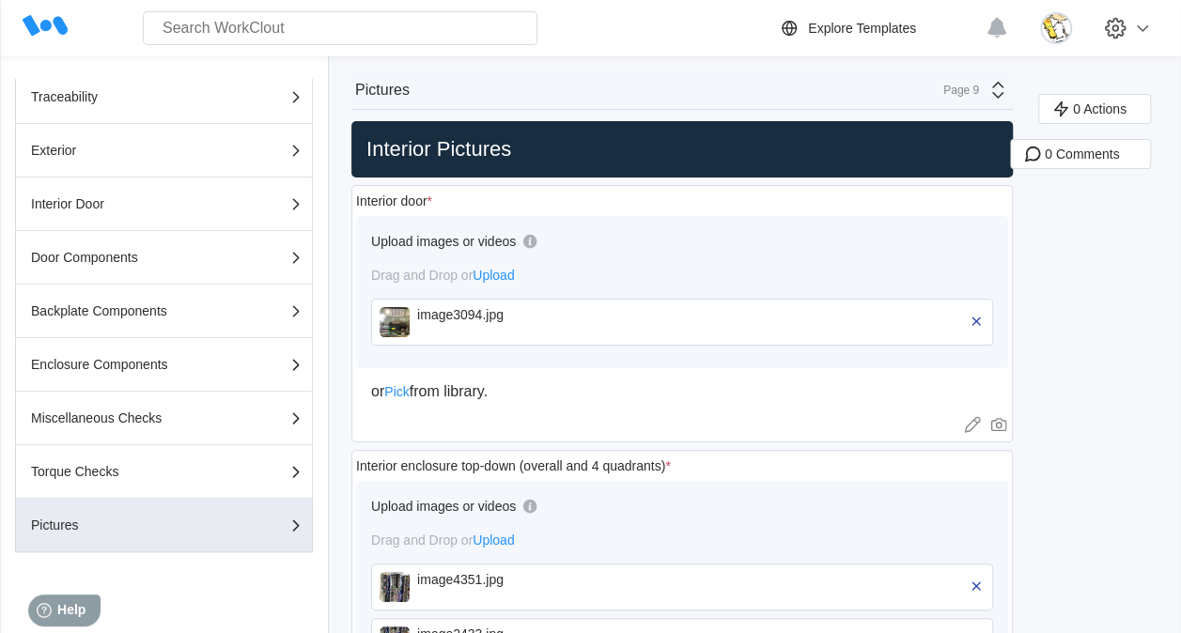
click at [499, 313] on div "image3094.jpg" at bounding box center [525, 314] width 216 height 15
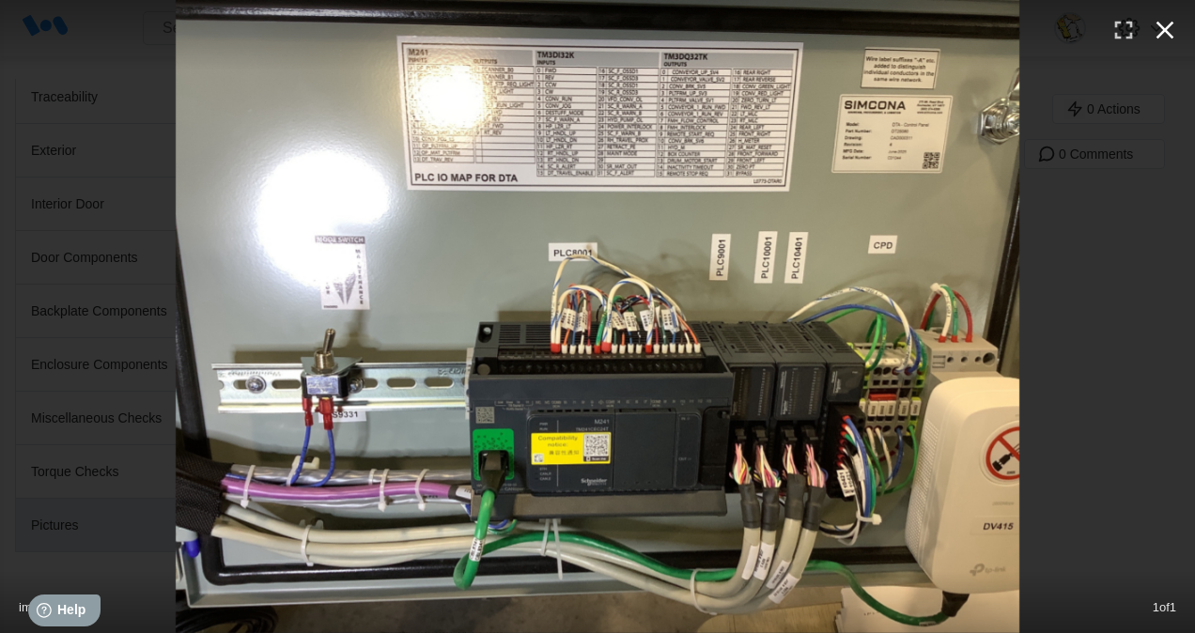
click at [1161, 21] on icon "button" at bounding box center [1165, 30] width 30 height 30
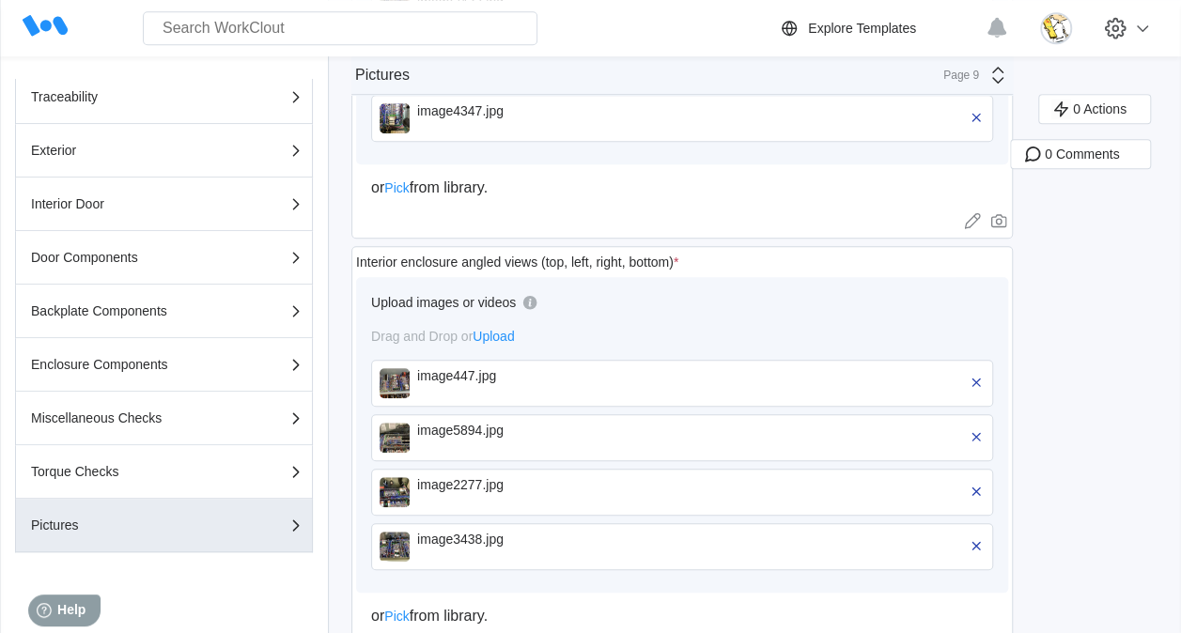
scroll to position [658, 0]
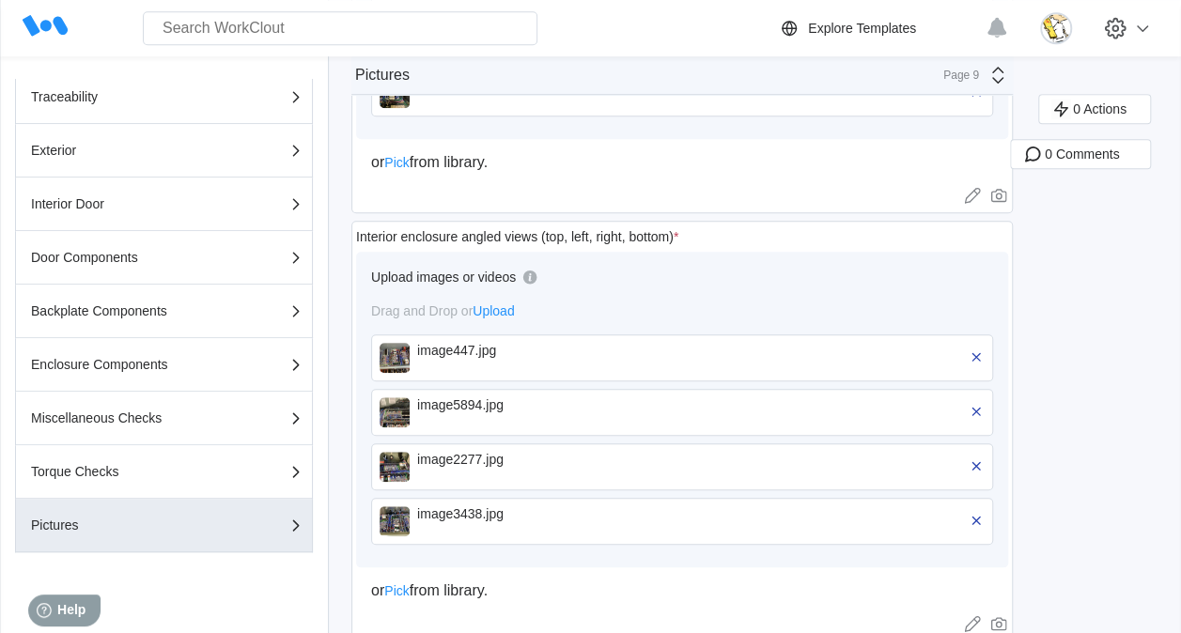
click at [387, 360] on img at bounding box center [395, 358] width 30 height 30
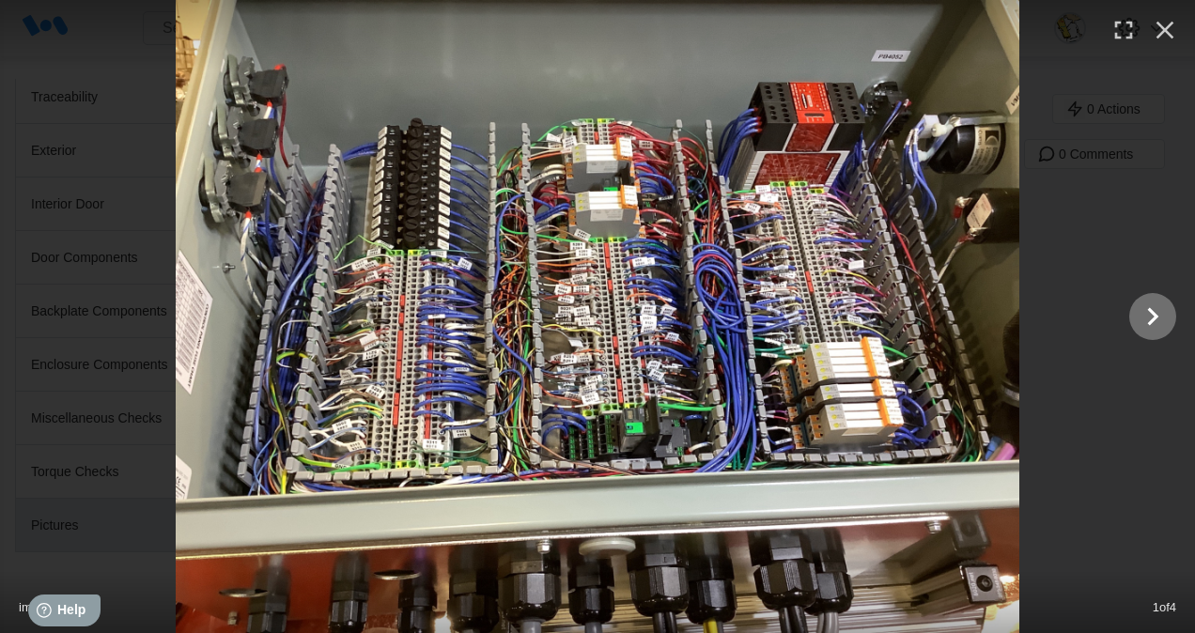
click at [1152, 319] on icon "Show slide 2 of 4" at bounding box center [1153, 316] width 36 height 45
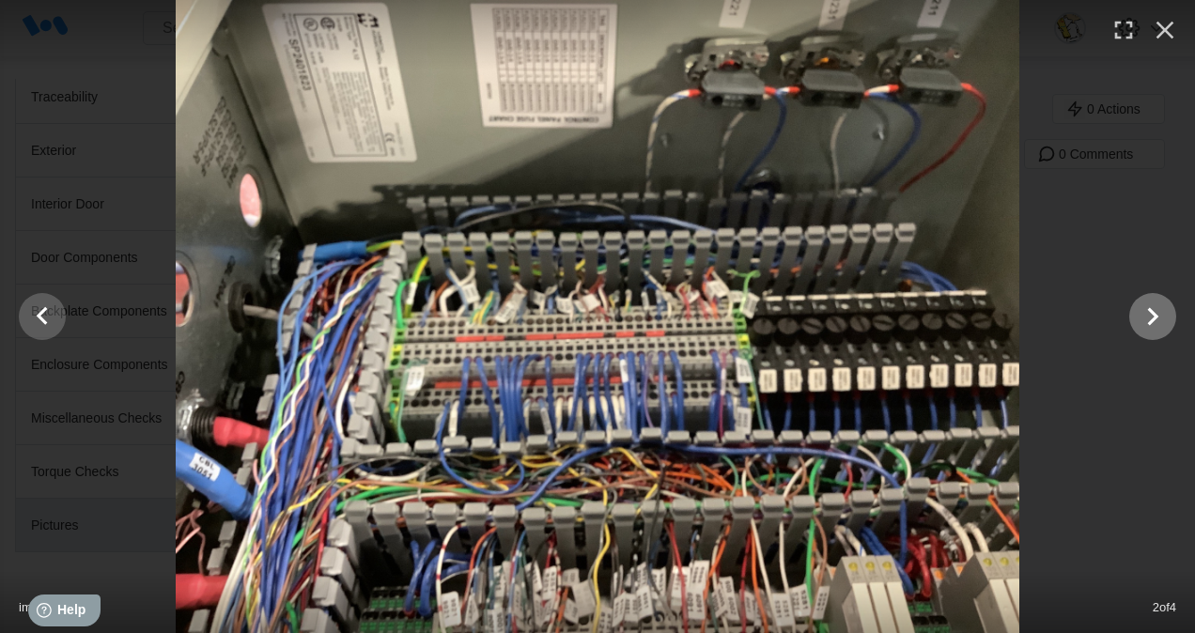
click at [1152, 319] on icon "Show slide 3 of 4" at bounding box center [1153, 316] width 11 height 18
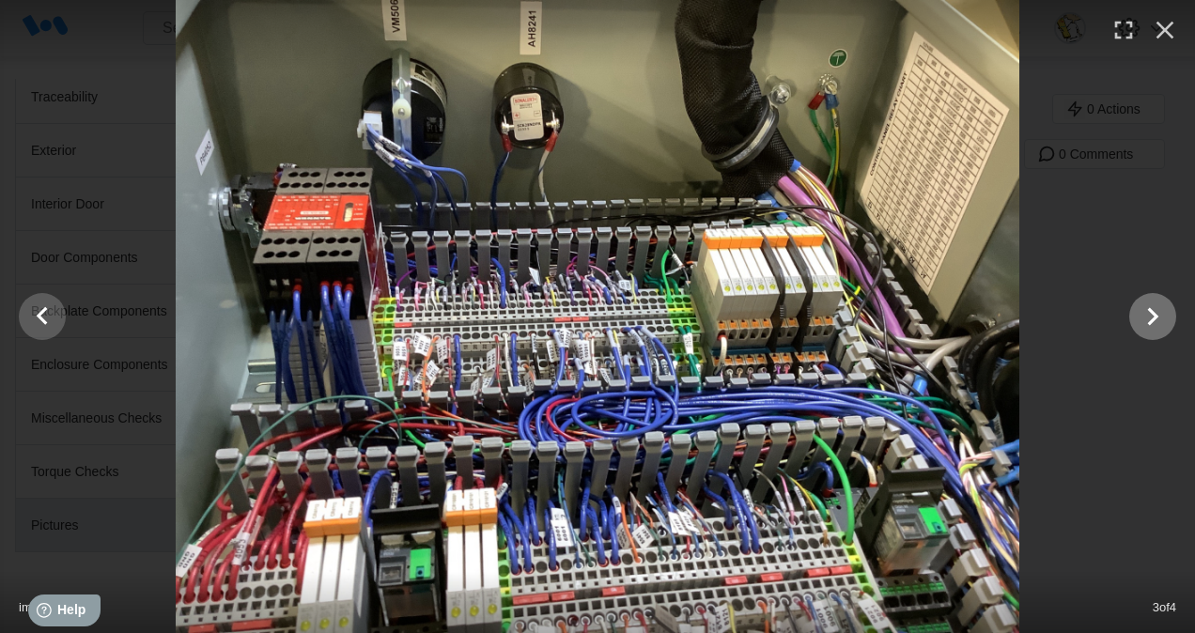
click at [1156, 327] on icon "Show slide 4 of 4" at bounding box center [1153, 316] width 36 height 45
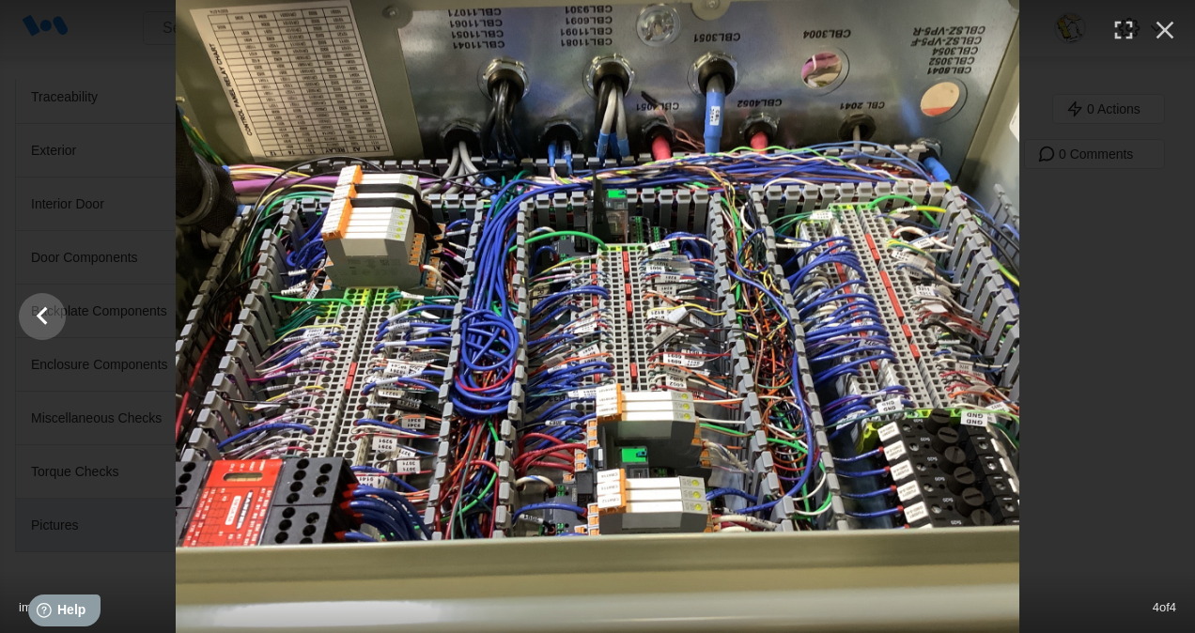
click at [1156, 325] on div at bounding box center [597, 316] width 1195 height 633
click at [47, 308] on icon "Show slide 3 of 4" at bounding box center [42, 316] width 36 height 45
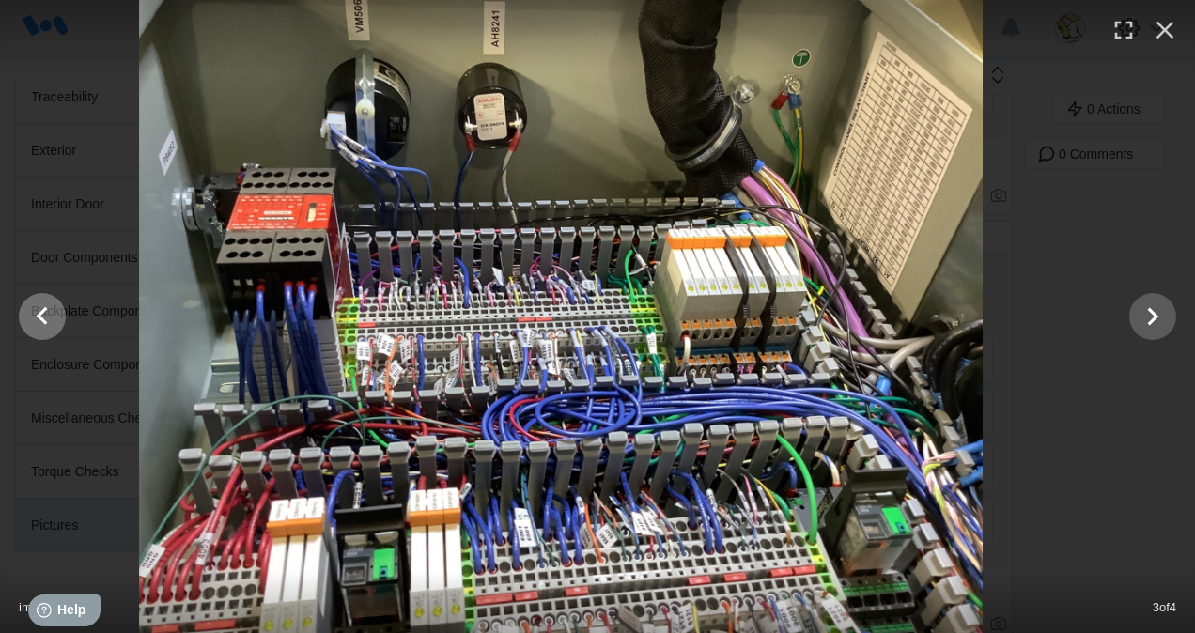
click at [47, 308] on icon "Show slide 2 of 4" at bounding box center [42, 316] width 36 height 45
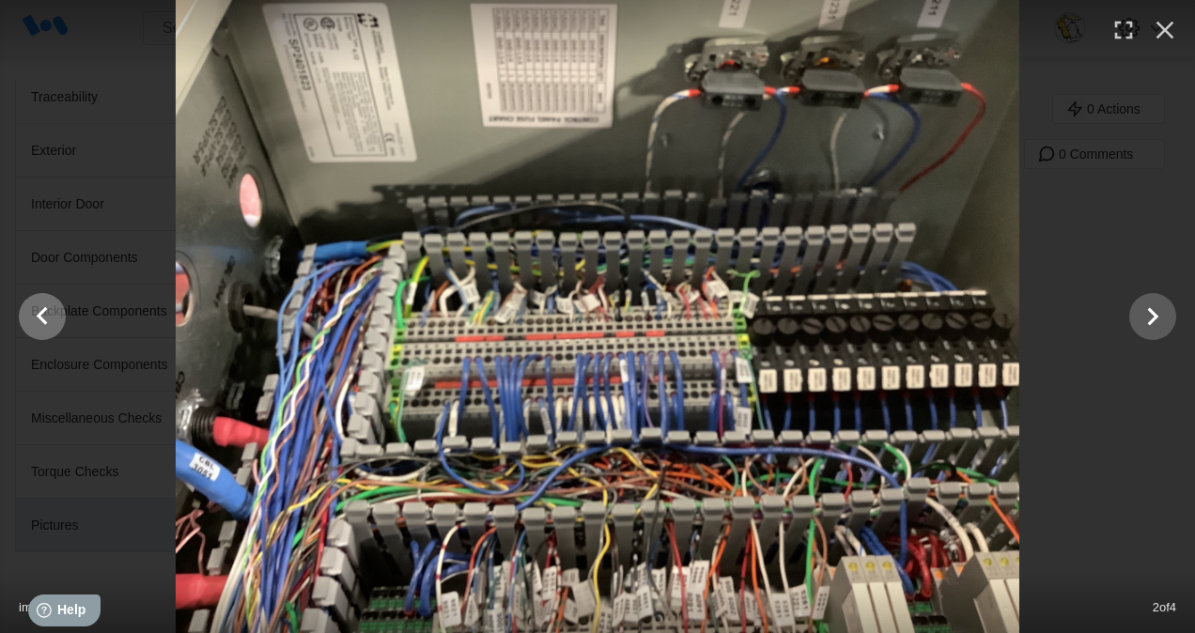
click at [48, 308] on icon "Show slide 1 of 4" at bounding box center [42, 316] width 36 height 45
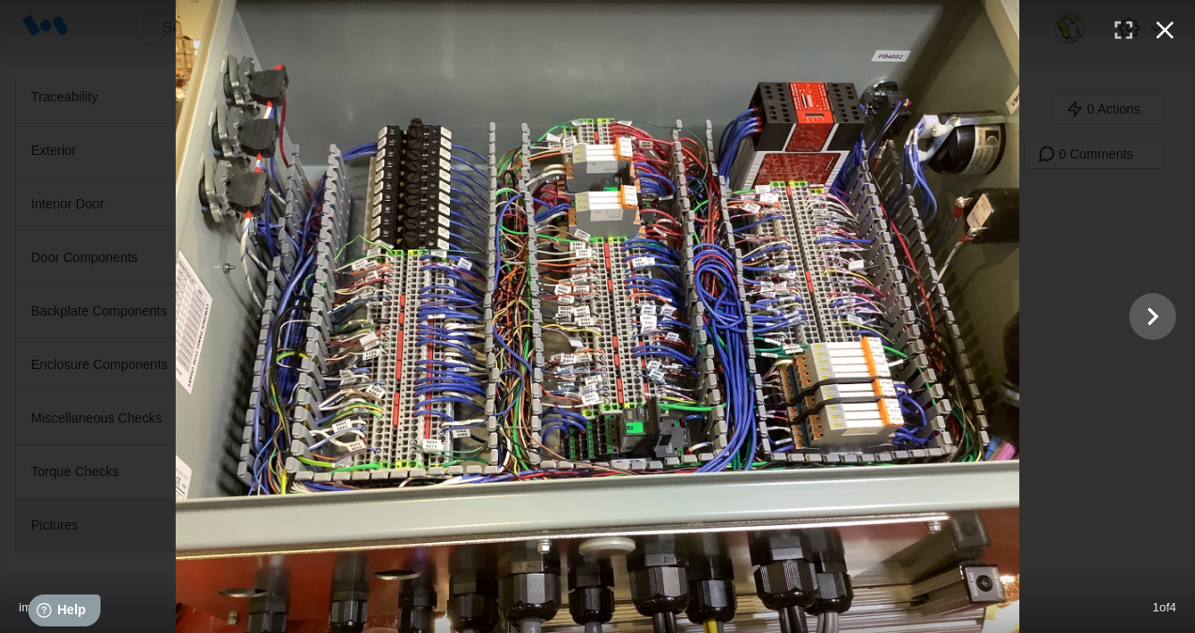
click at [1165, 42] on icon "button" at bounding box center [1165, 30] width 30 height 30
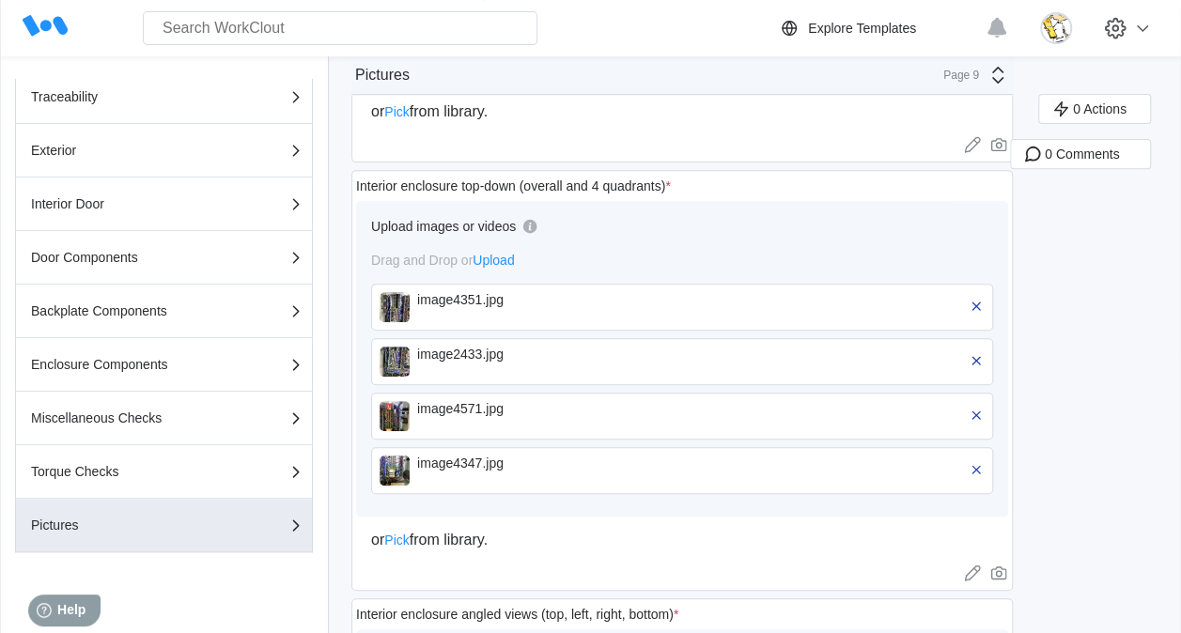
scroll to position [0, 0]
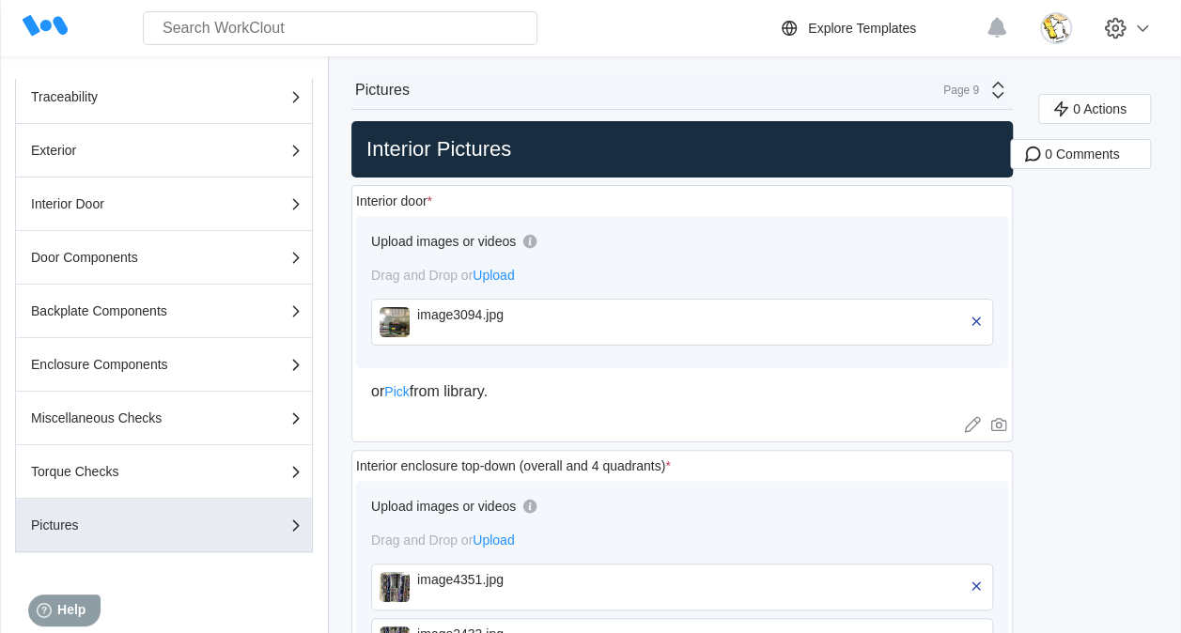
click at [693, 264] on div "Upload images or videos" at bounding box center [682, 249] width 622 height 36
click at [466, 314] on div "image3094.jpg" at bounding box center [525, 314] width 216 height 15
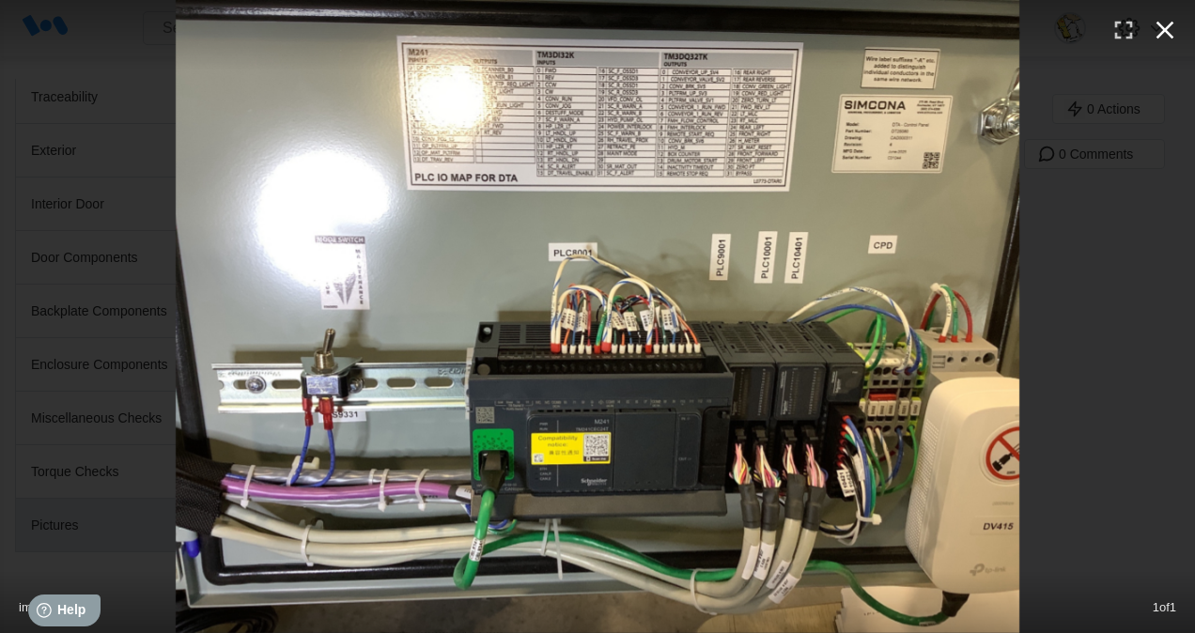
click at [1156, 32] on icon "button" at bounding box center [1165, 30] width 30 height 30
